Goal: Communication & Community: Answer question/provide support

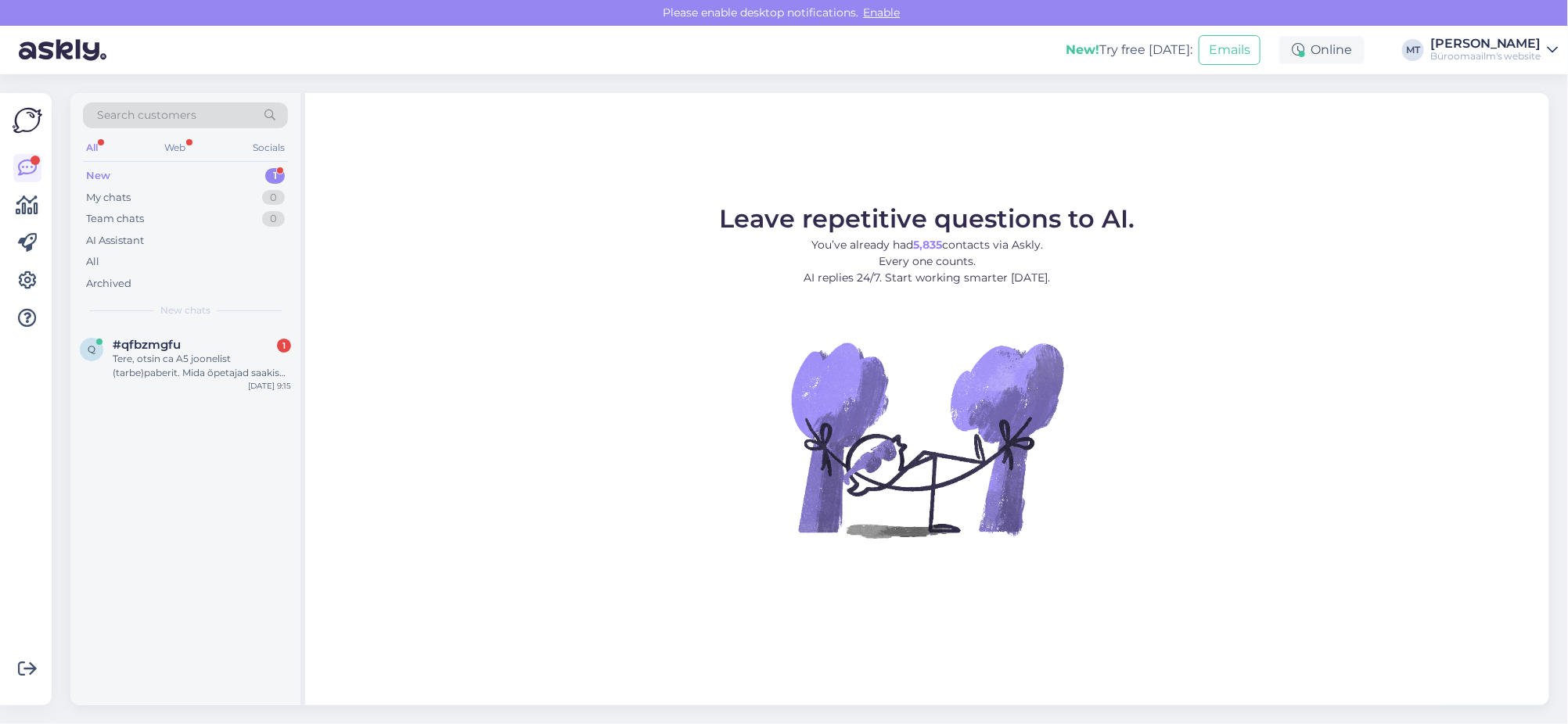
click at [101, 175] on div "New" at bounding box center [98, 176] width 24 height 16
click at [129, 352] on div "Tere, otsin ca A5 joonelist (tarbe)paberit. Mida õpetajad saakisd kasutada tunn…" at bounding box center [201, 365] width 179 height 28
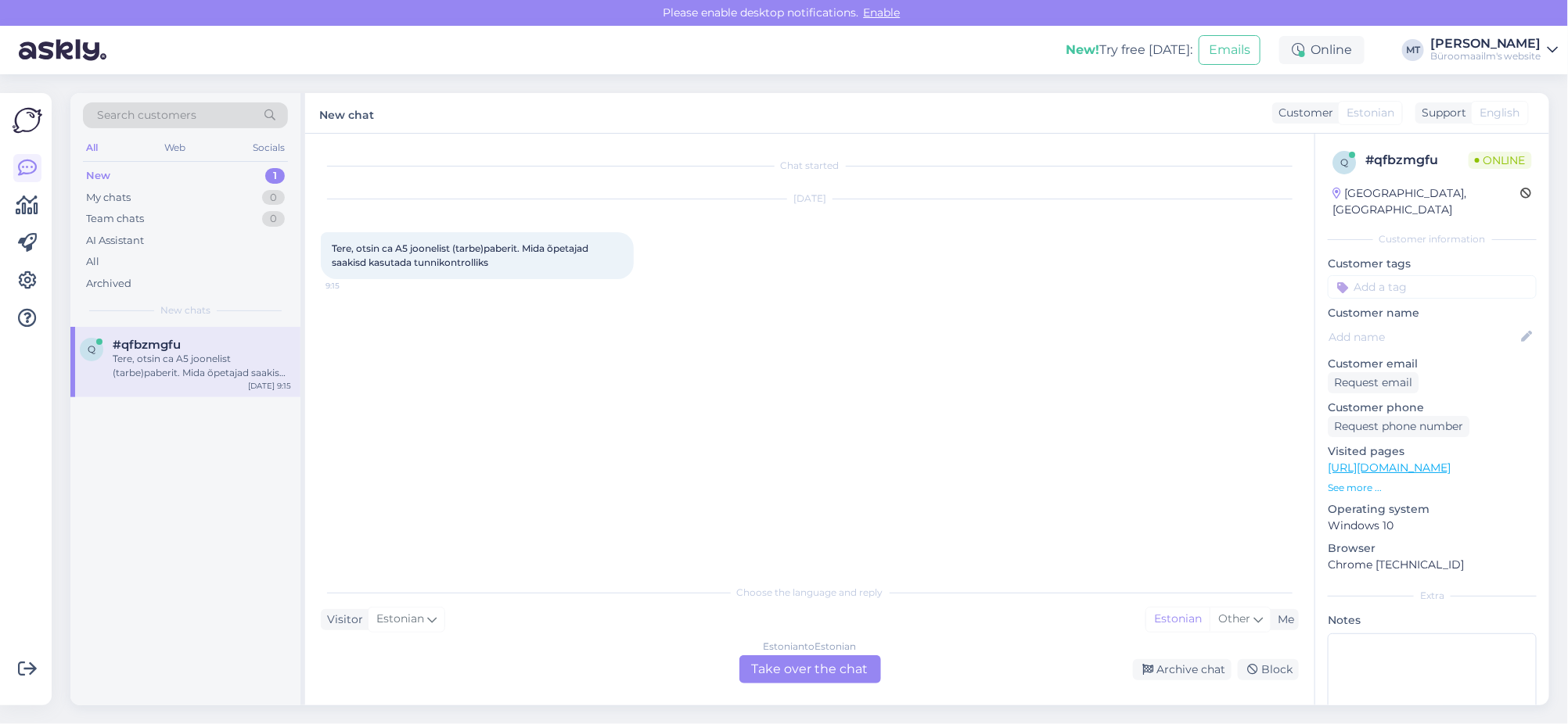
click at [820, 661] on div "Estonian to Estonian Take over the chat" at bounding box center [810, 669] width 142 height 28
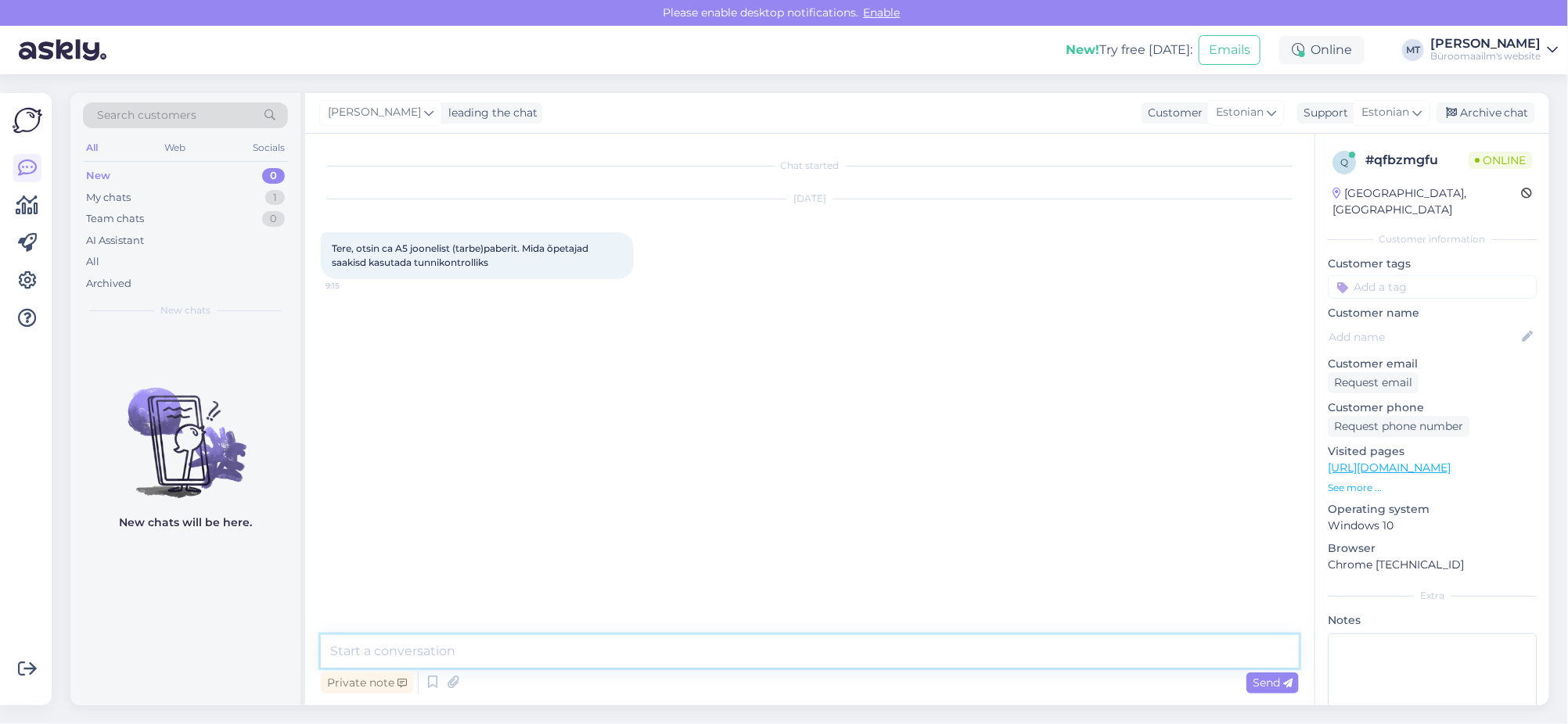
click at [456, 646] on textarea at bounding box center [810, 652] width 978 height 33
paste textarea "https://www.byroomaailm.ee/kirjaplokk-a5-100l-joon-liimkoide-ulal-esselte?sku=K…"
type textarea "Tere. Tarbepaberit on ainult A4 ja A3 formaadis. A5 formaadis pakkuda kirjaplok…"
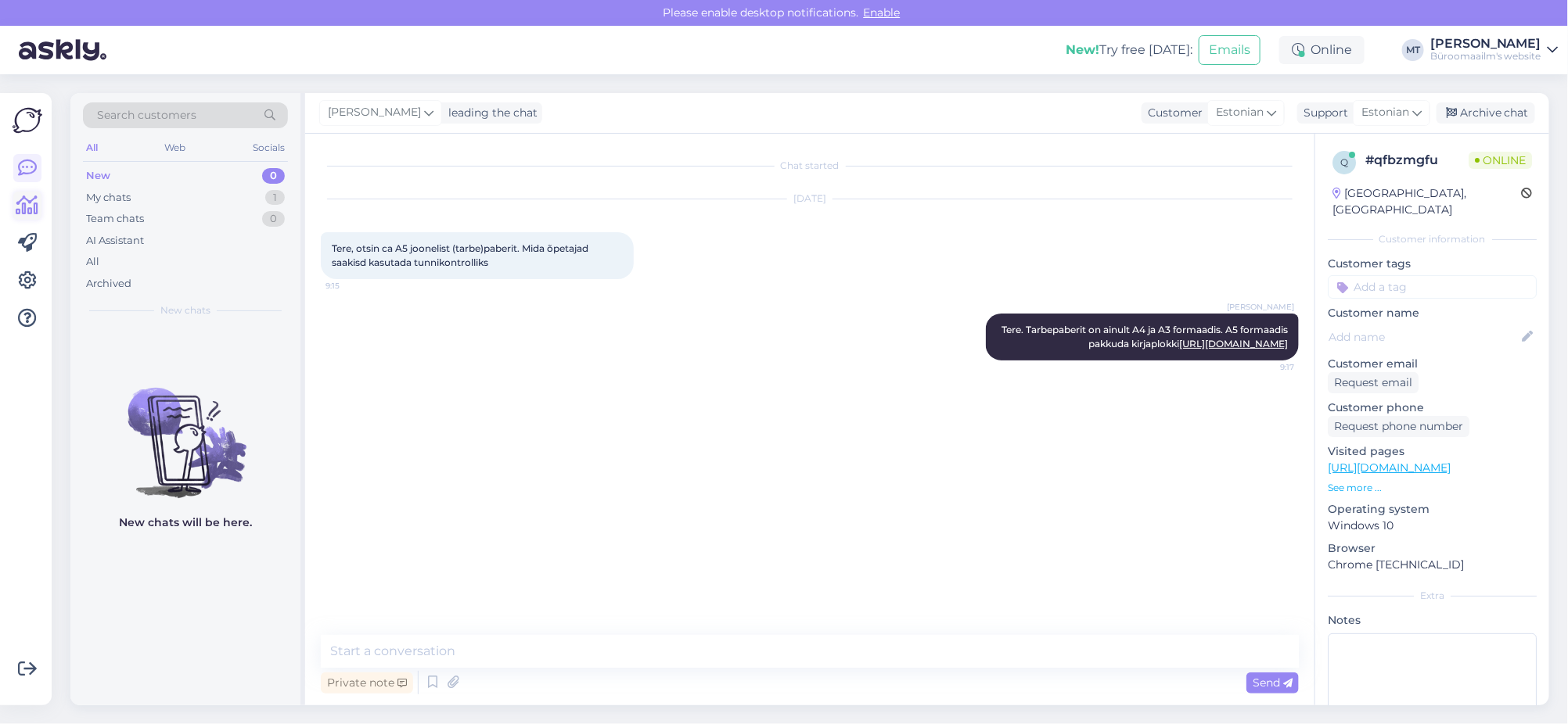
click at [26, 209] on icon at bounding box center [27, 205] width 23 height 19
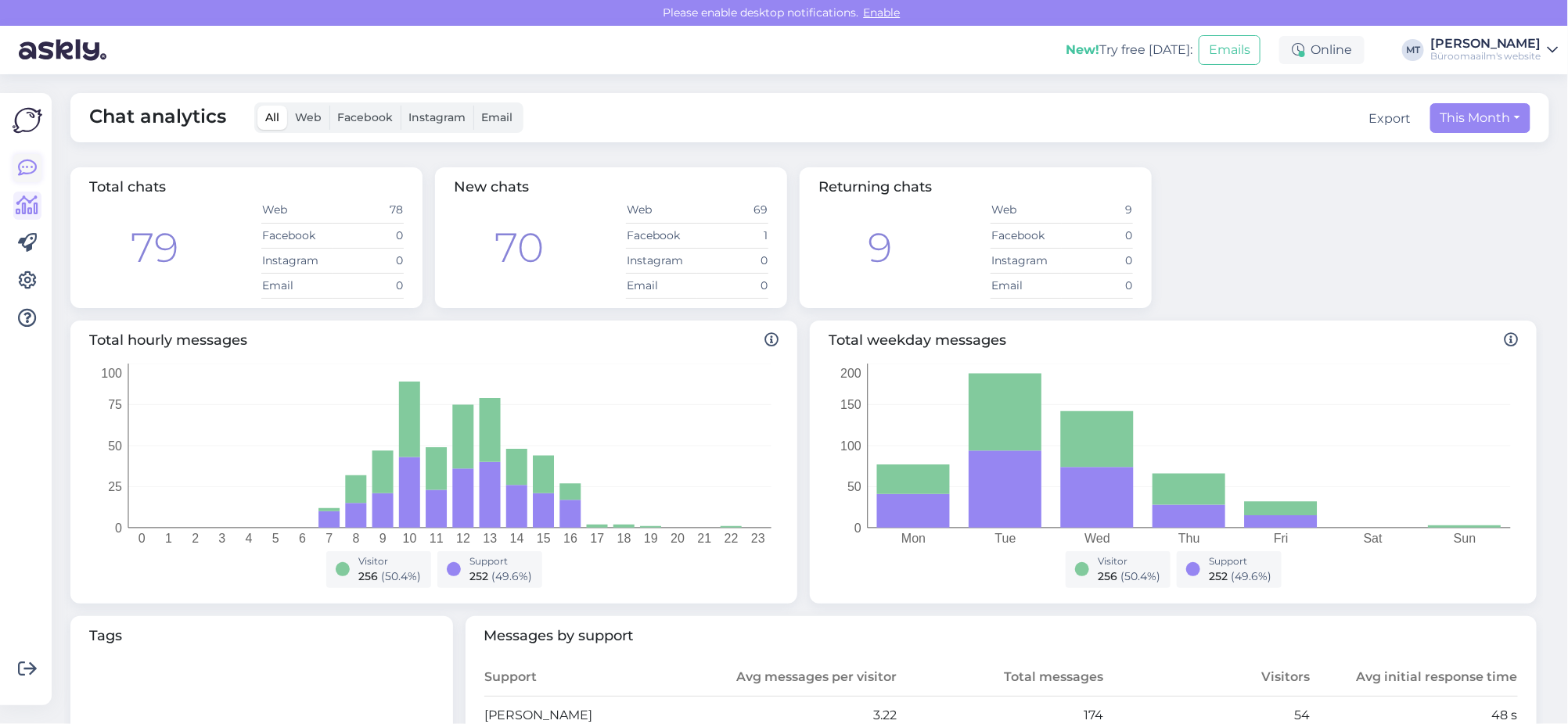
click at [24, 167] on icon at bounding box center [27, 167] width 19 height 19
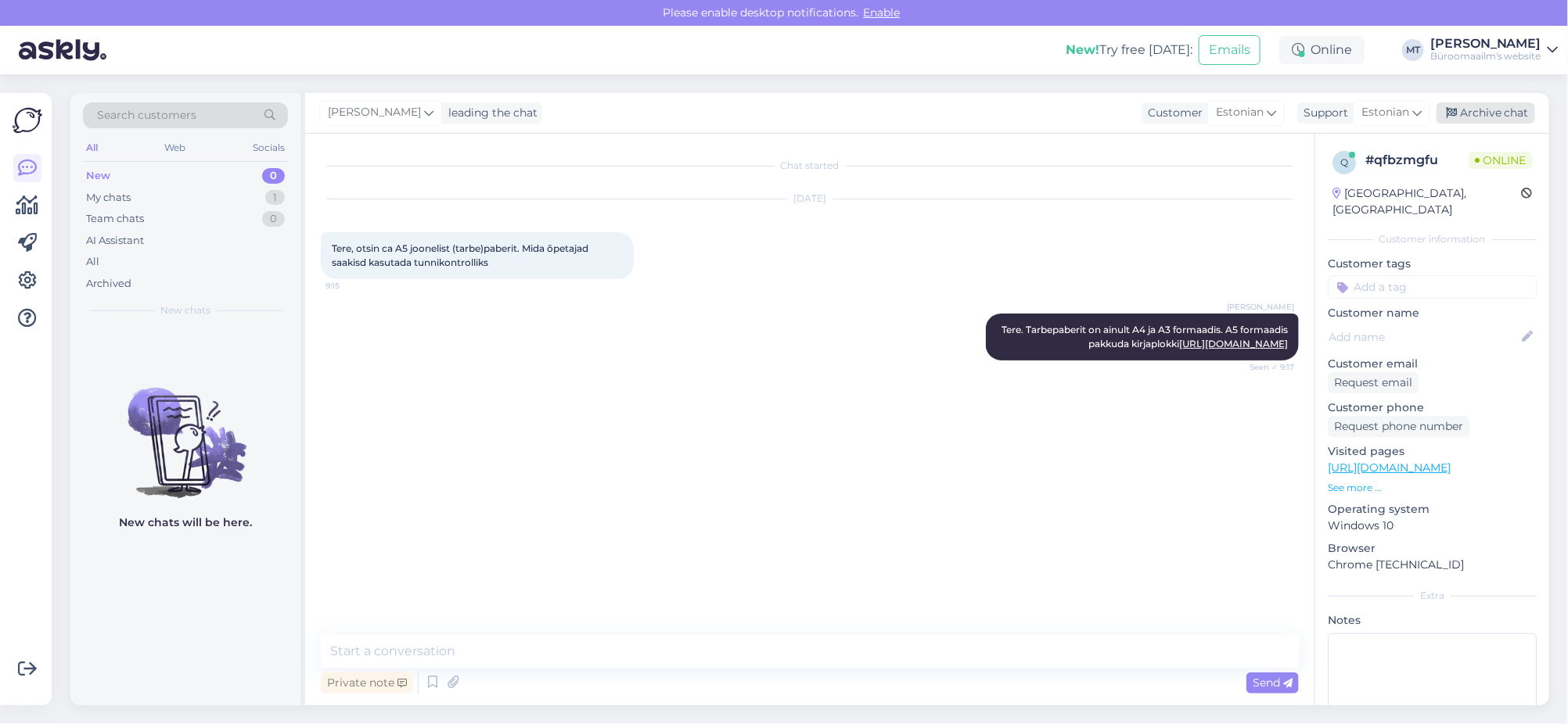
click at [1502, 108] on div "Archive chat" at bounding box center [1486, 113] width 99 height 21
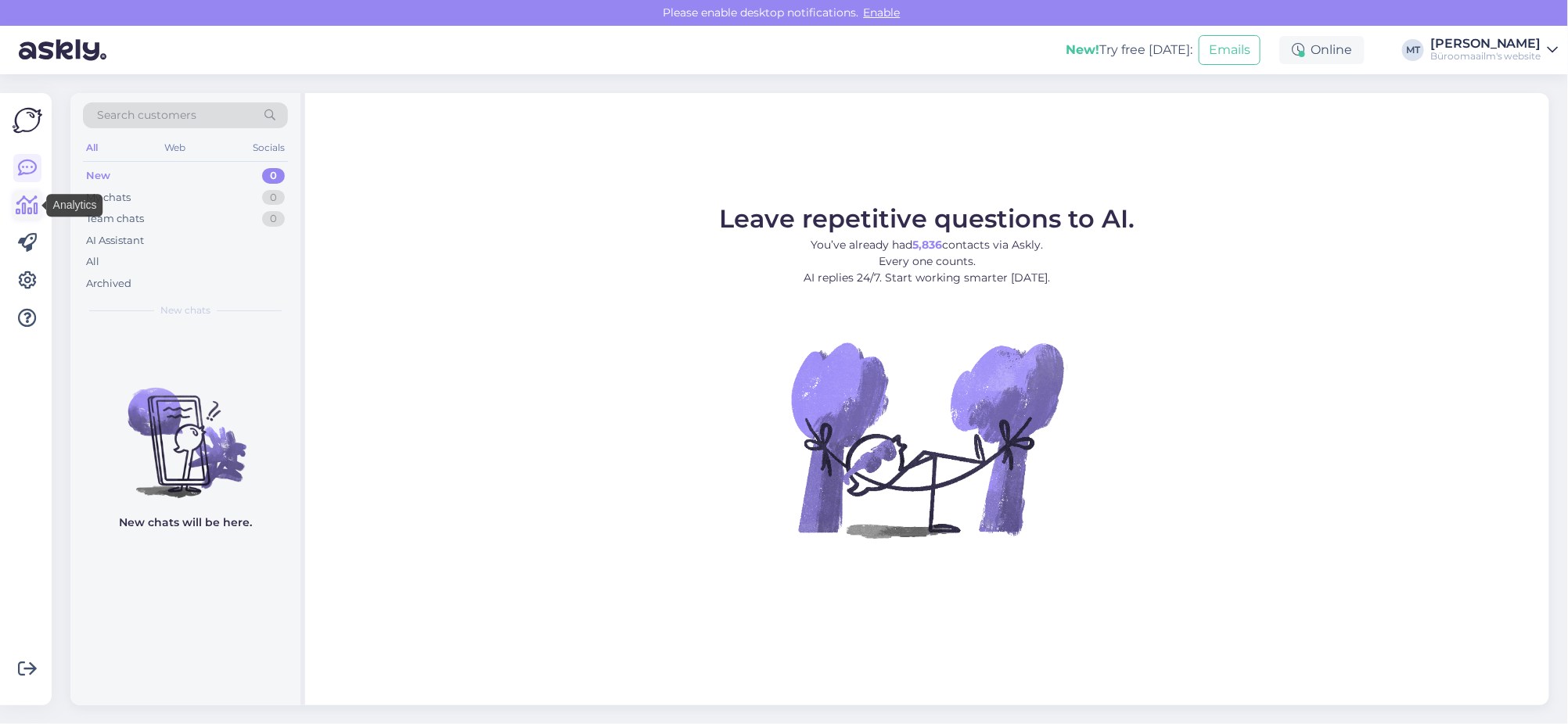
click at [26, 207] on icon at bounding box center [27, 205] width 23 height 19
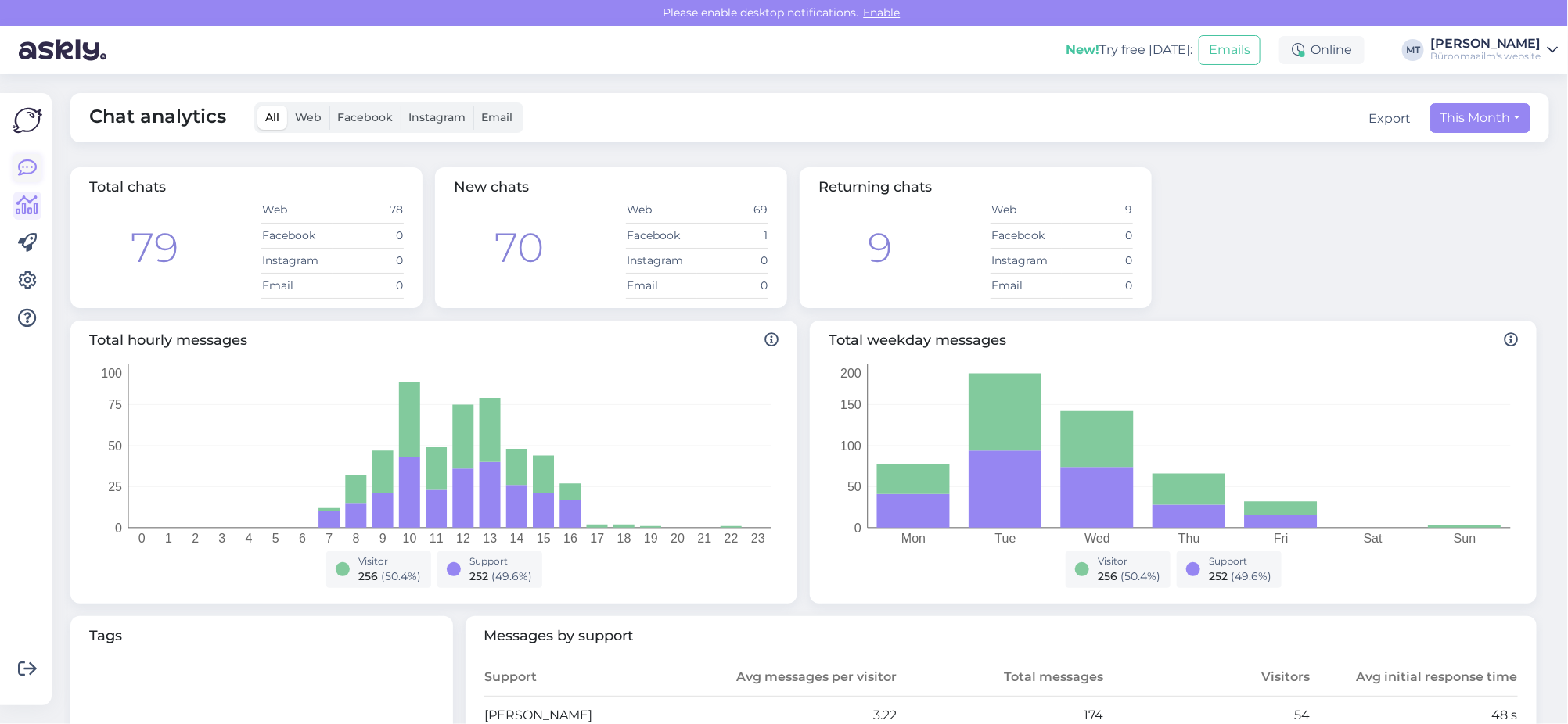
click at [30, 165] on icon at bounding box center [27, 167] width 19 height 19
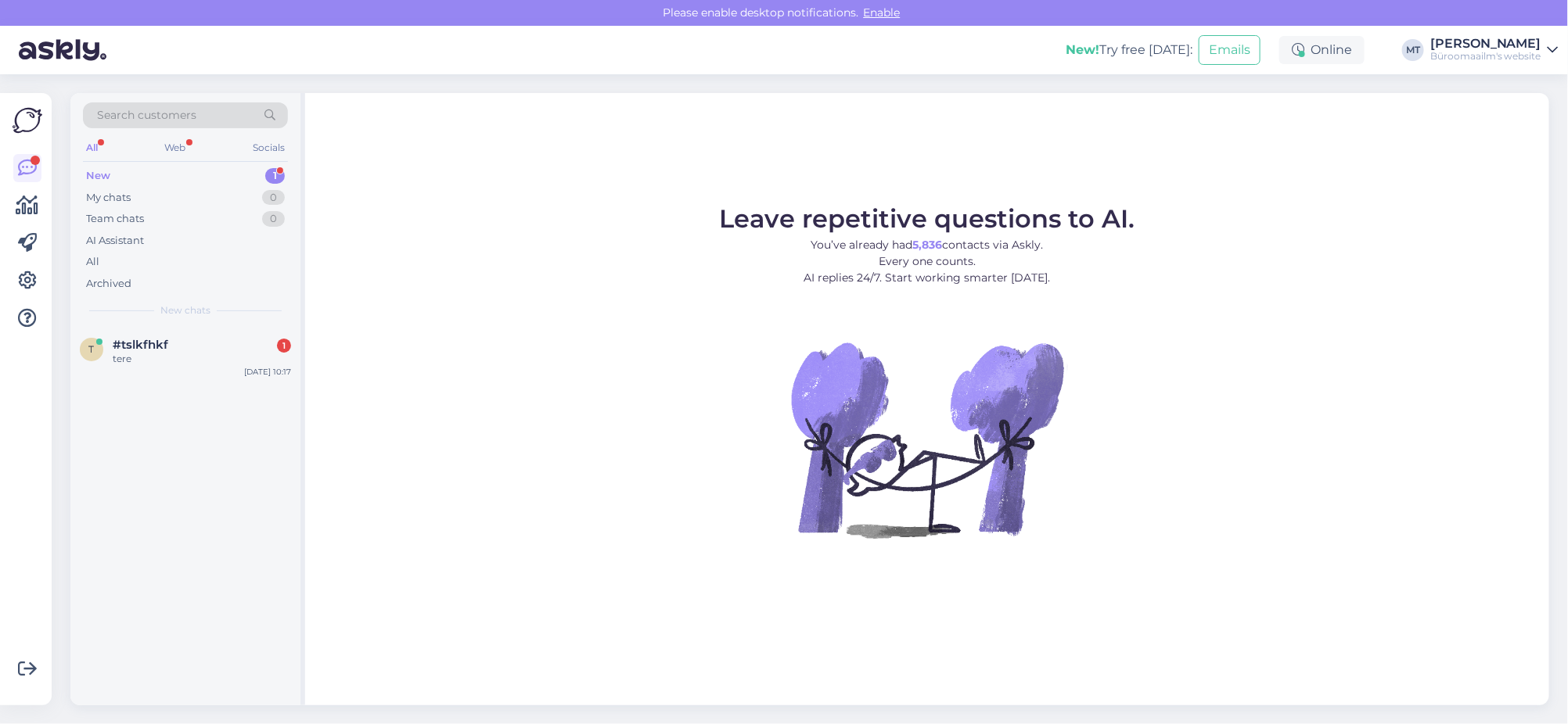
click at [101, 172] on div "New" at bounding box center [98, 176] width 24 height 16
click at [99, 175] on div "New" at bounding box center [98, 176] width 24 height 16
click at [118, 346] on span "#tslkfhkf" at bounding box center [140, 344] width 56 height 14
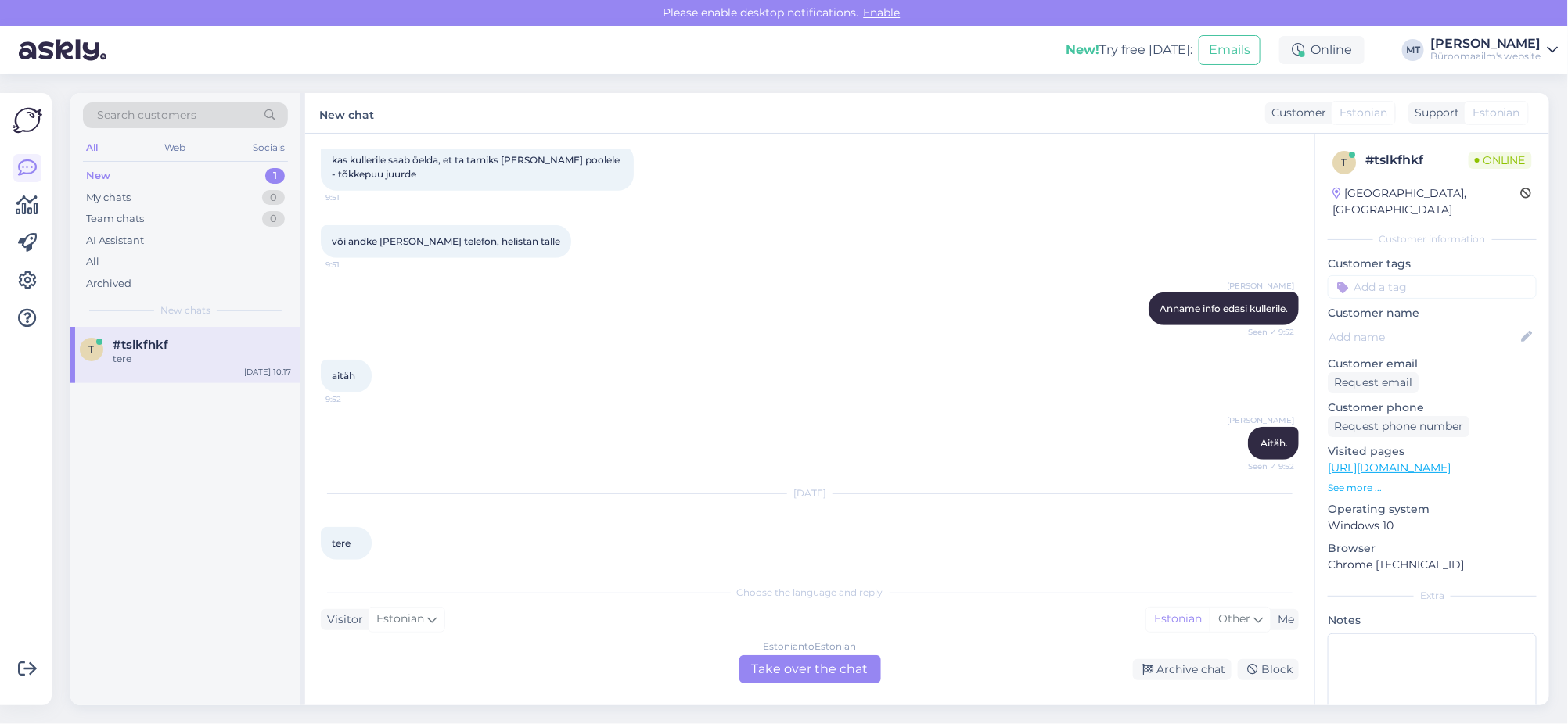
scroll to position [519, 0]
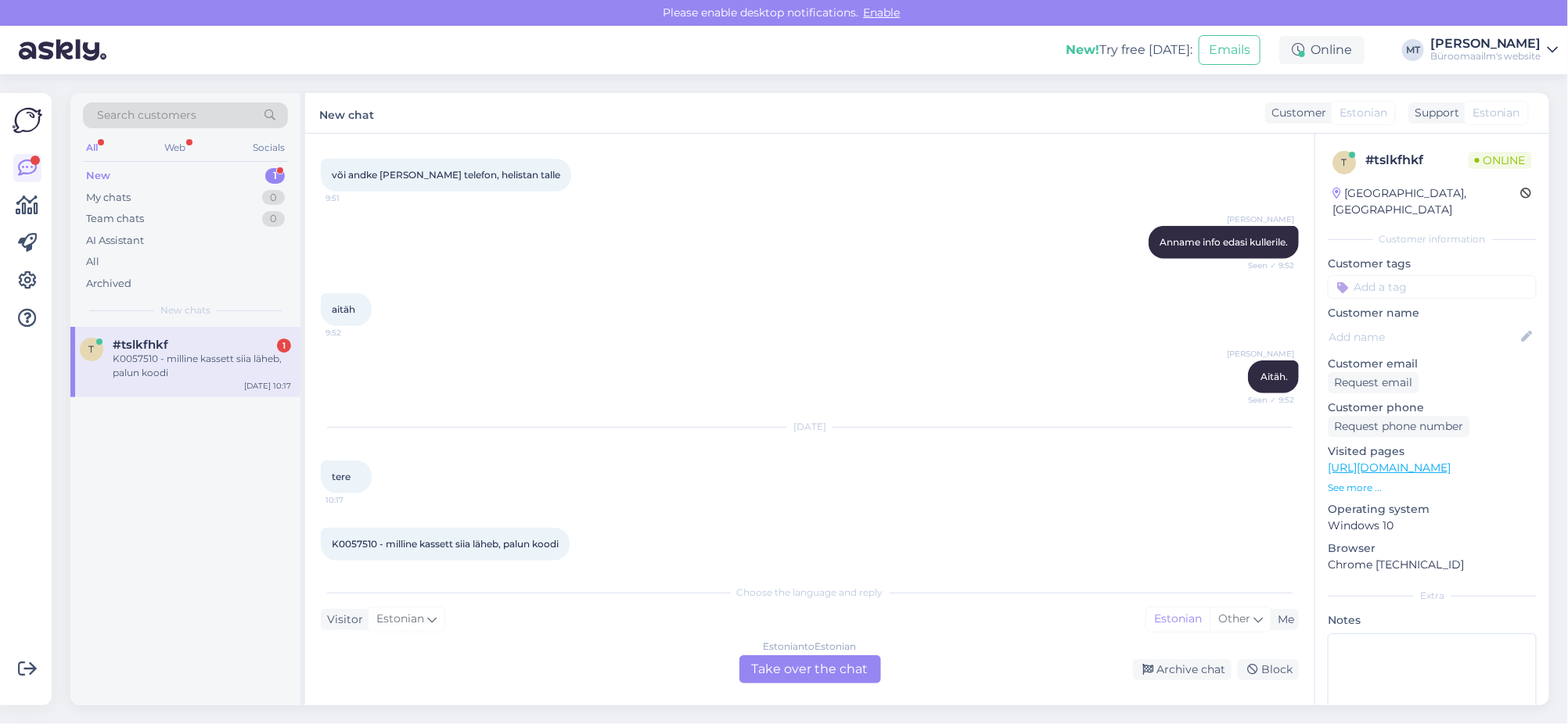
click at [786, 663] on div "Estonian to Estonian Take over the chat" at bounding box center [810, 669] width 142 height 28
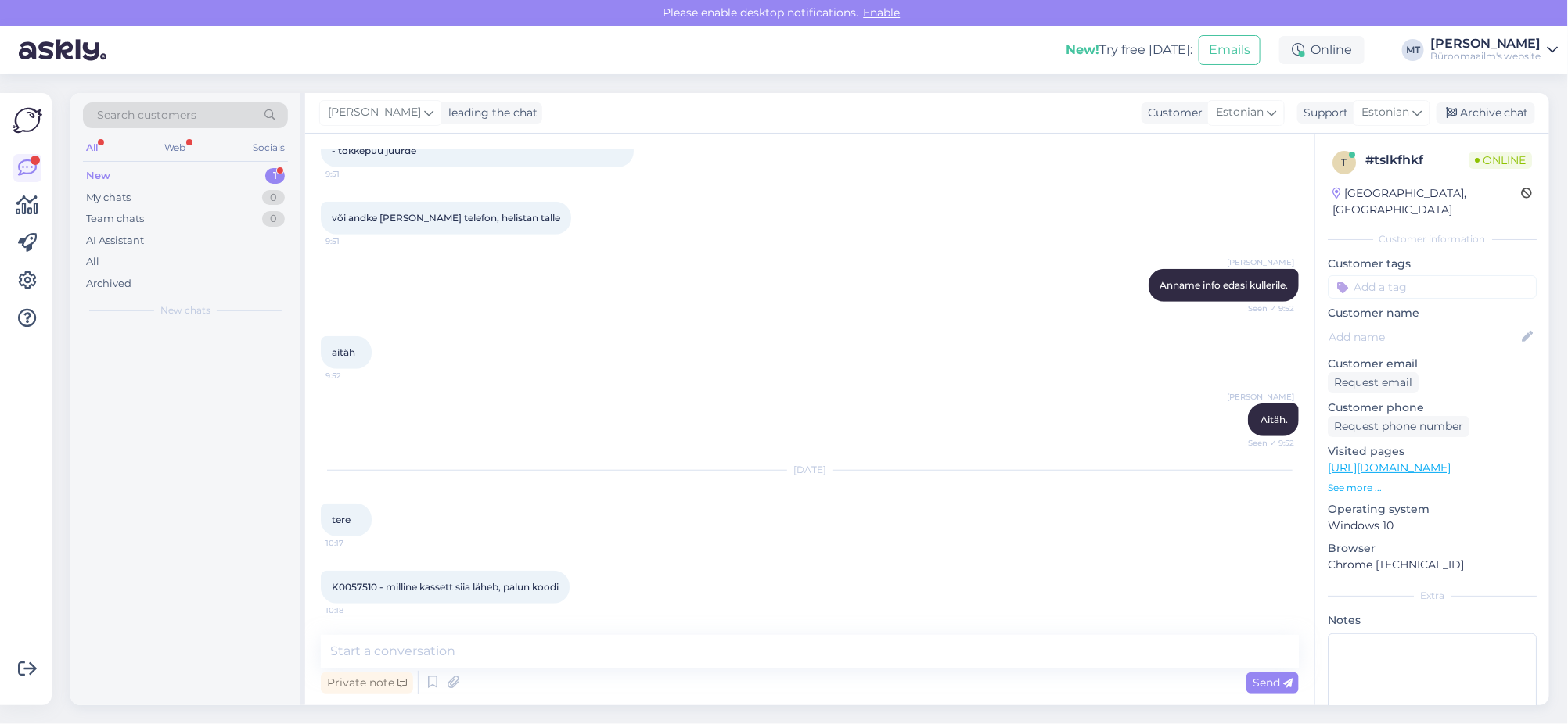
scroll to position [460, 0]
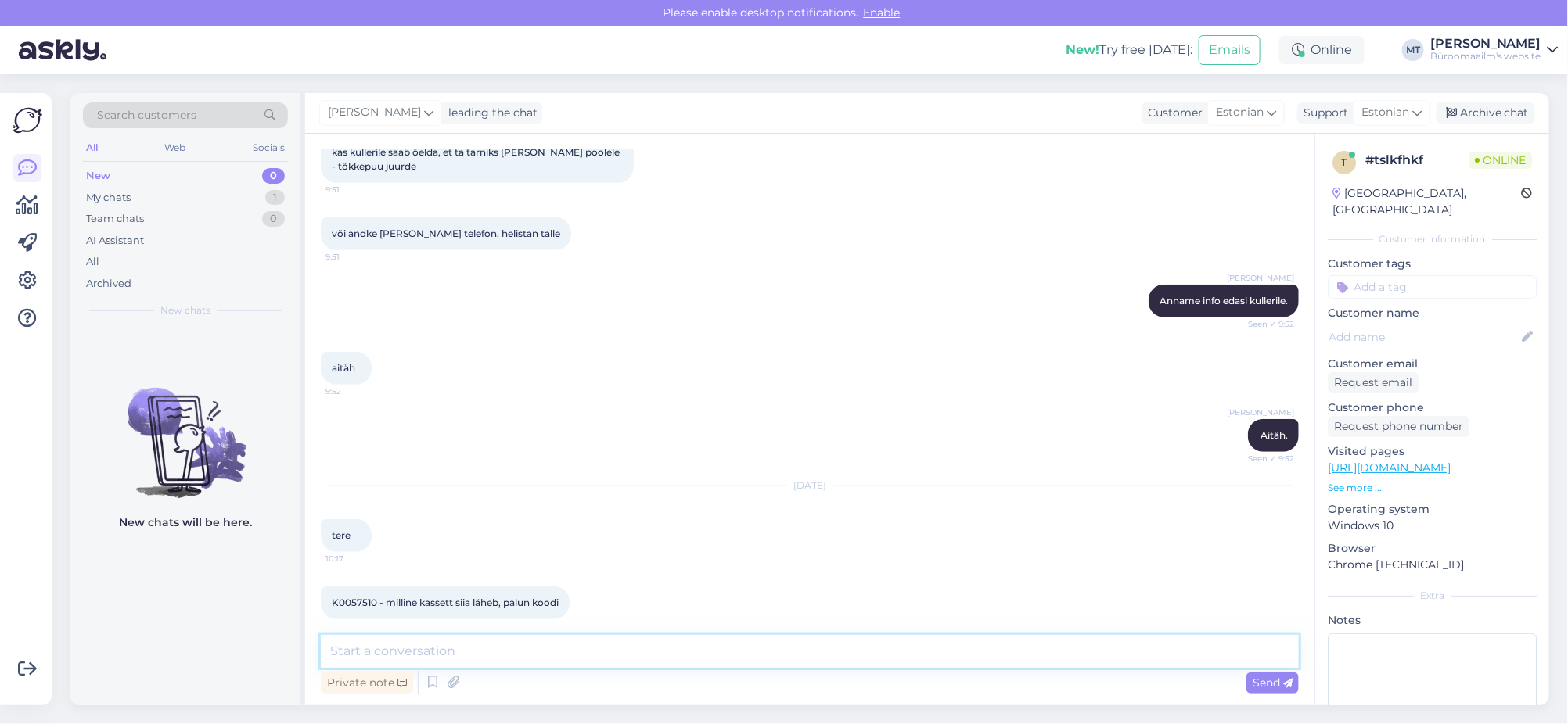
click at [491, 656] on textarea at bounding box center [810, 652] width 978 height 33
drag, startPoint x: 381, startPoint y: 586, endPoint x: 335, endPoint y: 593, distance: 46.5
click at [335, 597] on span "K0057510 - milline kassett siia läheb, palun koodi" at bounding box center [445, 602] width 227 height 12
copy span "K0057510"
click at [430, 654] on textarea "Tere." at bounding box center [810, 652] width 978 height 33
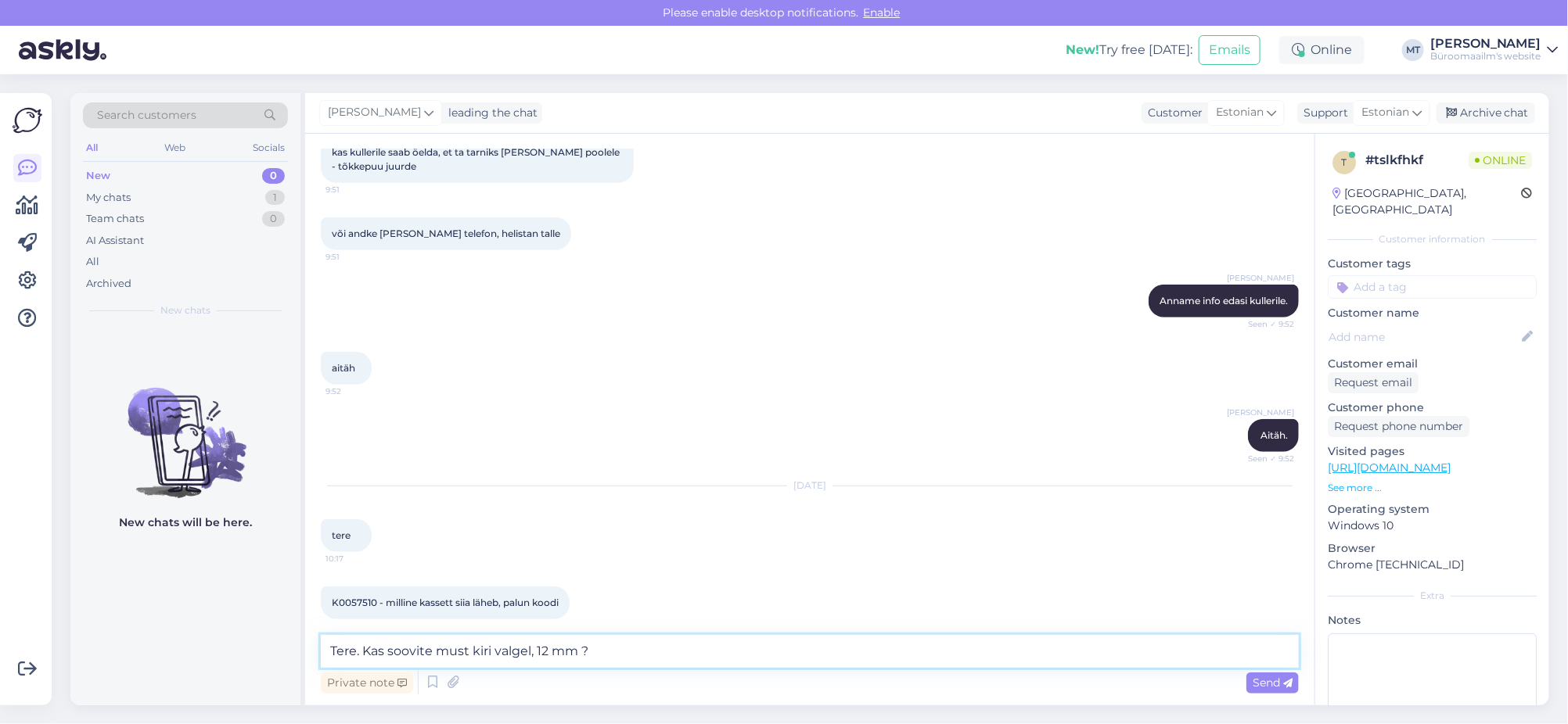
paste textarea "https://www.byroomaailm.ee/kleepkirjalint-brother-tze-231-valge-must-tekst-laiu…"
type textarea "Tere. Kas soovite must kiri valgel, 12 mm ? https://www.byroomaailm.ee/kleepkir…"
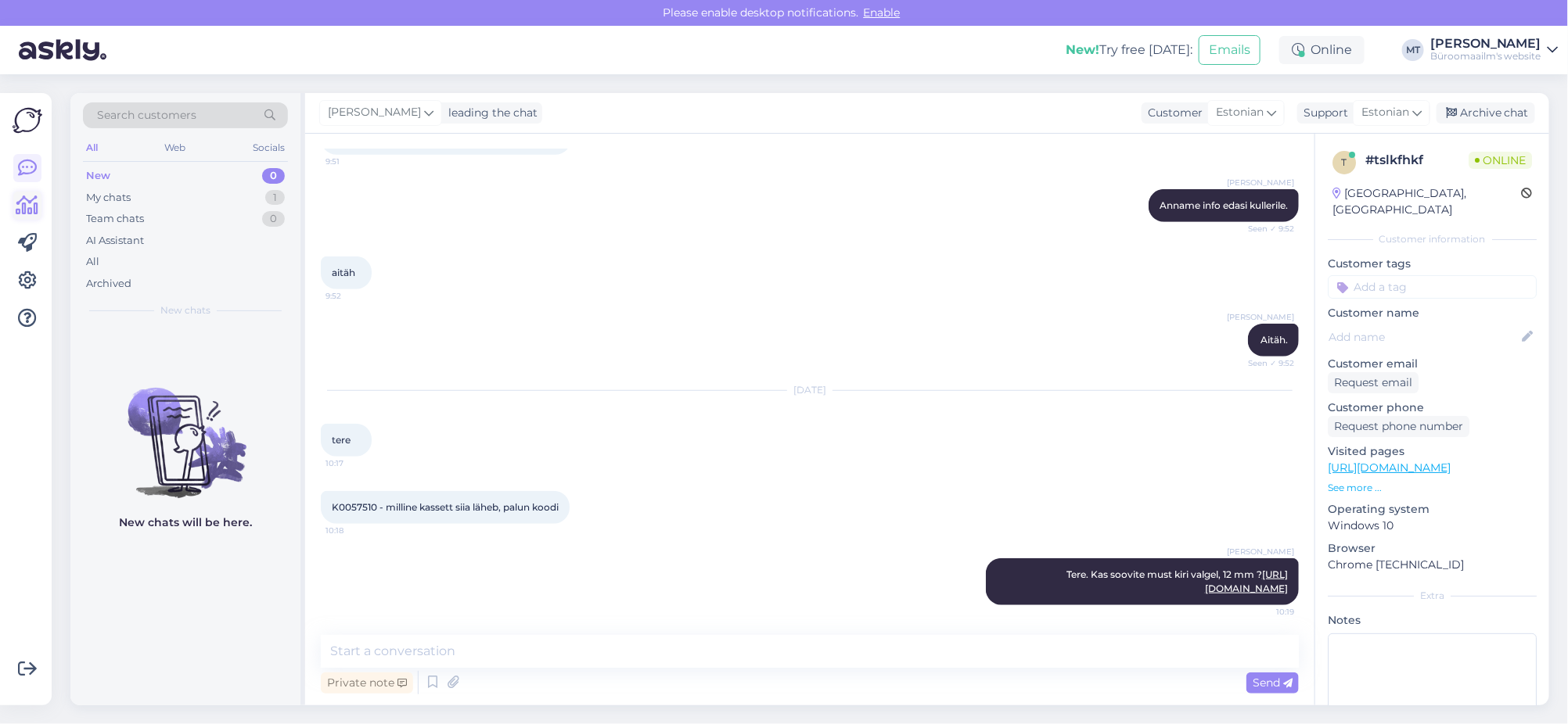
click at [27, 201] on icon at bounding box center [27, 205] width 23 height 19
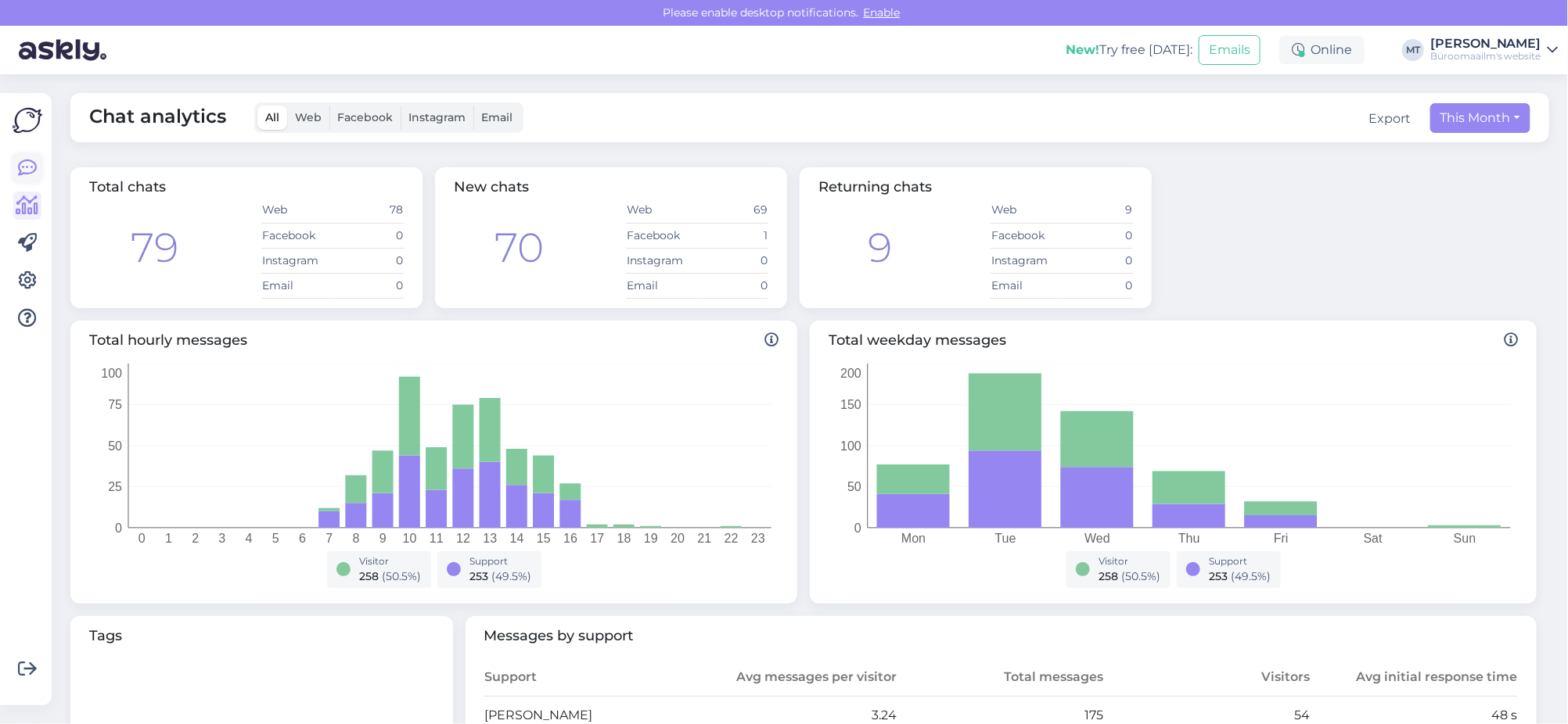
click at [25, 164] on icon at bounding box center [27, 167] width 19 height 19
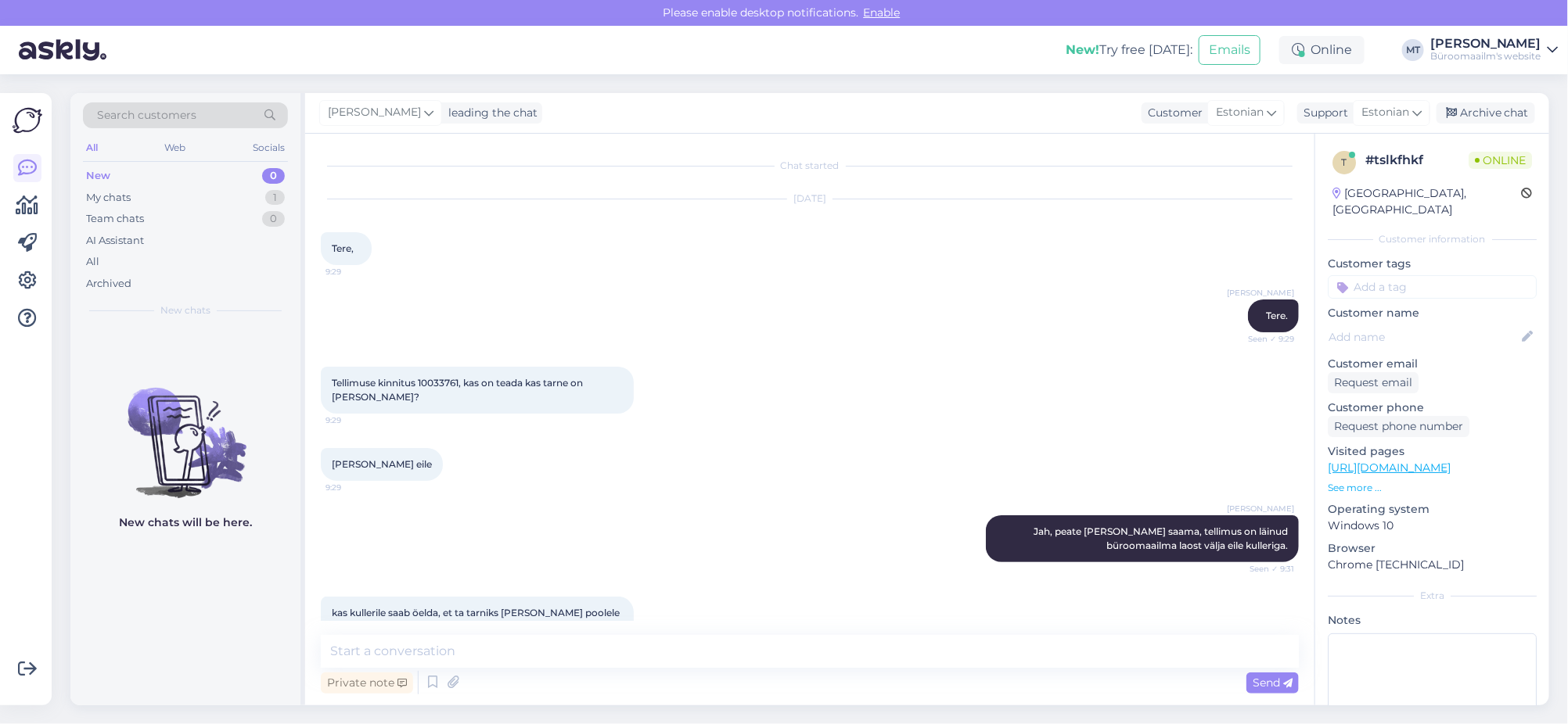
scroll to position [556, 0]
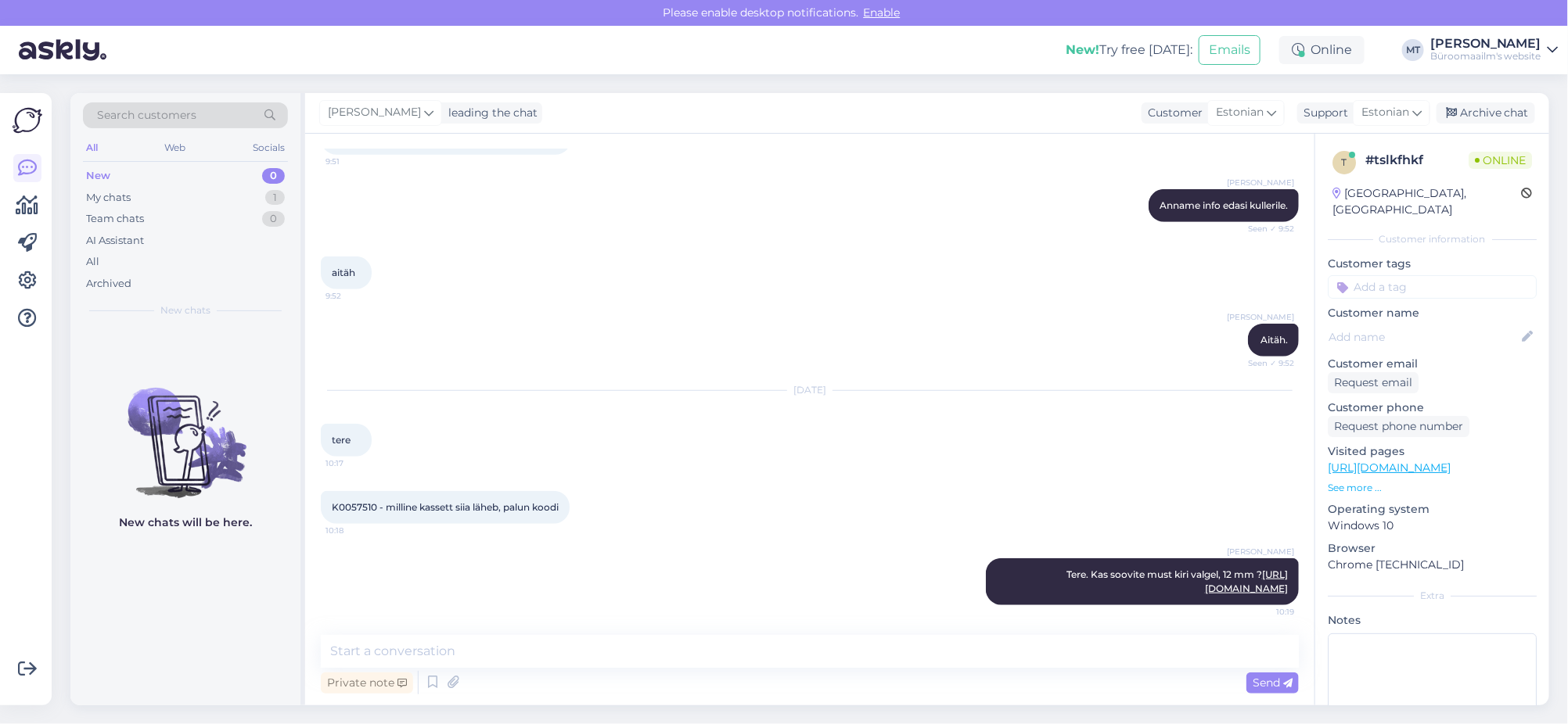
click at [339, 502] on span "K0057510 - milline kassett siia läheb, palun koodi" at bounding box center [445, 507] width 227 height 12
copy span "K0057510"
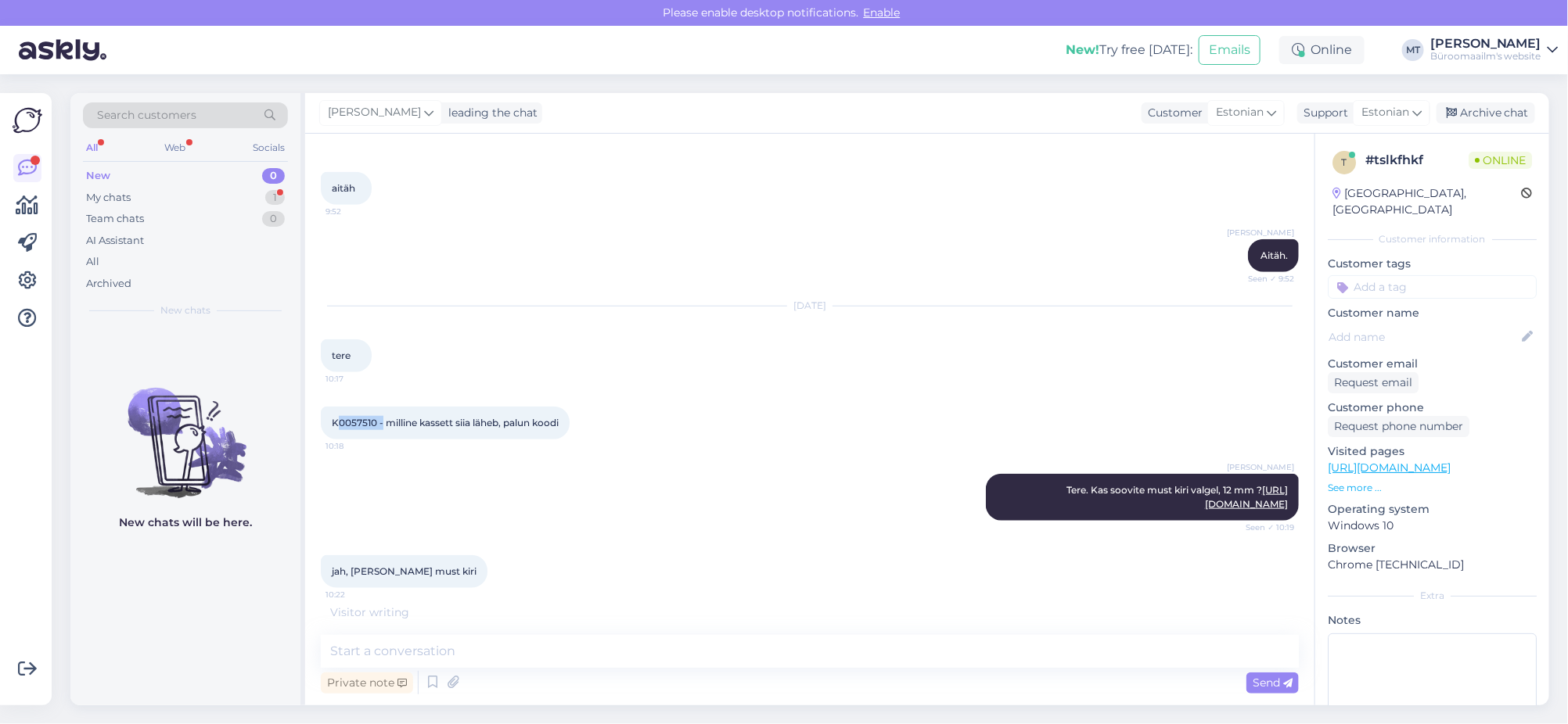
scroll to position [690, 0]
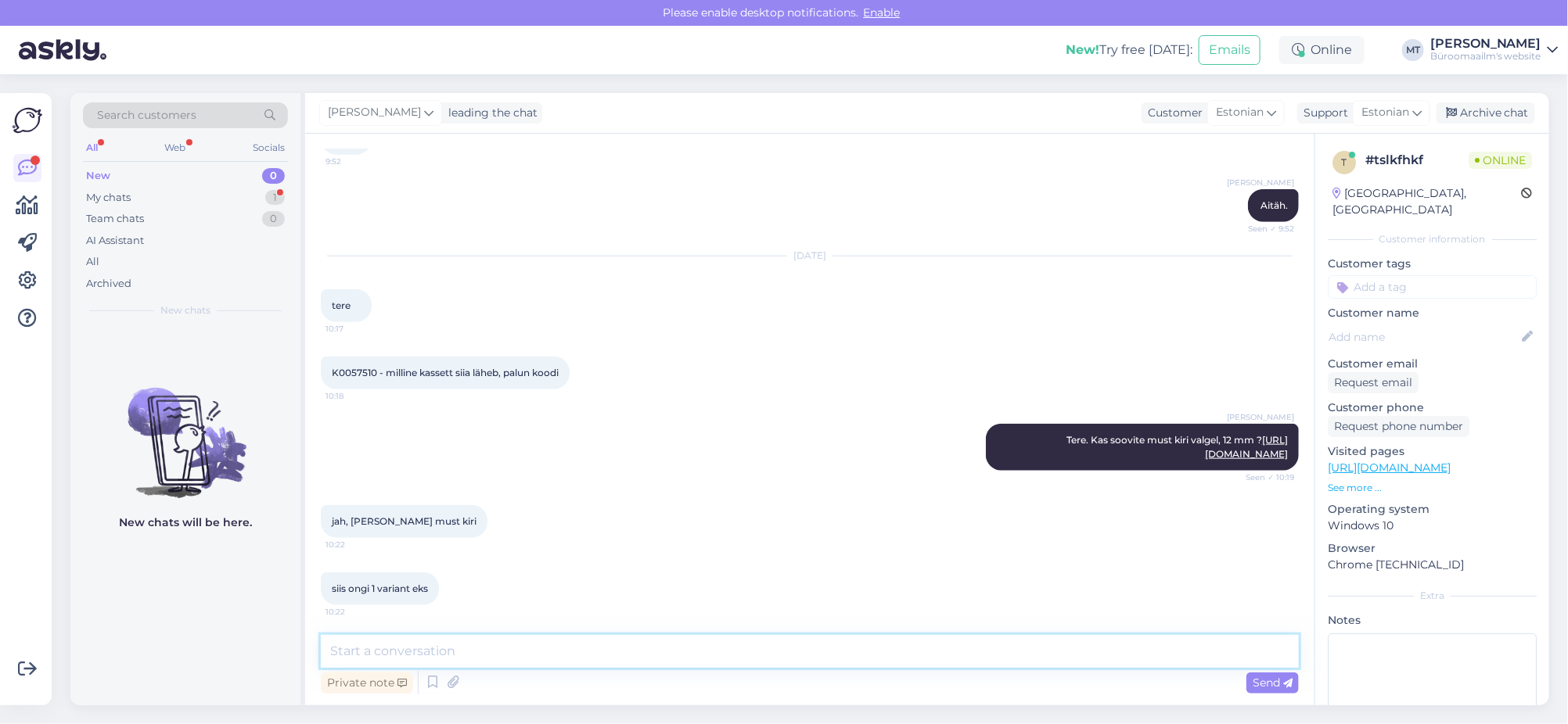
click at [465, 657] on textarea at bounding box center [810, 652] width 978 height 33
click at [493, 651] on textarea "On veel kitsamad lindid. 6mm ja 9 mm" at bounding box center [810, 652] width 978 height 33
click at [605, 649] on textarea "On veel kitsamad lindid. 6 mm ja 9 mm" at bounding box center [810, 652] width 978 height 33
type textarea "On veel kitsamad lindid. 6 mm ja 9 mm."
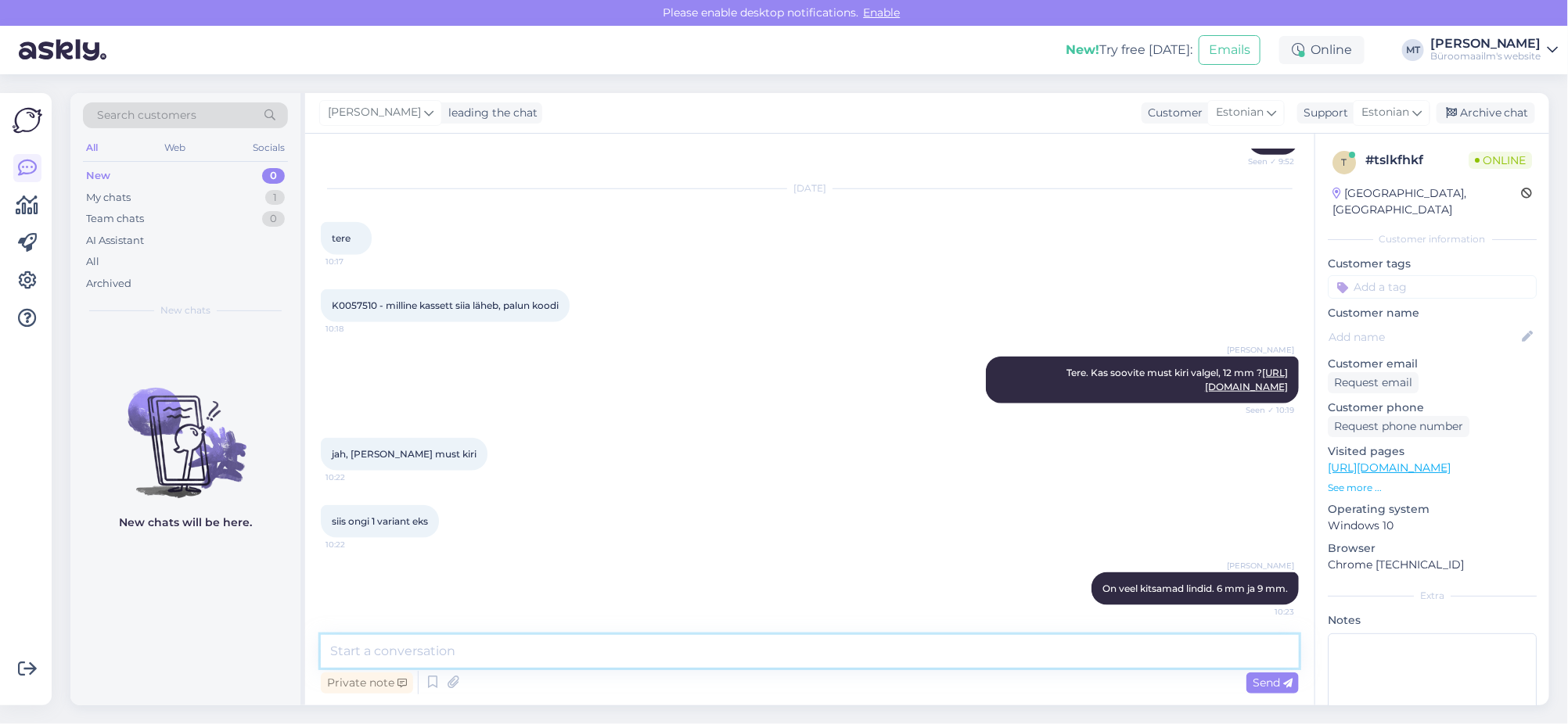
paste textarea "https://www.byroomaailm.ee/kontoritehnika/kleepkirjamasinad/brother-tze-lindid?…"
type textarea "https://www.byroomaailm.ee/kontoritehnika/kleepkirjamasinad/brother-tze-lindid?…"
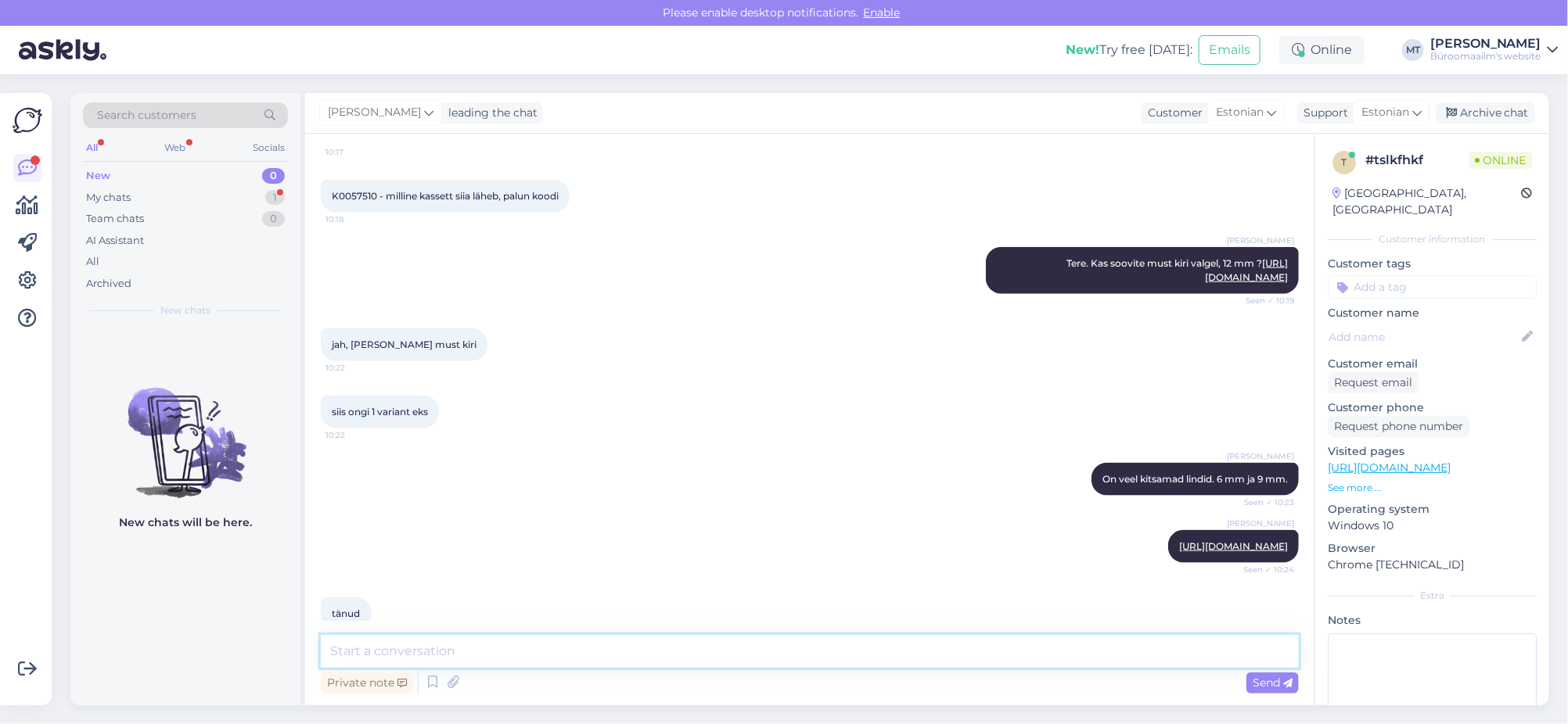
scroll to position [935, 0]
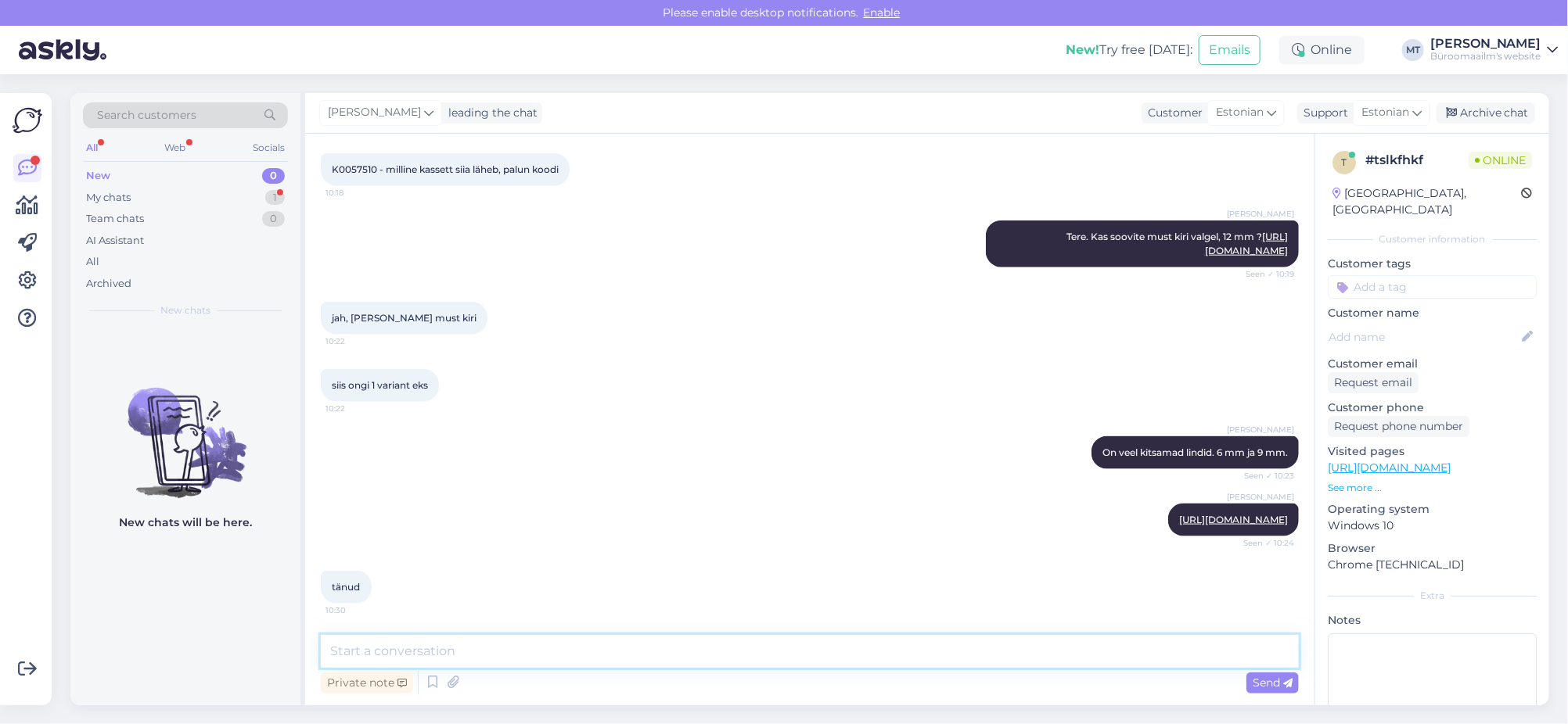
click at [427, 646] on textarea at bounding box center [810, 652] width 978 height 33
type textarea "Aitäh."
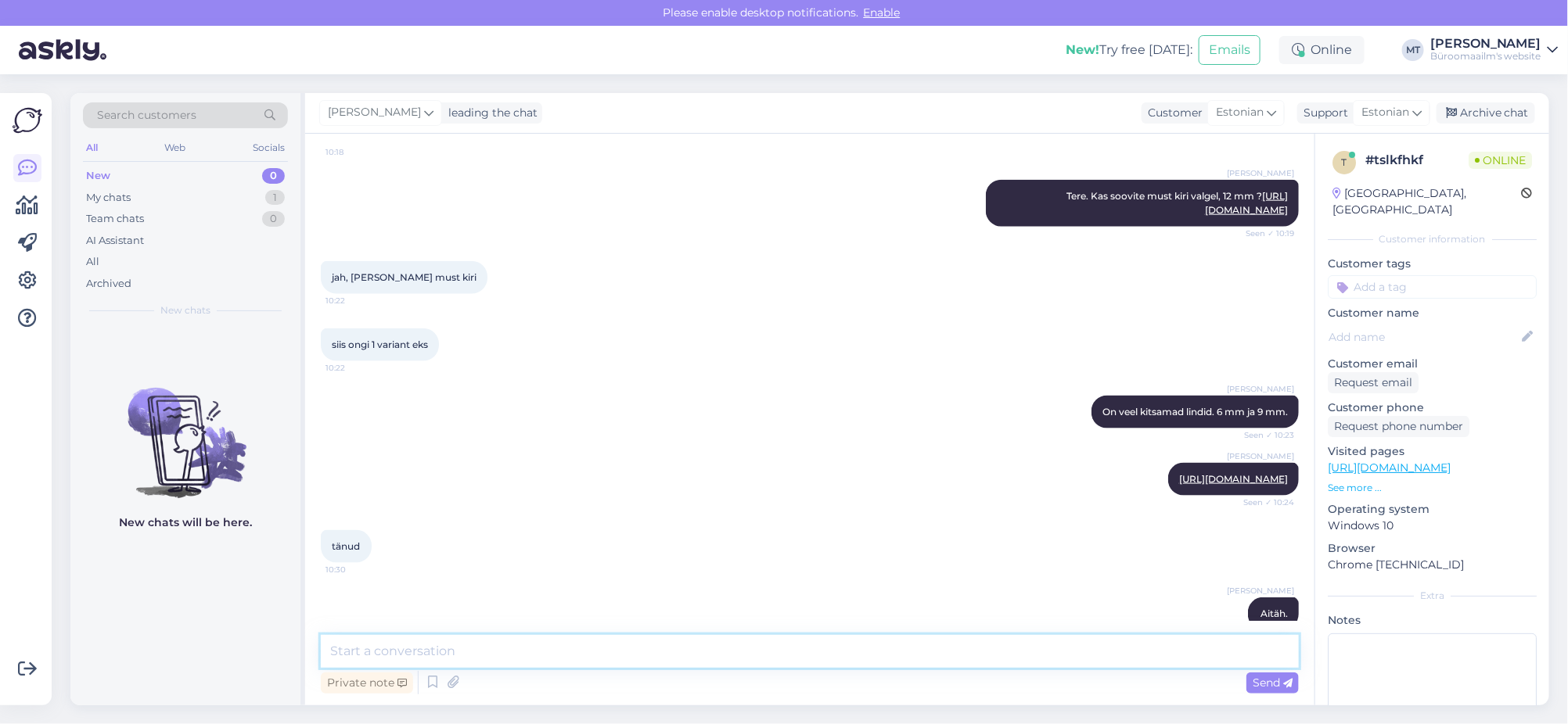
scroll to position [1001, 0]
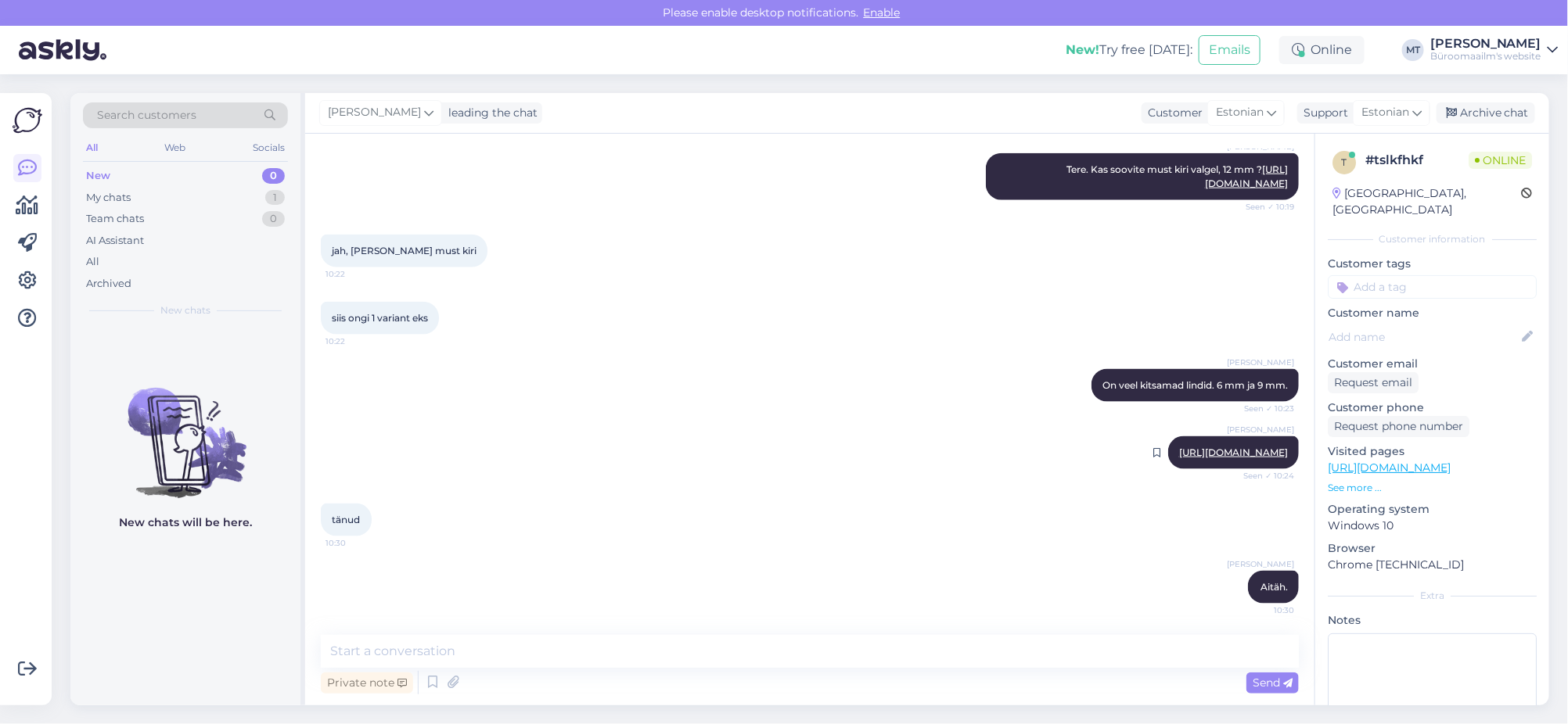
click at [1179, 447] on link "https://www.byroomaailm.ee/kontoritehnika/kleepkirjamasinad/brother-tze-lindid?…" at bounding box center [1233, 452] width 109 height 12
click at [1507, 109] on div "Archive chat" at bounding box center [1486, 113] width 99 height 21
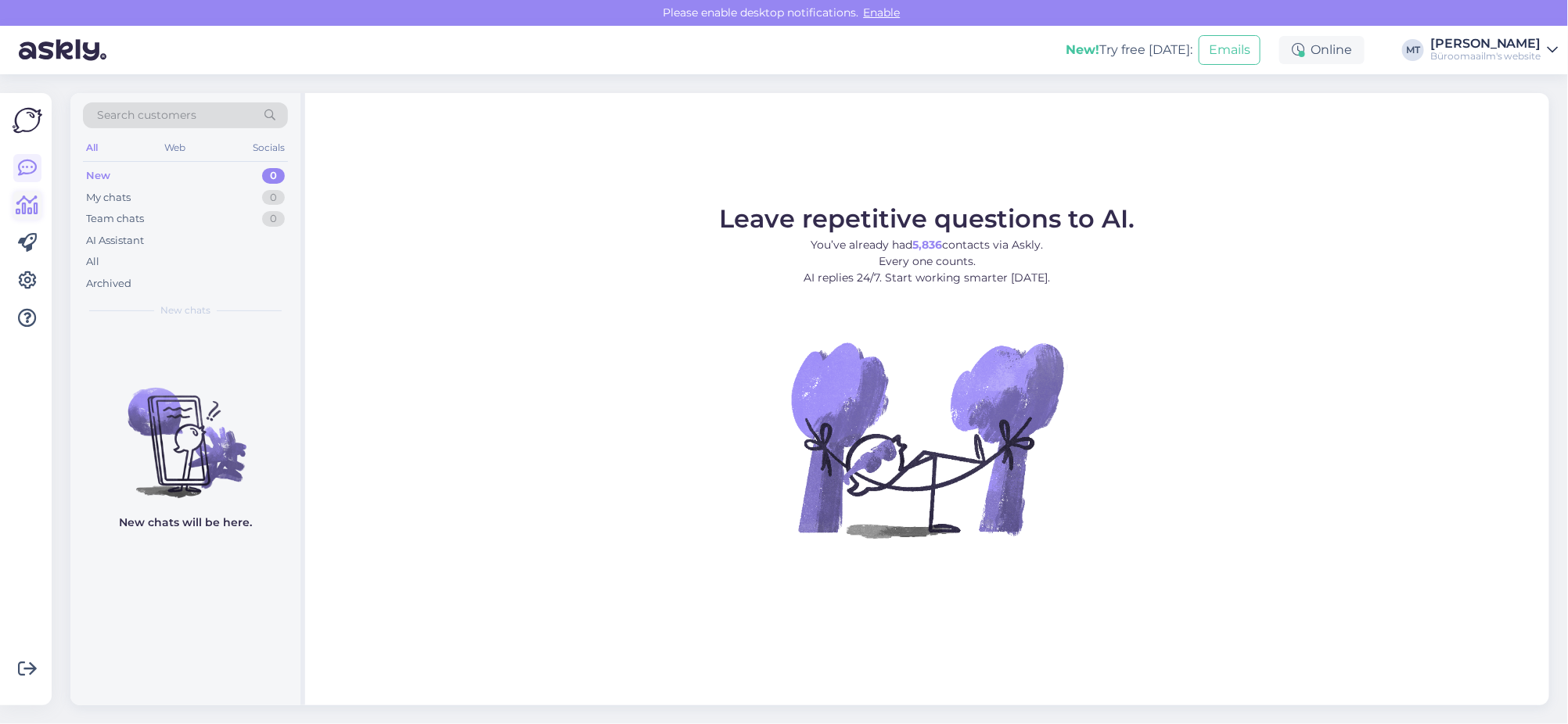
click at [24, 206] on icon at bounding box center [27, 205] width 23 height 19
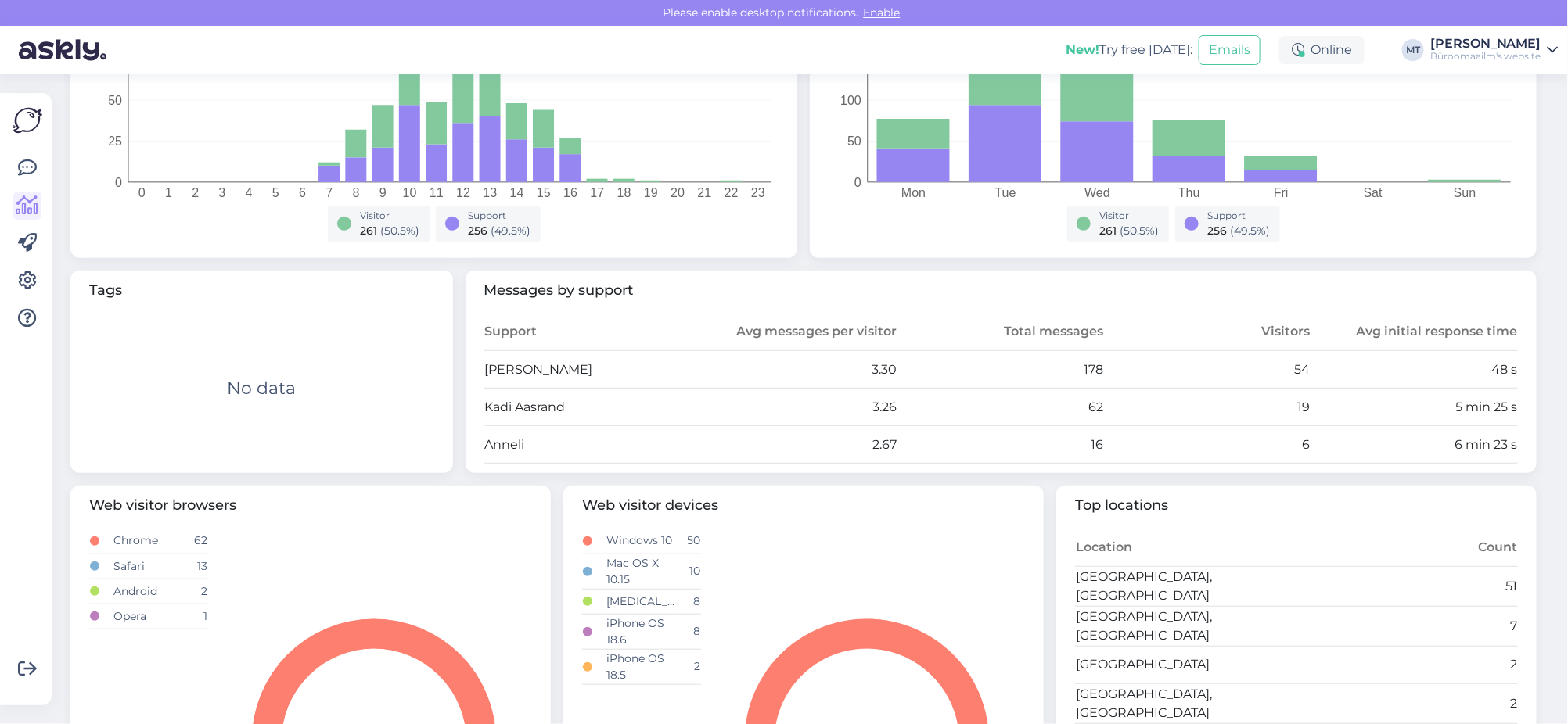
scroll to position [390, 0]
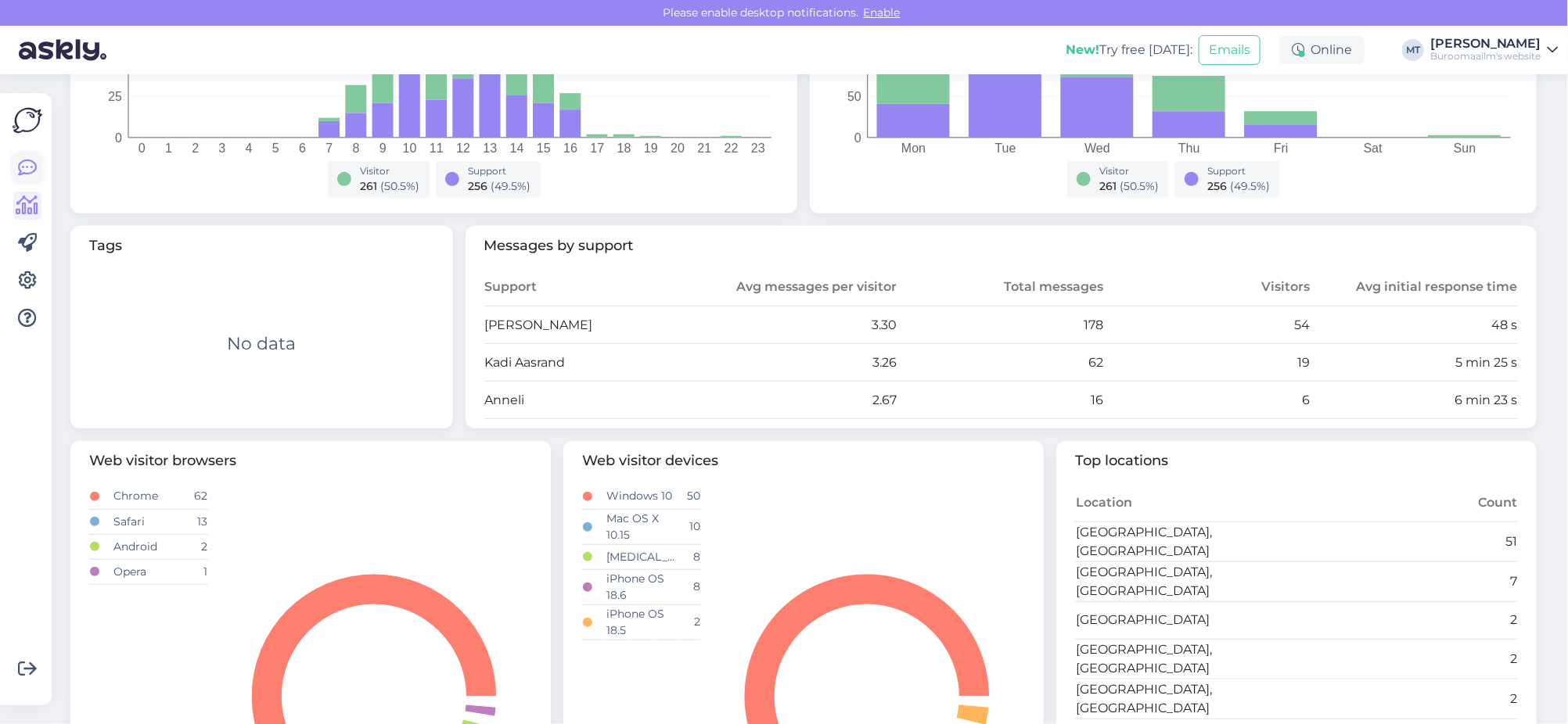
click at [39, 164] on link at bounding box center [27, 167] width 28 height 28
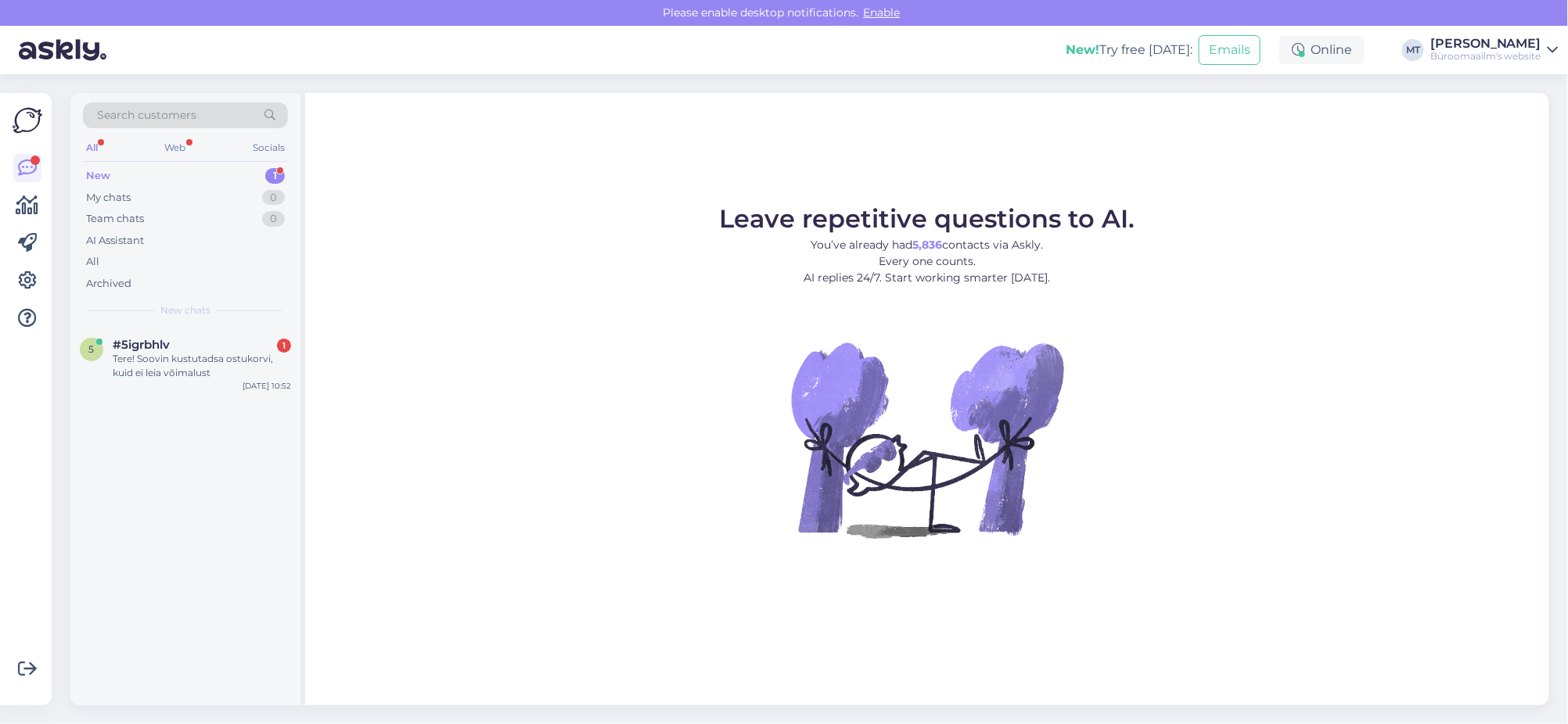
click at [89, 174] on div "New" at bounding box center [98, 176] width 24 height 16
click at [166, 357] on div "Tere! Soovin kustutadsa ostukorvi, kuid ei leia võimalust" at bounding box center [201, 365] width 179 height 28
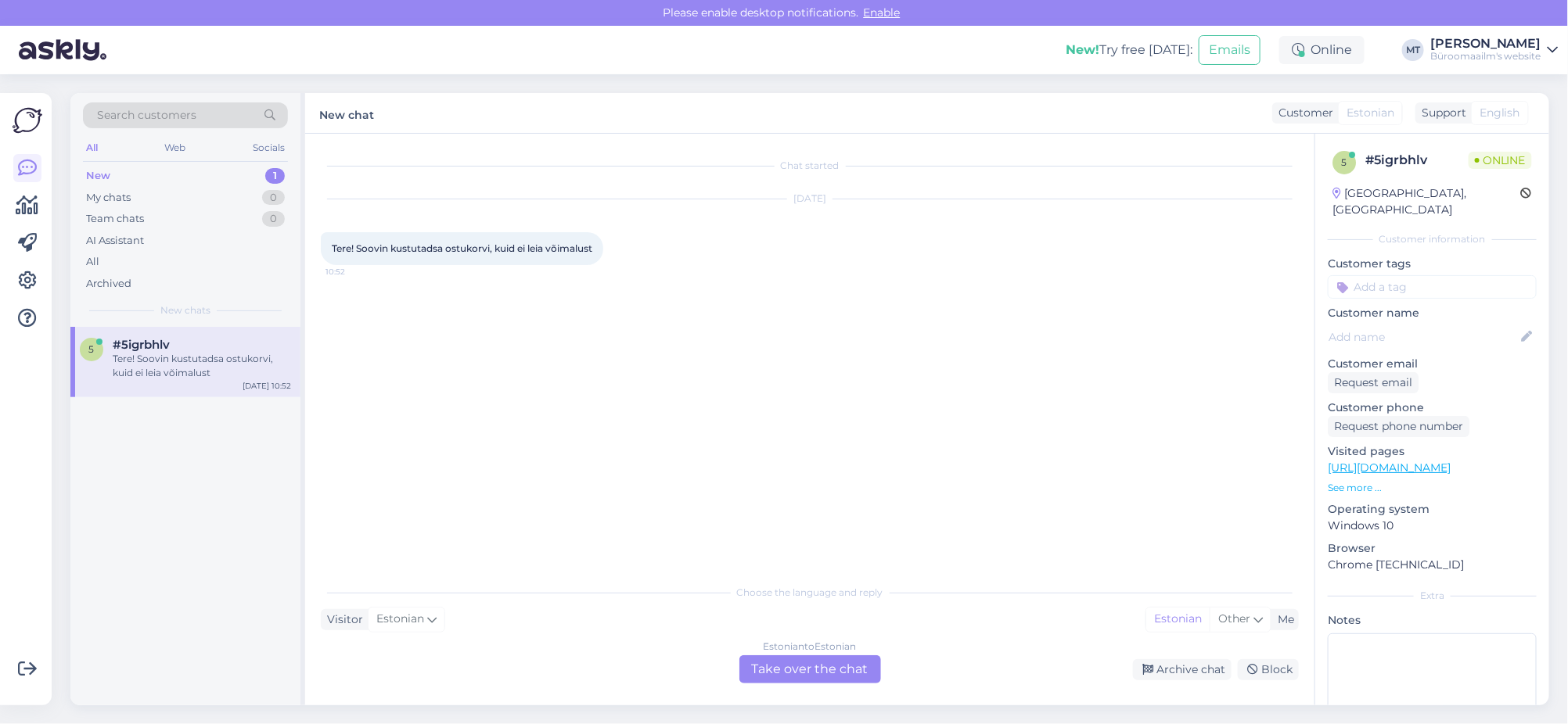
click at [800, 663] on div "Estonian to Estonian Take over the chat" at bounding box center [810, 669] width 142 height 28
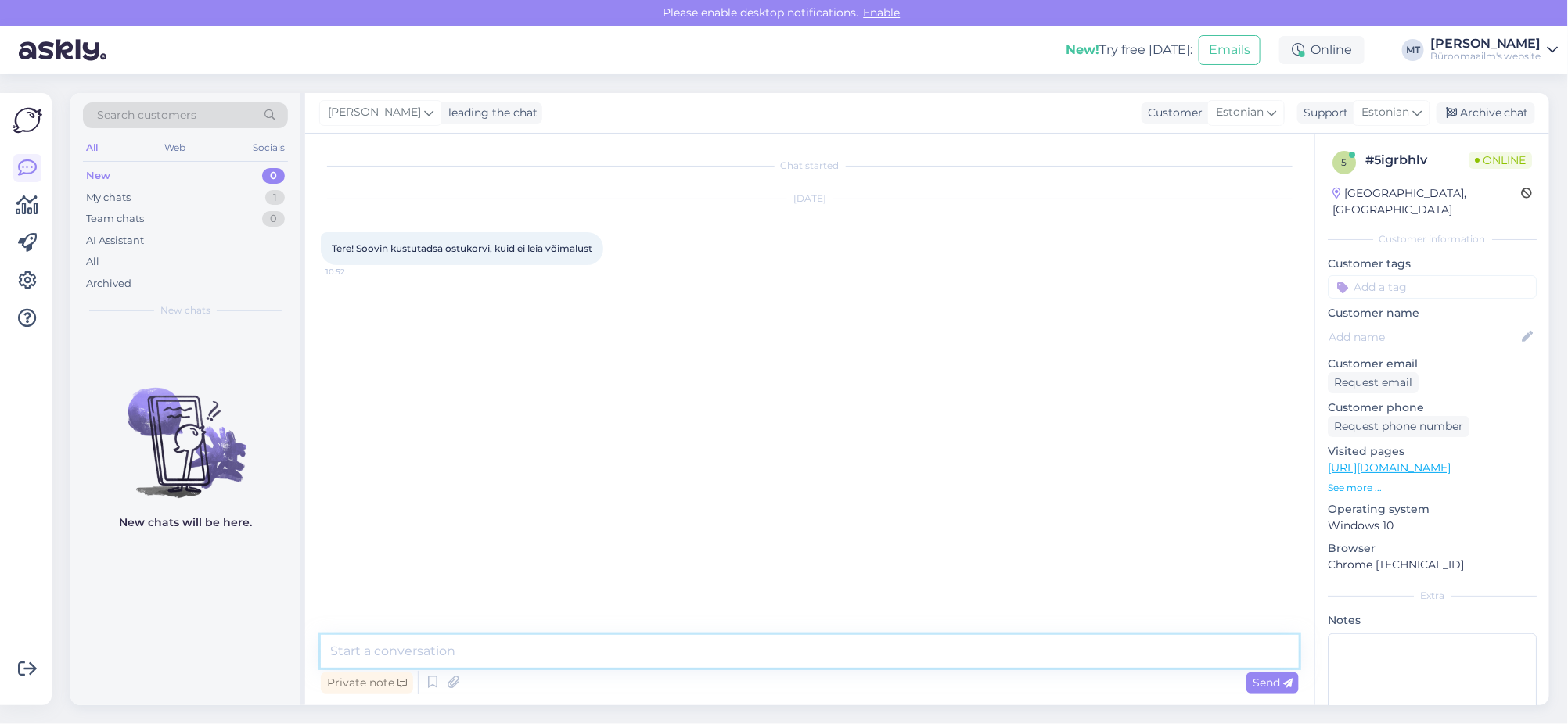
click at [429, 647] on textarea at bounding box center [810, 652] width 978 height 33
type textarea "Tere. Kellele tellimuse tegite ?"
click at [430, 639] on textarea at bounding box center [810, 652] width 978 height 33
type textarea "Mis meiliaadressilt ?"
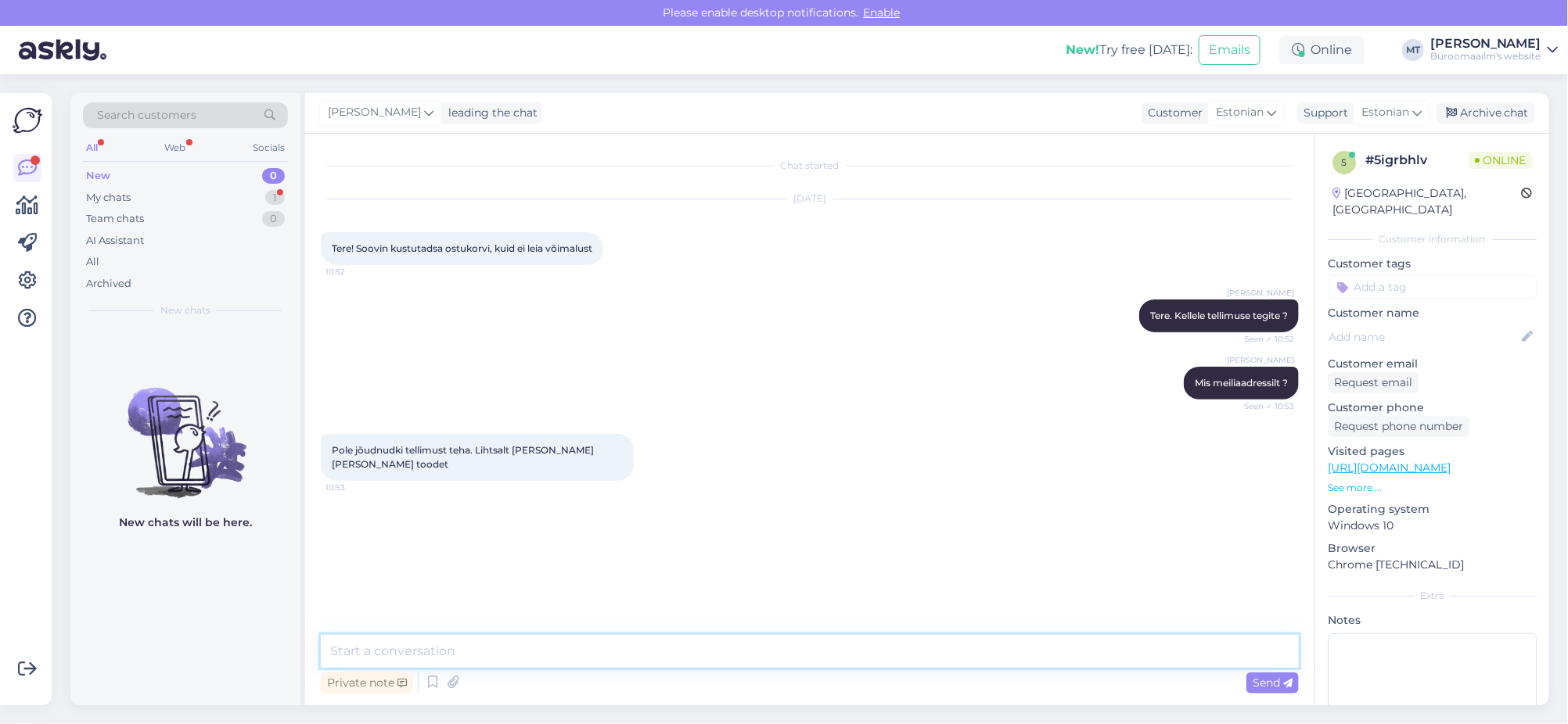
click at [433, 666] on textarea at bounding box center [810, 652] width 978 height 33
type textarea "Kui te pole vormistanud, siis peakite saama kustutada. Toote juures on eemalda …"
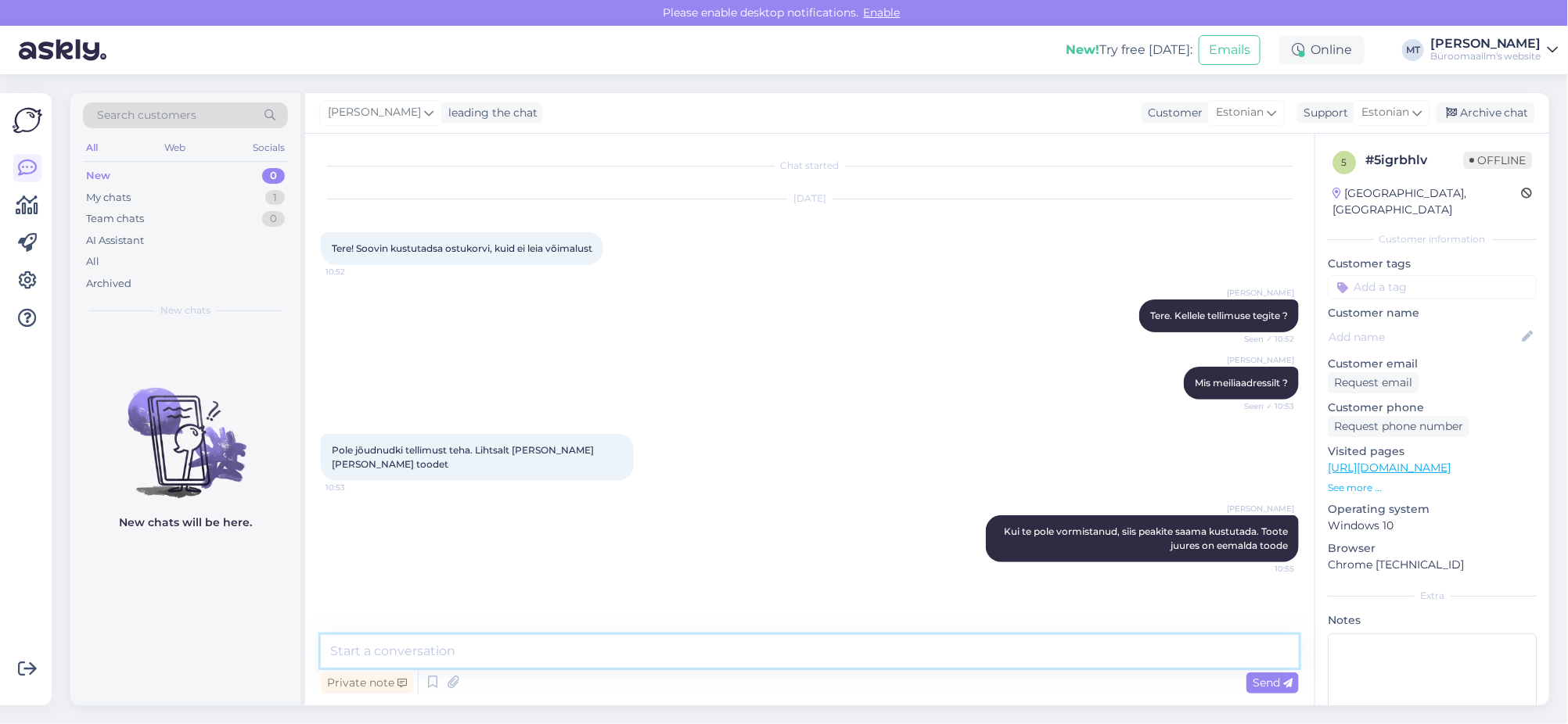
paste textarea
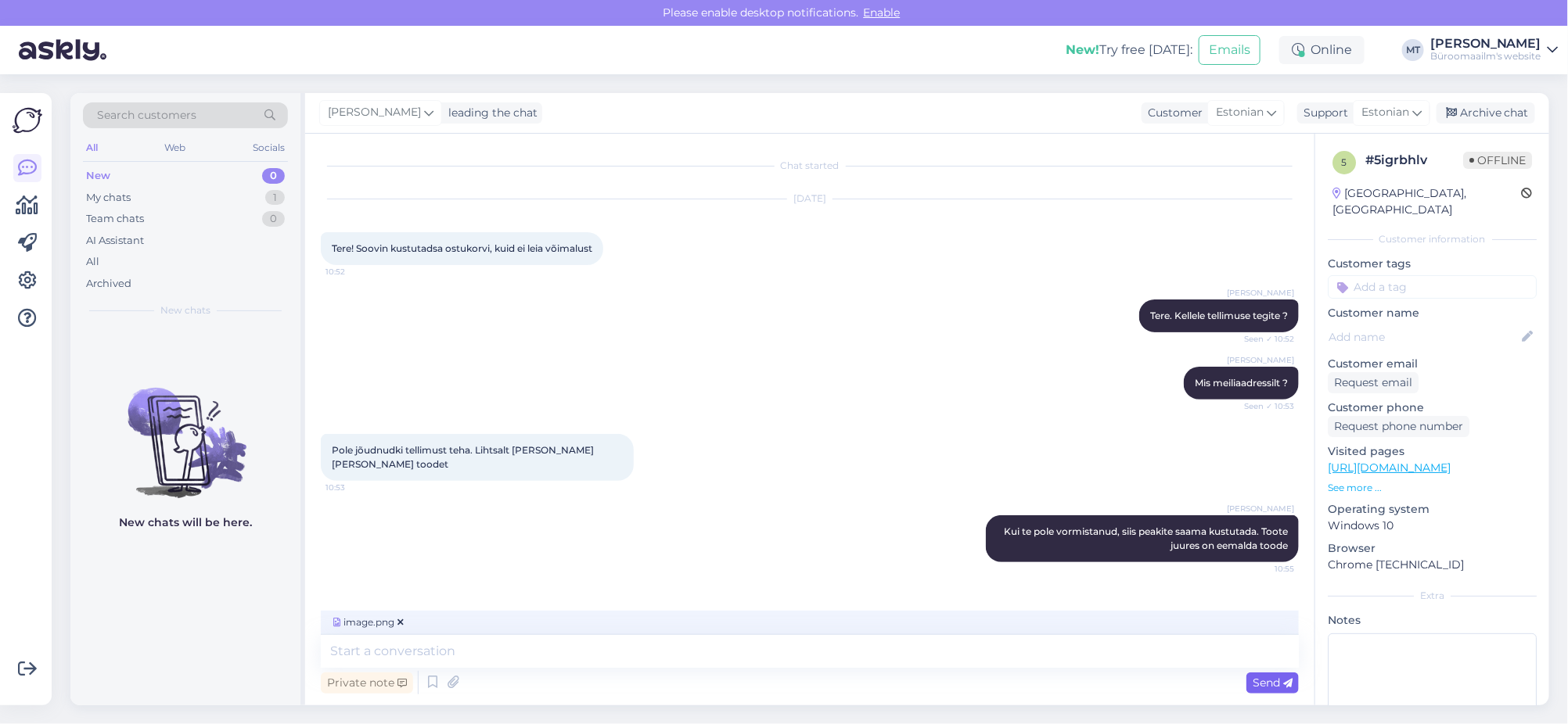
click at [1279, 688] on span "Send" at bounding box center [1273, 682] width 40 height 14
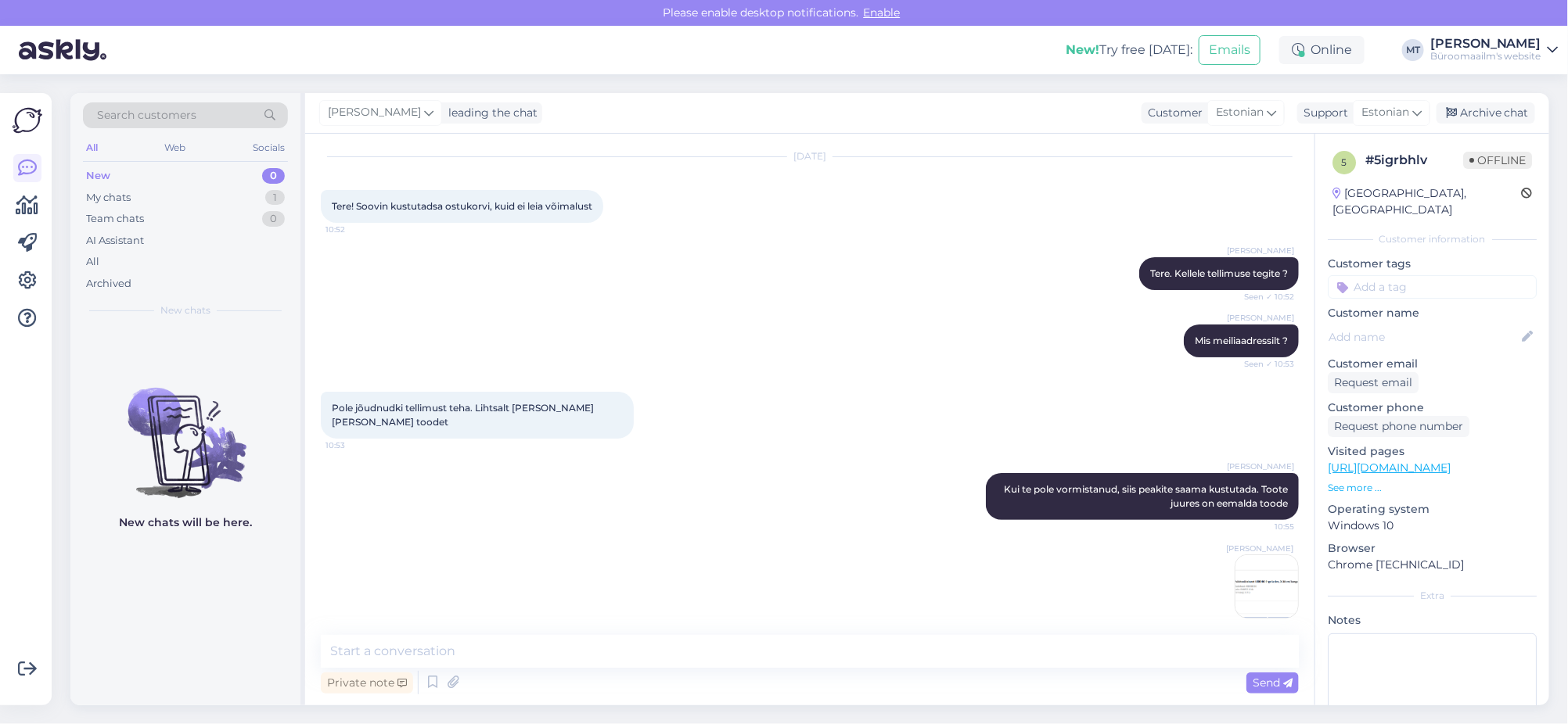
click at [1248, 584] on img at bounding box center [1267, 587] width 62 height 62
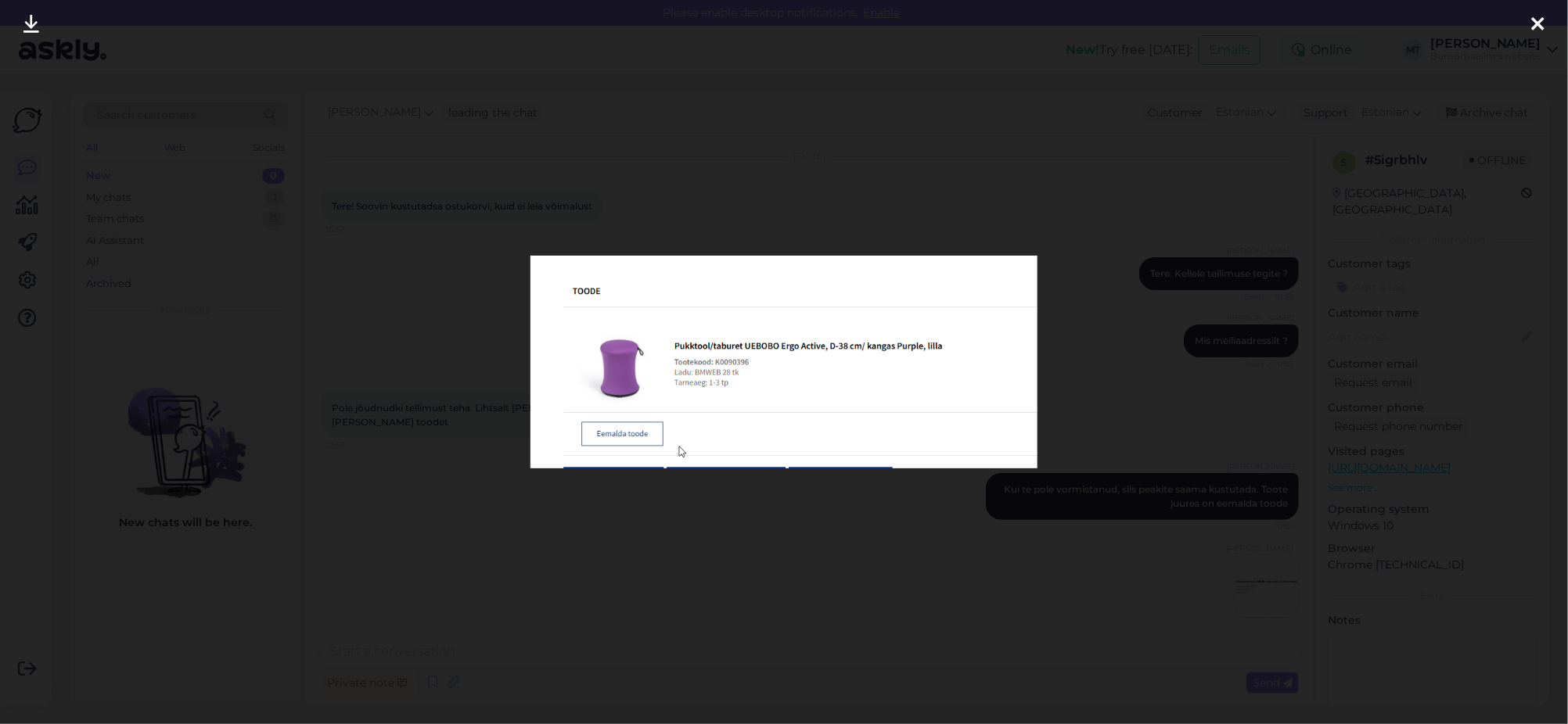
click at [1537, 3] on div at bounding box center [1538, 25] width 31 height 49
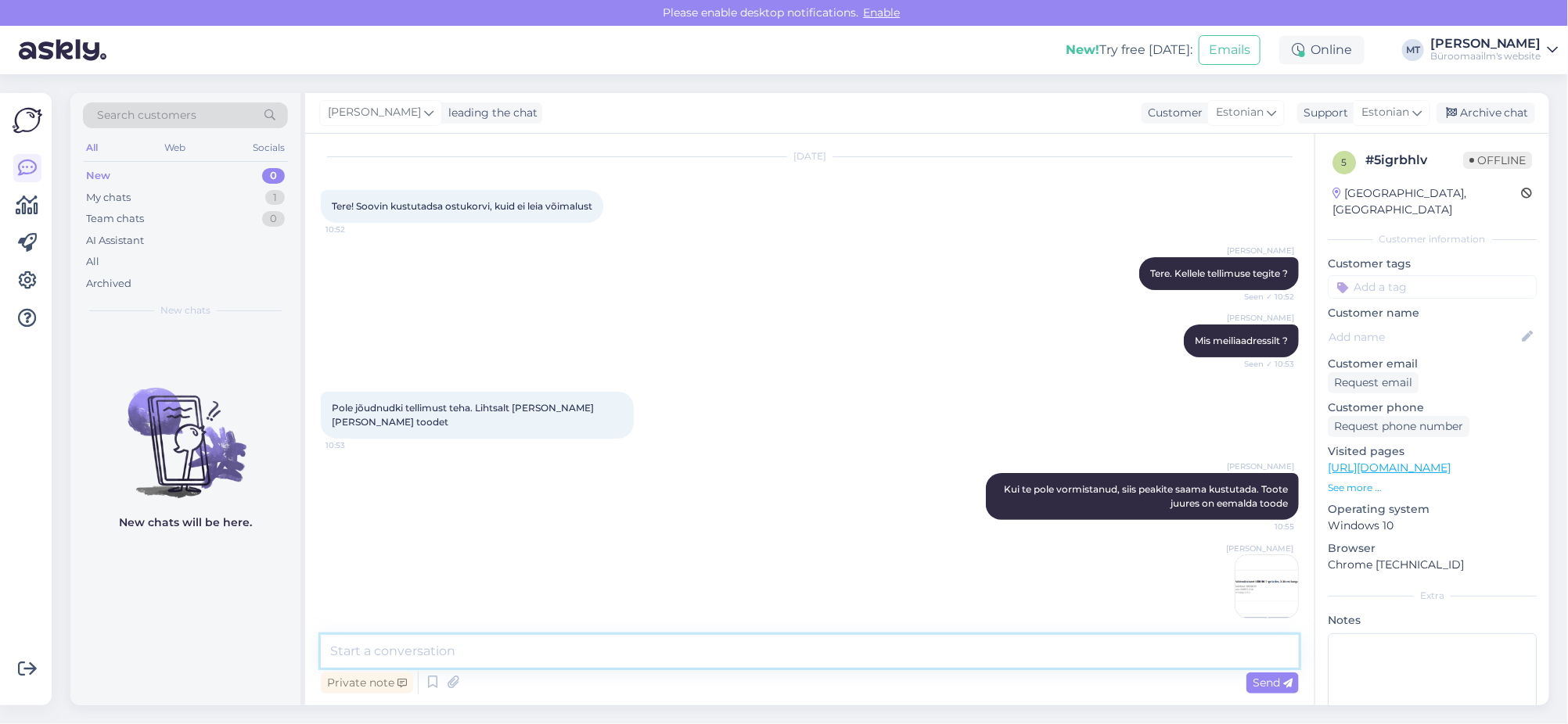
click at [408, 659] on textarea at bounding box center [810, 652] width 978 height 33
type textarea "Kas teil ei ole sellist akent ?"
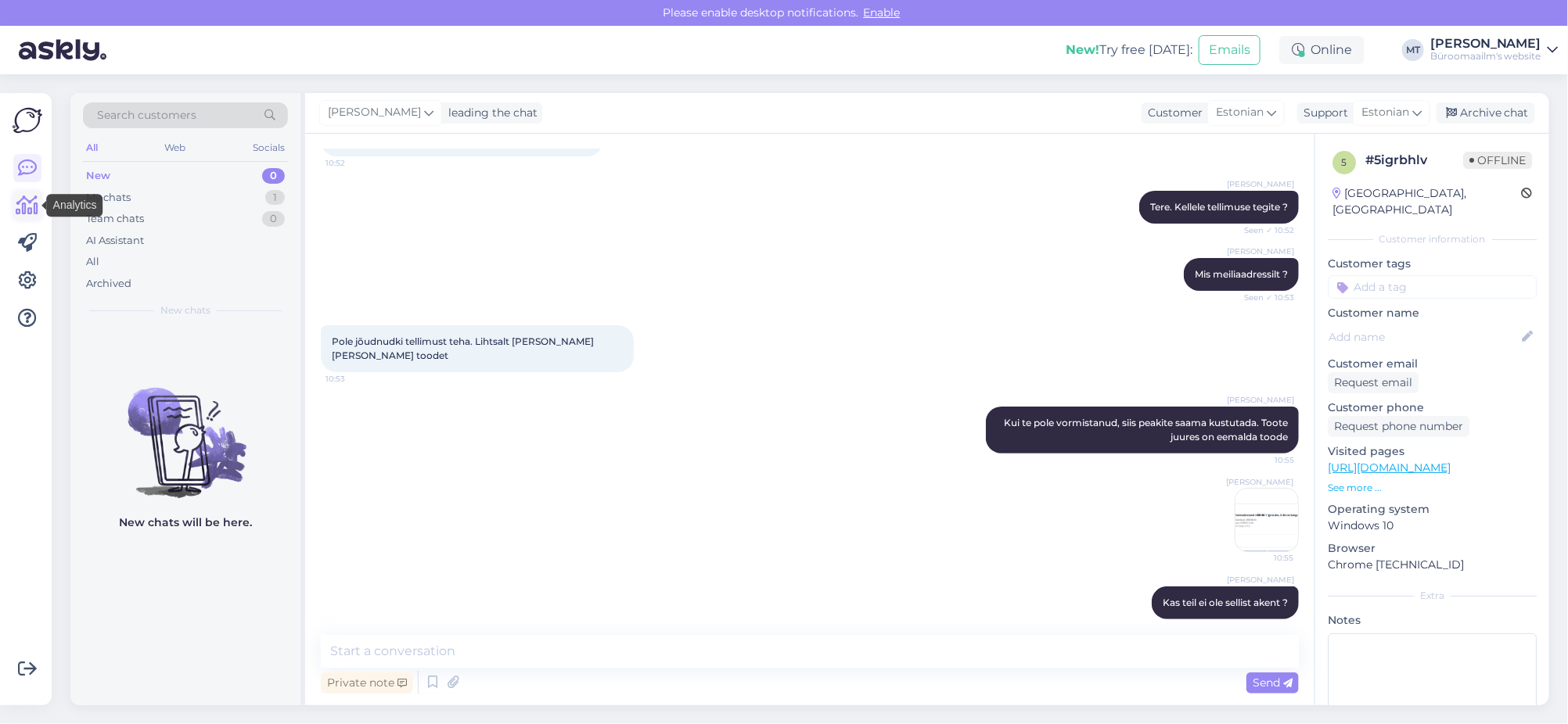
click at [35, 206] on icon at bounding box center [27, 205] width 23 height 19
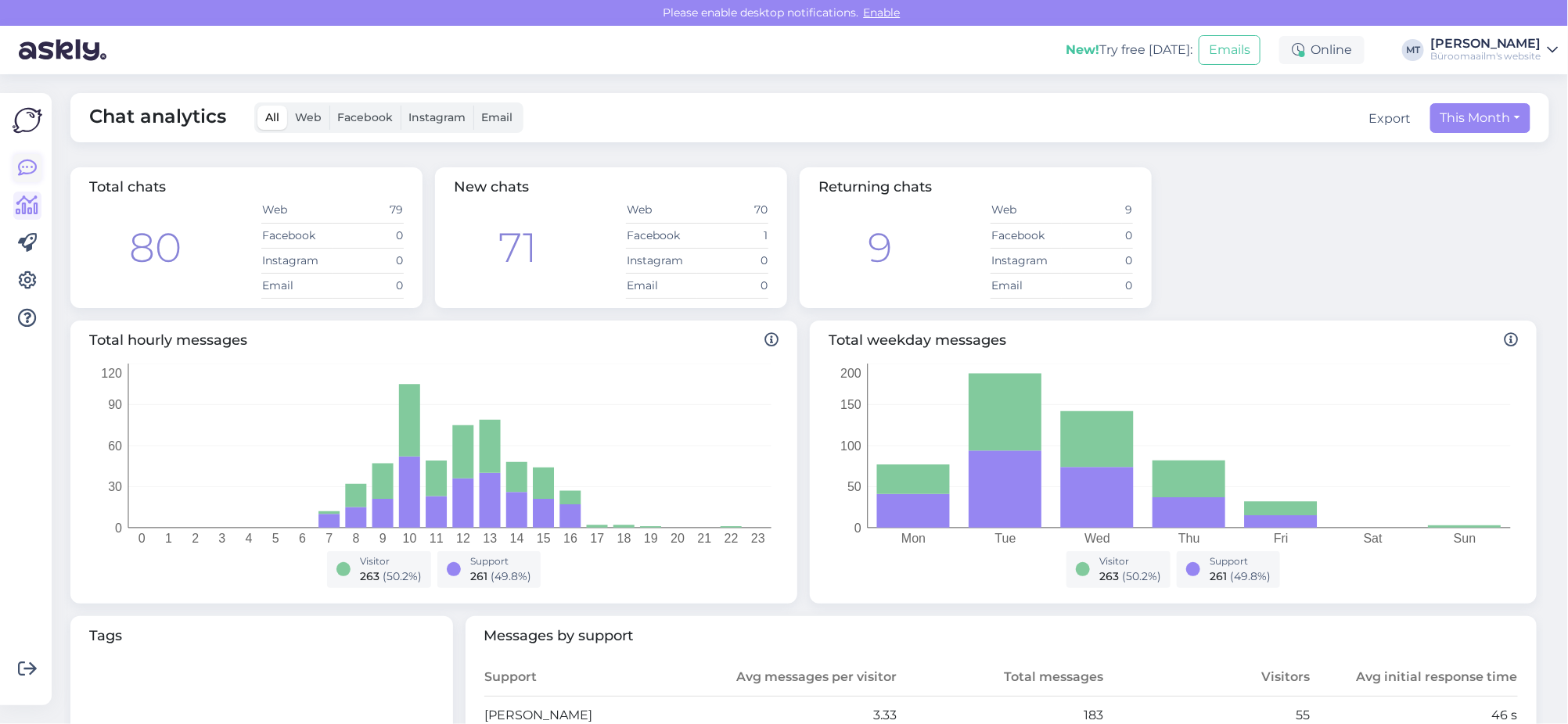
click at [26, 166] on icon at bounding box center [27, 167] width 19 height 19
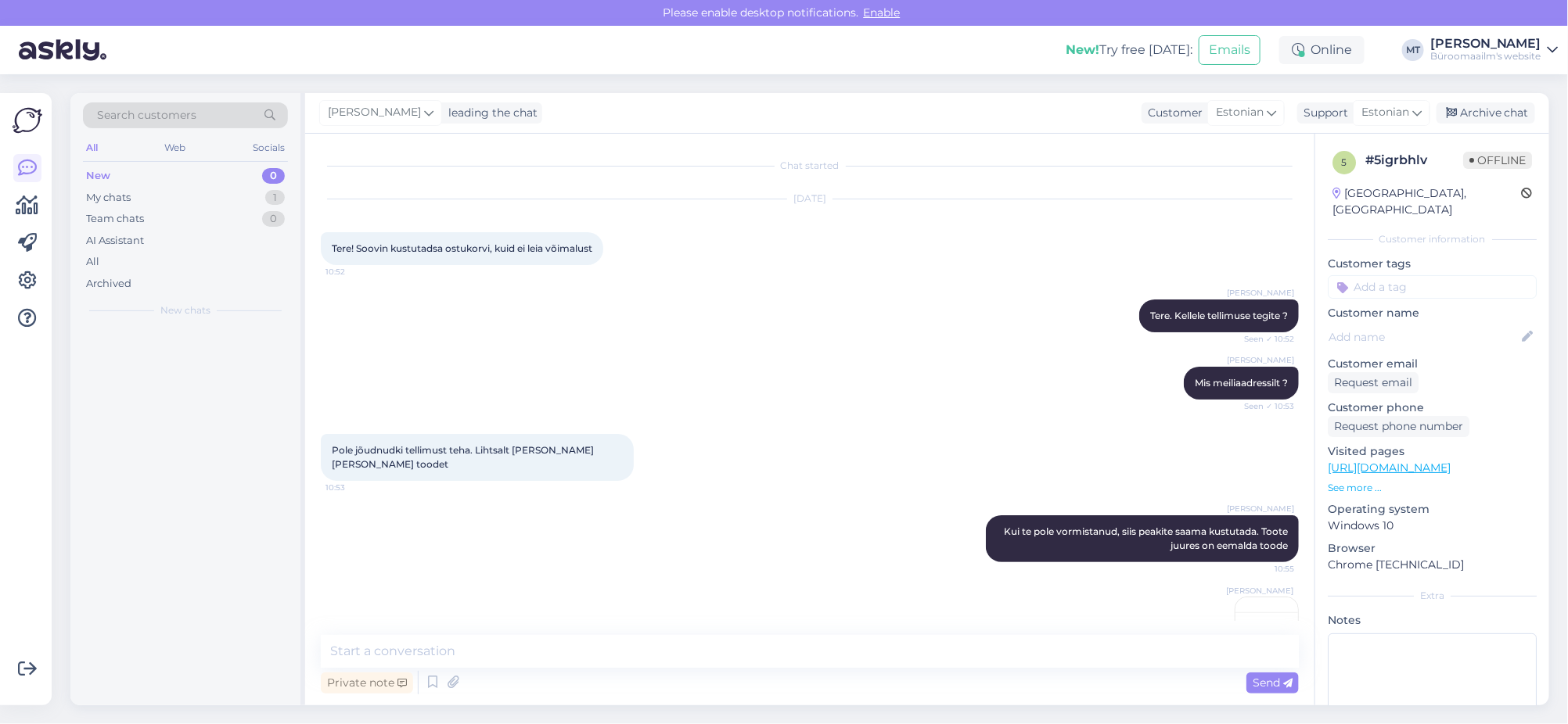
scroll to position [32, 0]
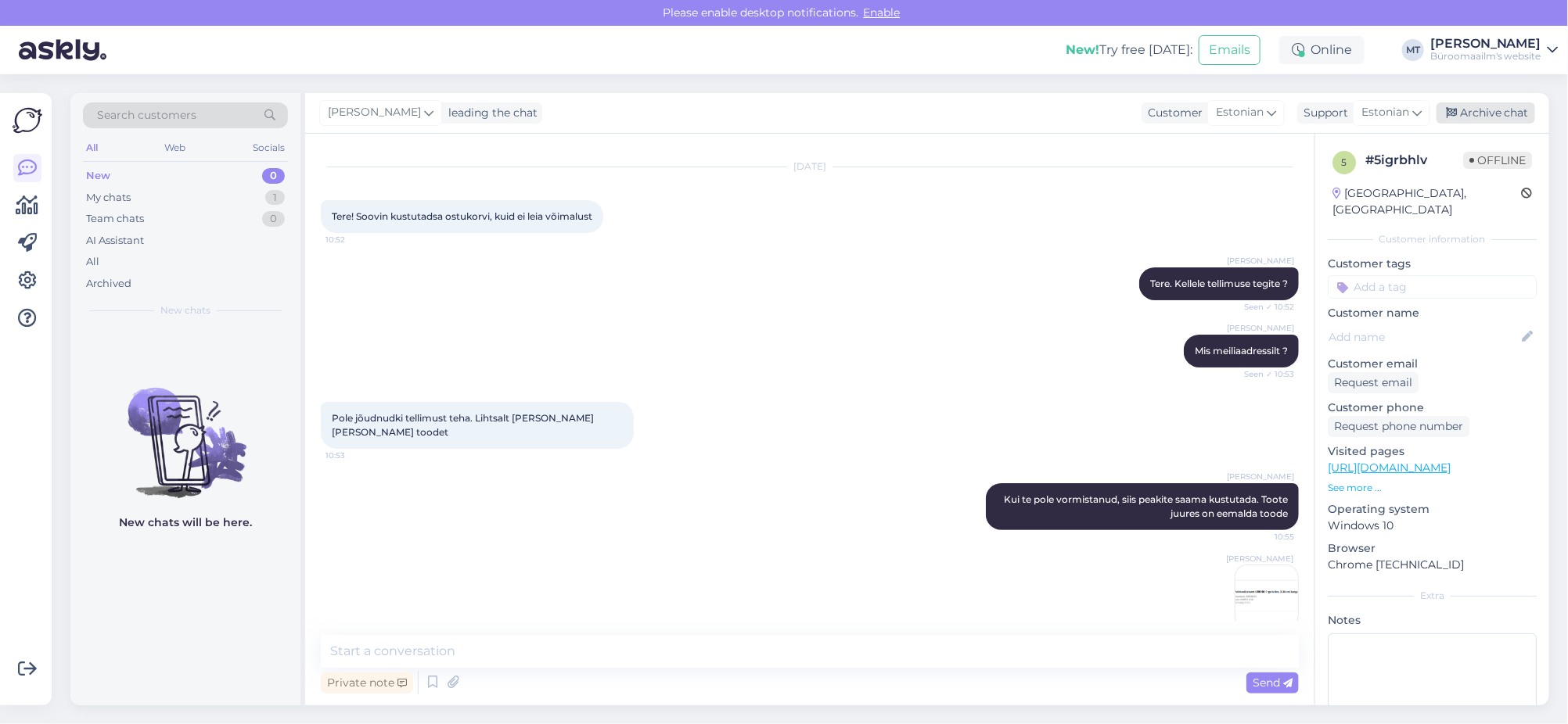
click at [1470, 104] on div "Archive chat" at bounding box center [1486, 113] width 99 height 21
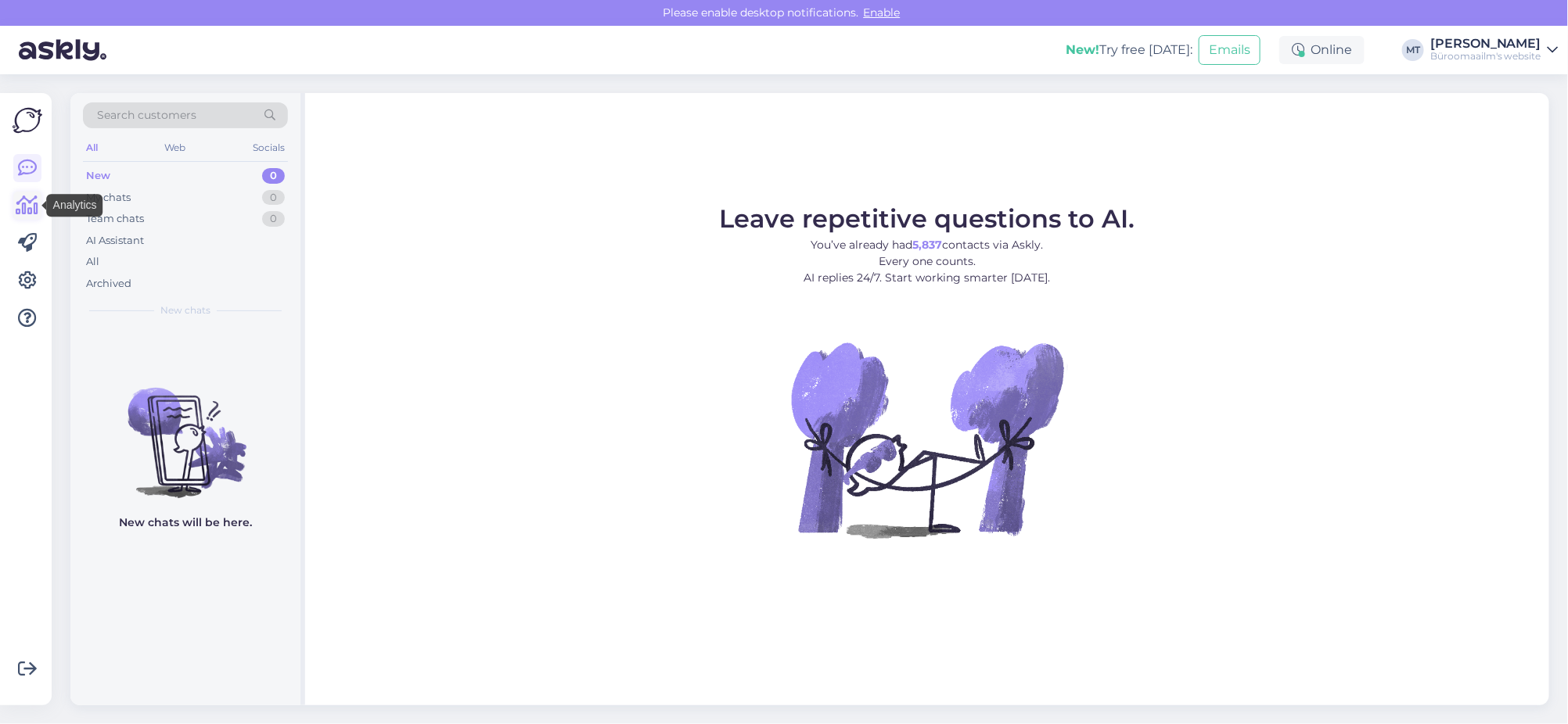
click at [27, 201] on icon at bounding box center [27, 205] width 23 height 19
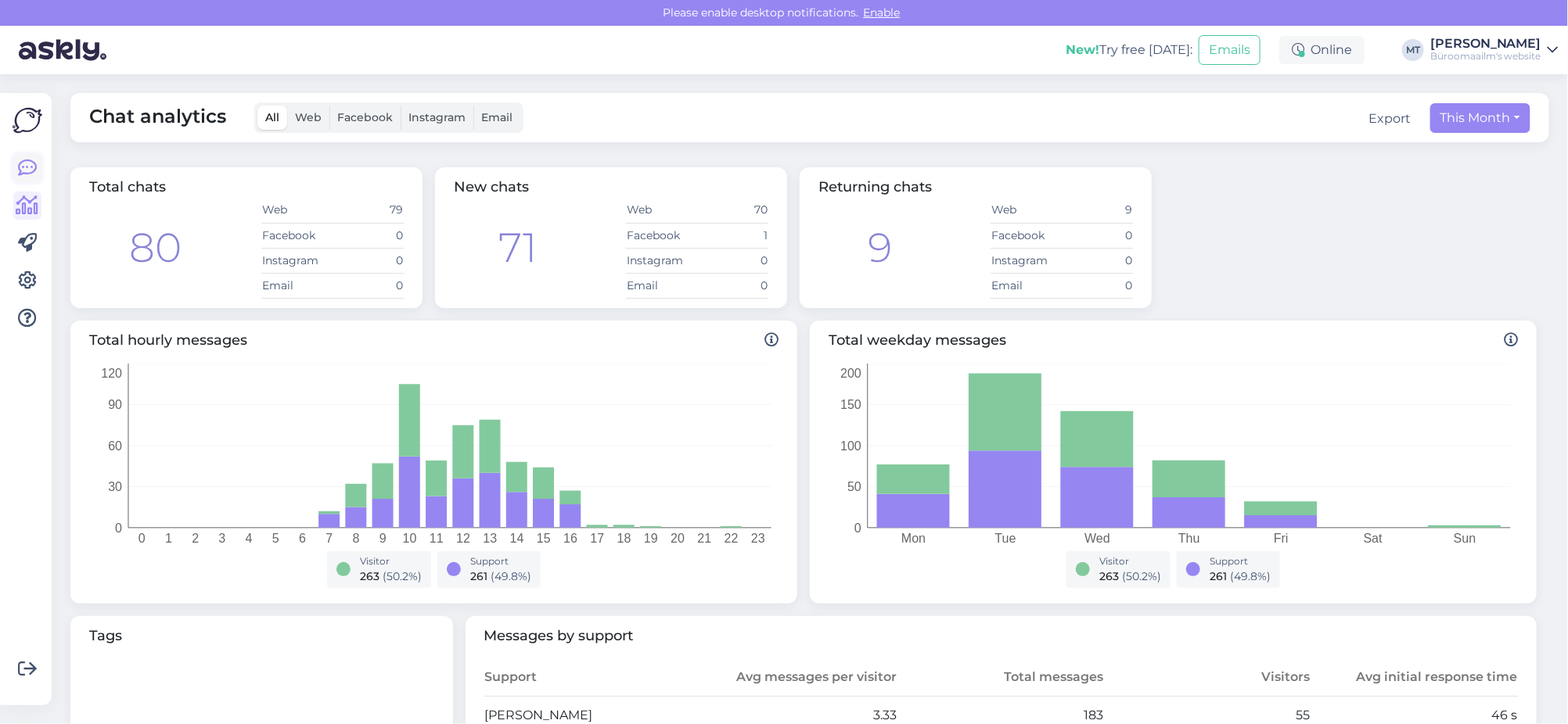
click at [24, 172] on icon at bounding box center [27, 167] width 19 height 19
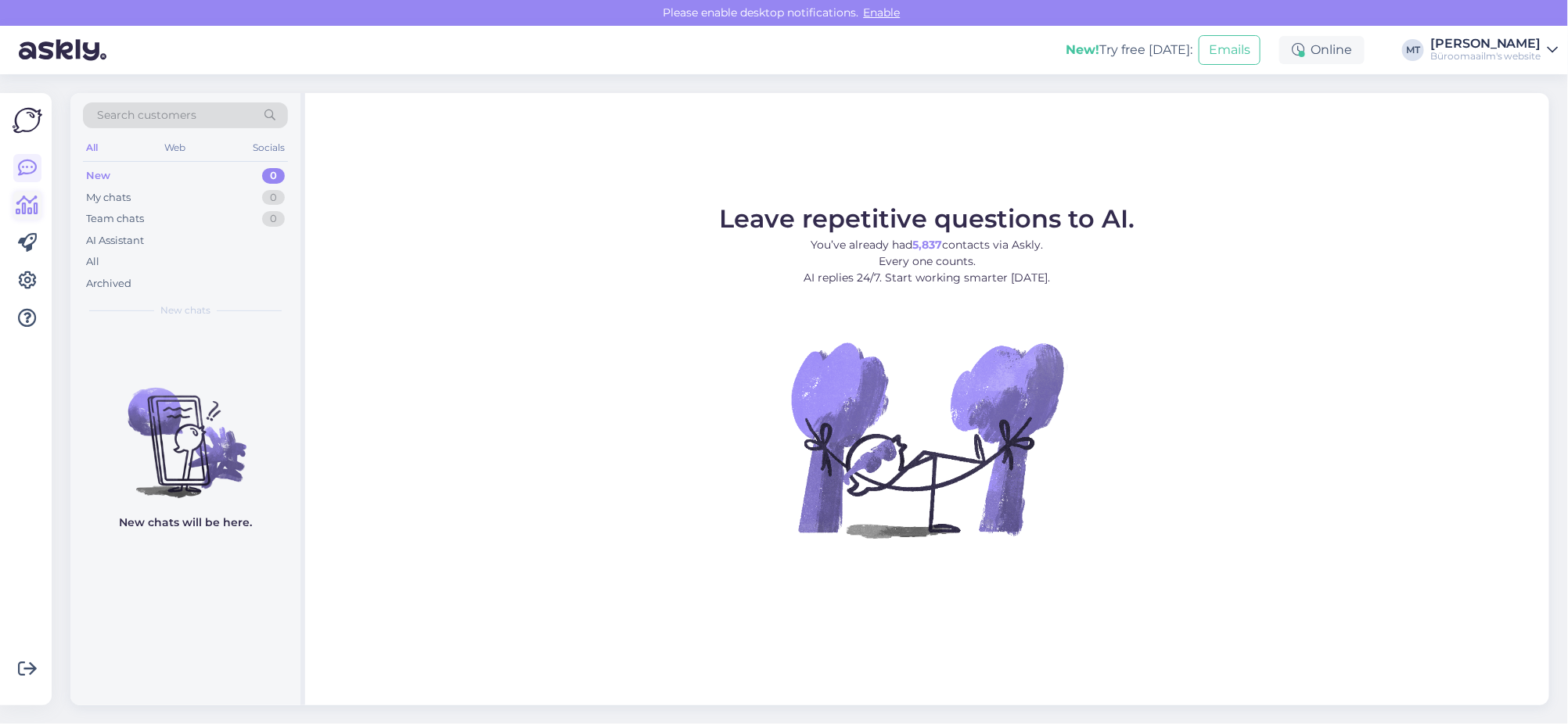
click at [23, 207] on icon at bounding box center [27, 205] width 23 height 19
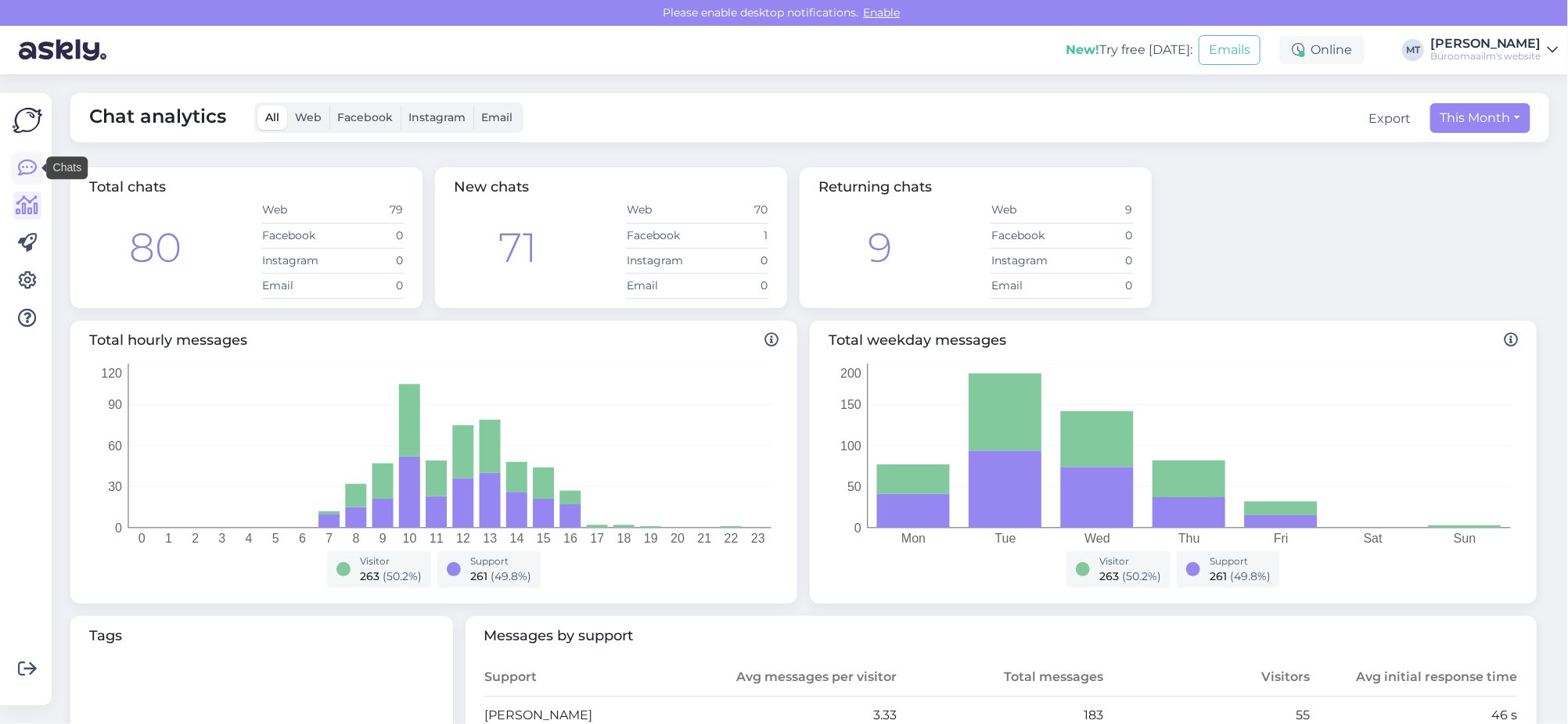
click at [24, 165] on icon at bounding box center [27, 167] width 19 height 19
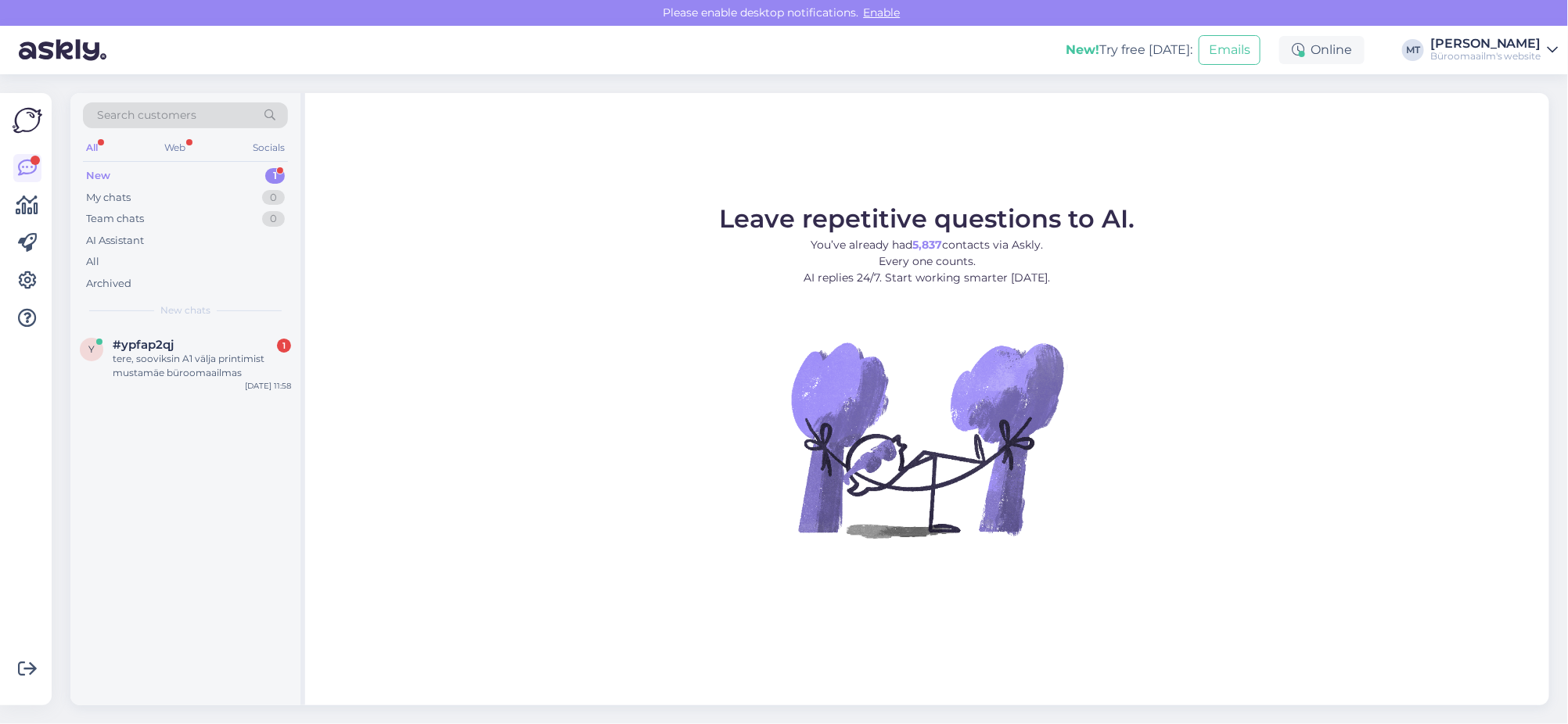
click at [97, 168] on div "New" at bounding box center [98, 176] width 24 height 16
click at [134, 348] on span "#ypfap2qj" at bounding box center [143, 344] width 61 height 14
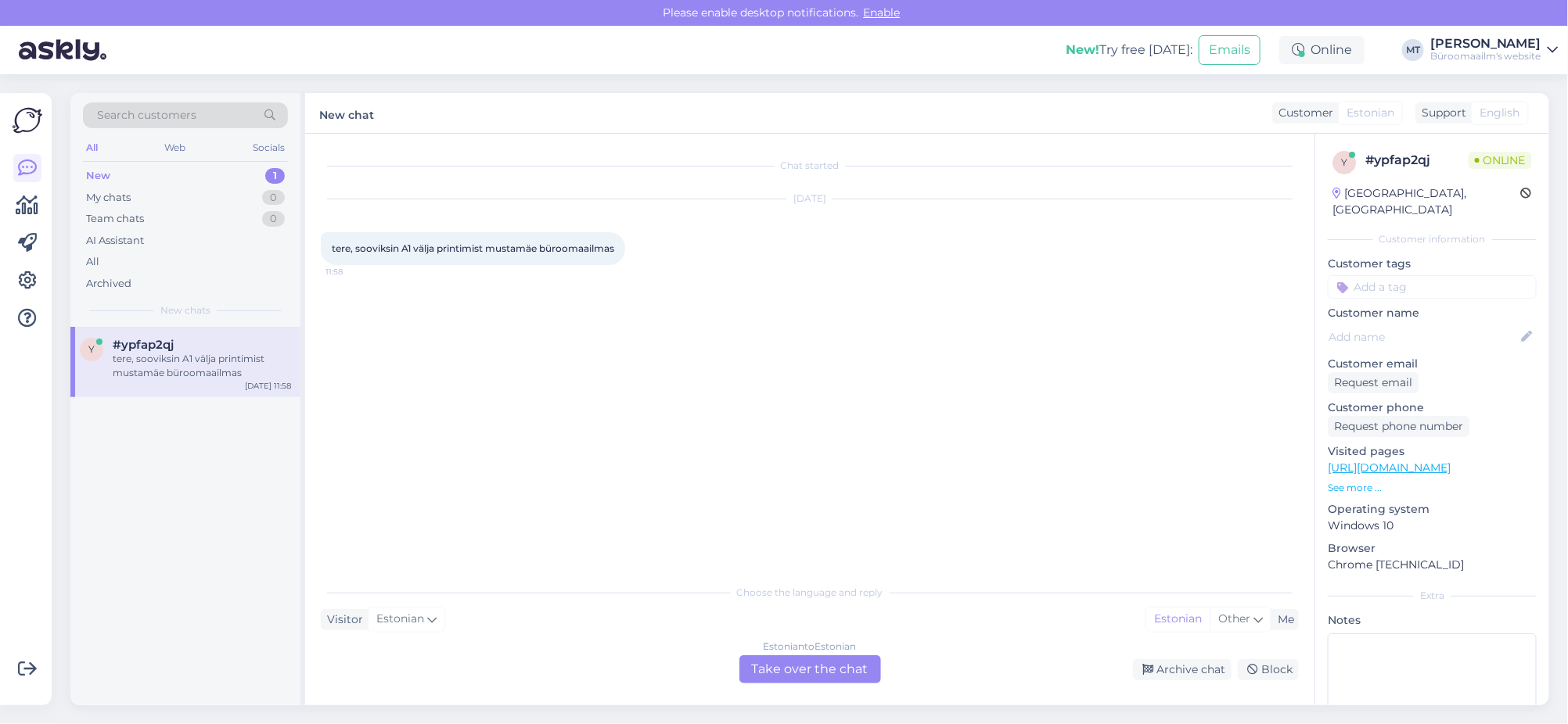
click at [791, 670] on div "Estonian to Estonian Take over the chat" at bounding box center [810, 669] width 142 height 28
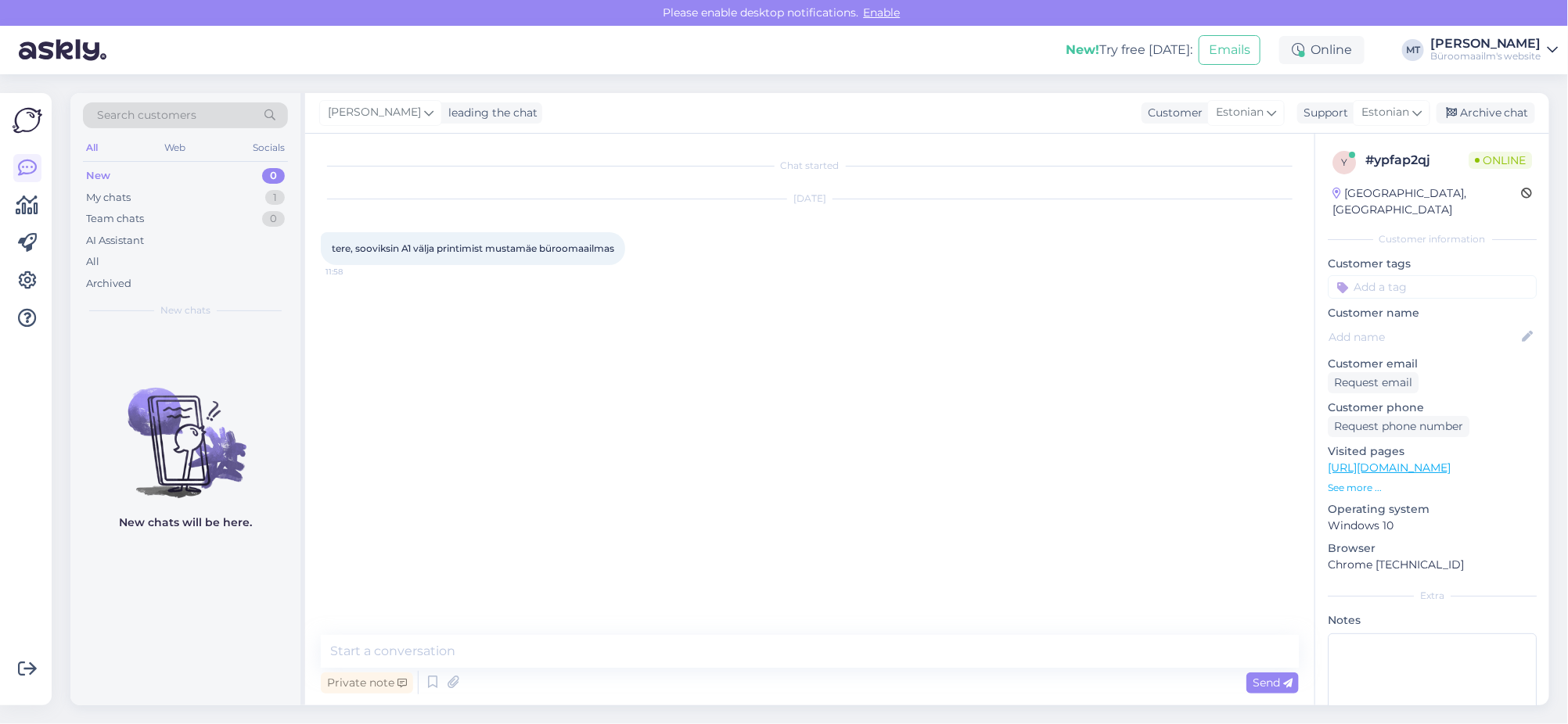
click at [439, 668] on div "Private note Send" at bounding box center [810, 683] width 978 height 29
click at [452, 652] on textarea at bounding box center [810, 652] width 978 height 33
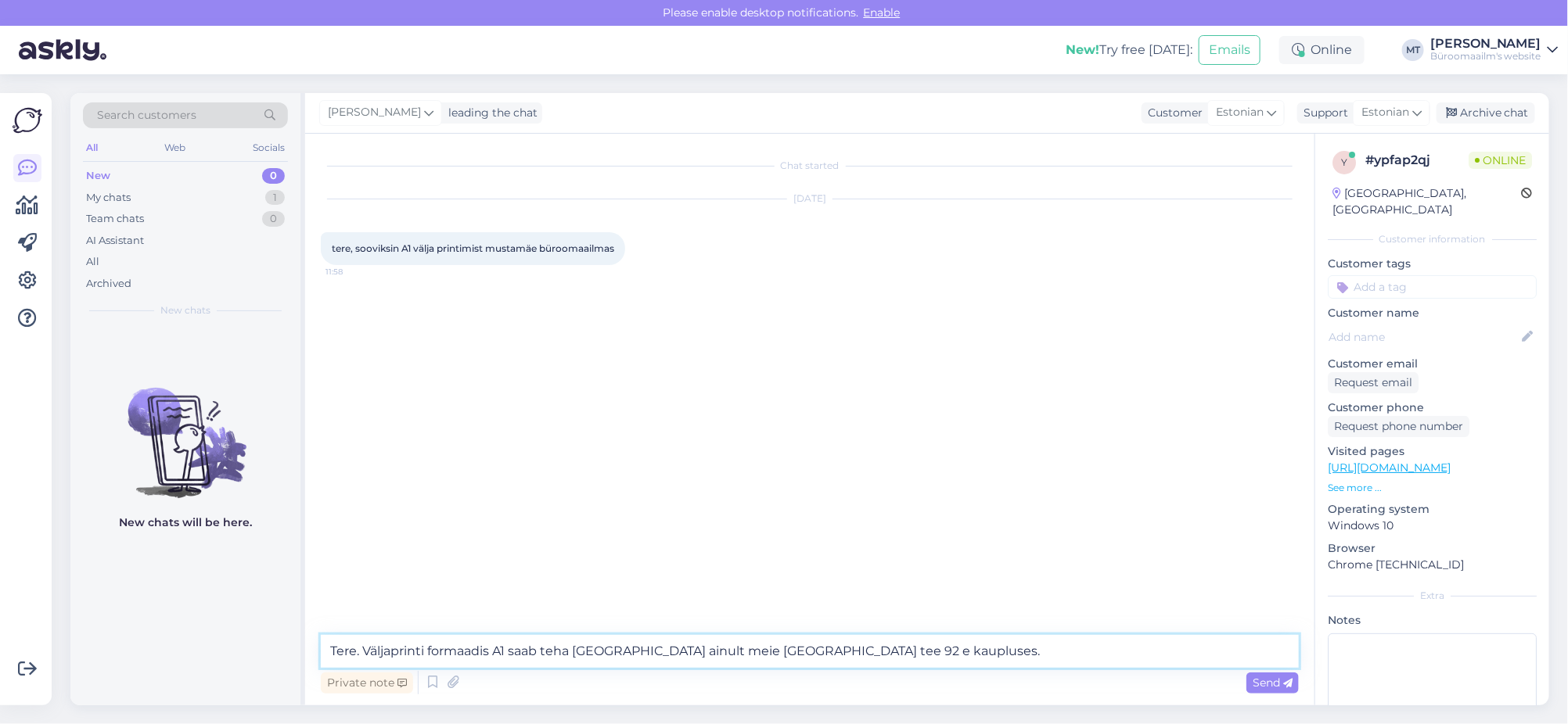
paste textarea "Teenused ja hooldus: (+372) 600 5142 teenused.peter@byroomaailm.ee"
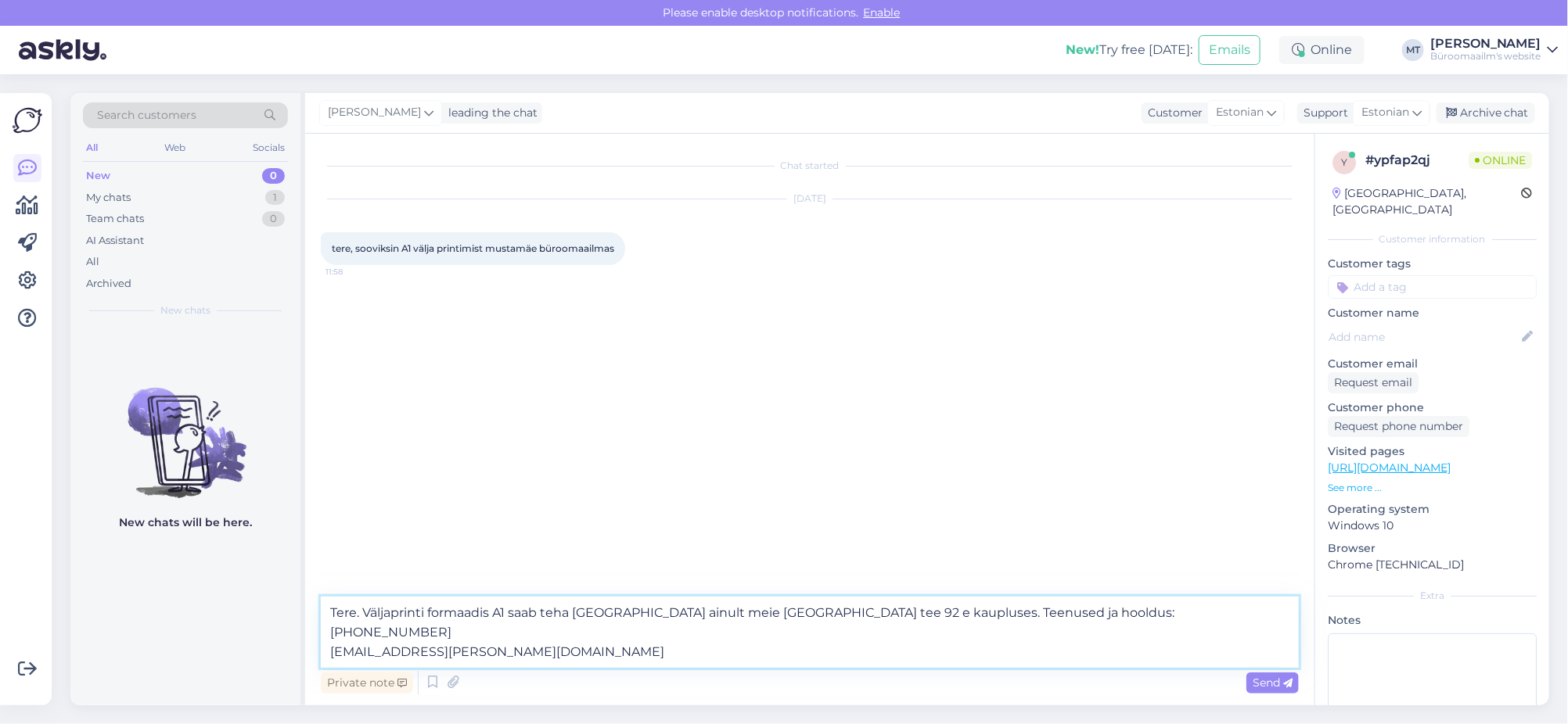
click at [618, 611] on textarea "Tere. Väljaprinti formaadis A1 saab teha tallinna ainult meie peterburi tee 92 …" at bounding box center [810, 632] width 978 height 71
type textarea "Tere. Väljaprinti formaadis A1 saab teha tallinnas ainult meie peterburi tee 92…"
click at [1264, 684] on span "Send" at bounding box center [1273, 682] width 40 height 14
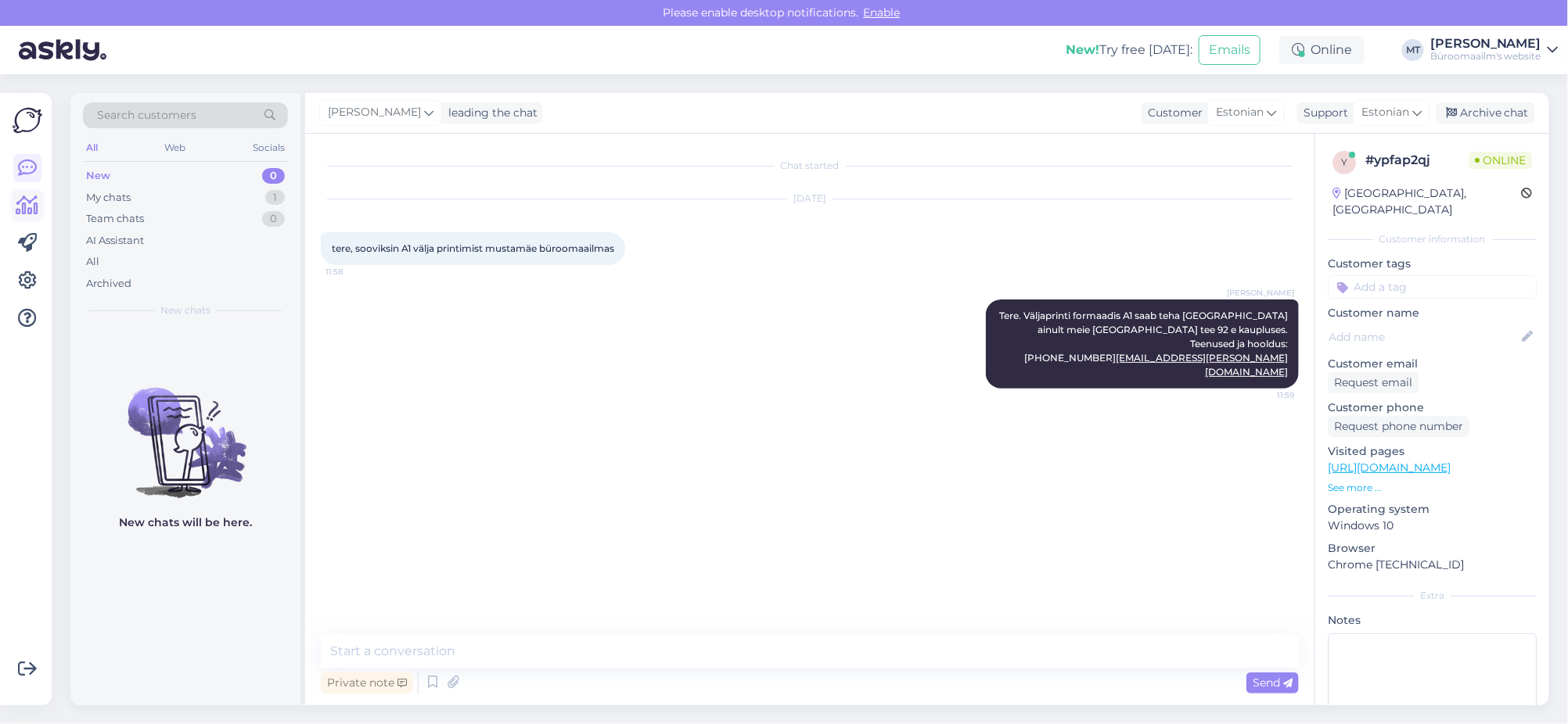
click at [32, 209] on icon at bounding box center [27, 205] width 23 height 19
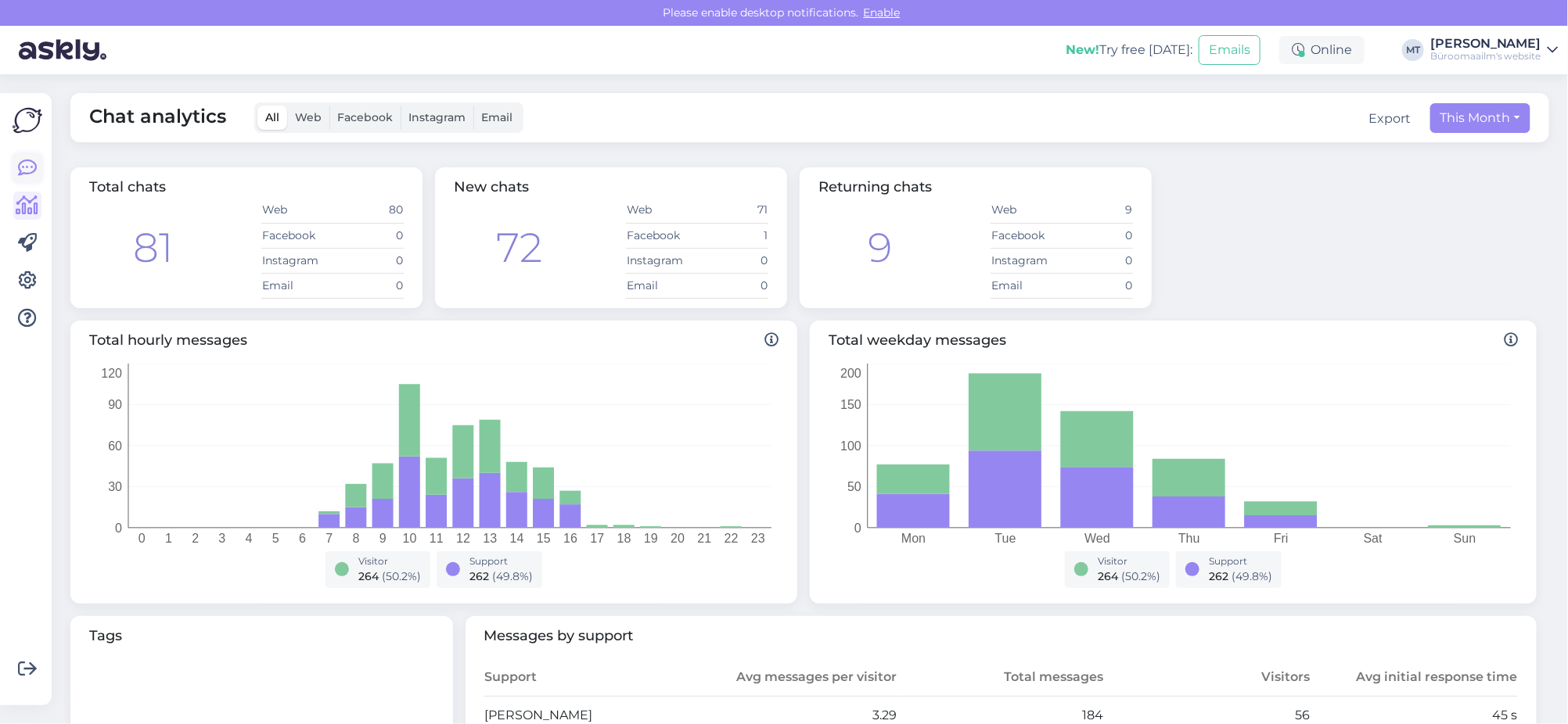
click at [28, 168] on icon at bounding box center [27, 167] width 19 height 19
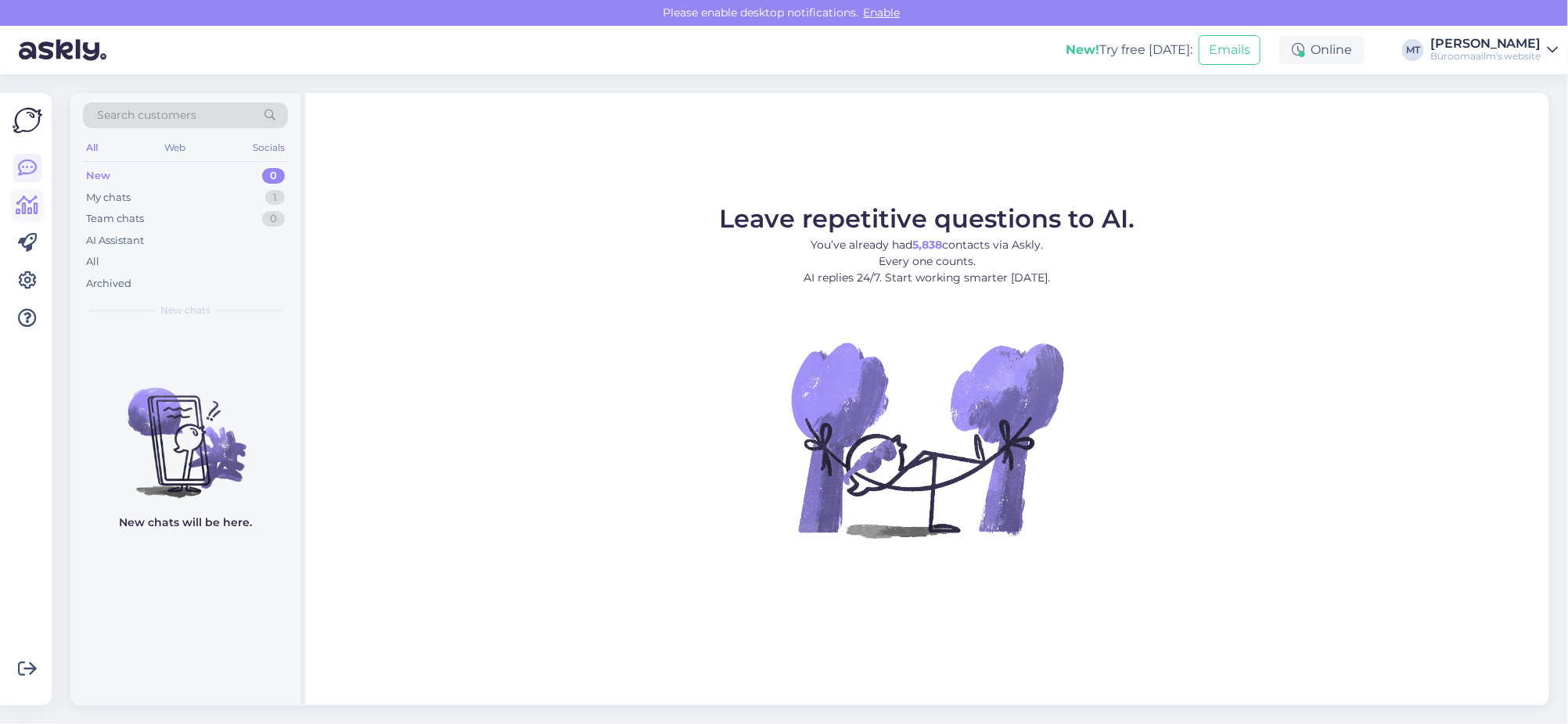
click at [25, 207] on icon at bounding box center [27, 205] width 23 height 19
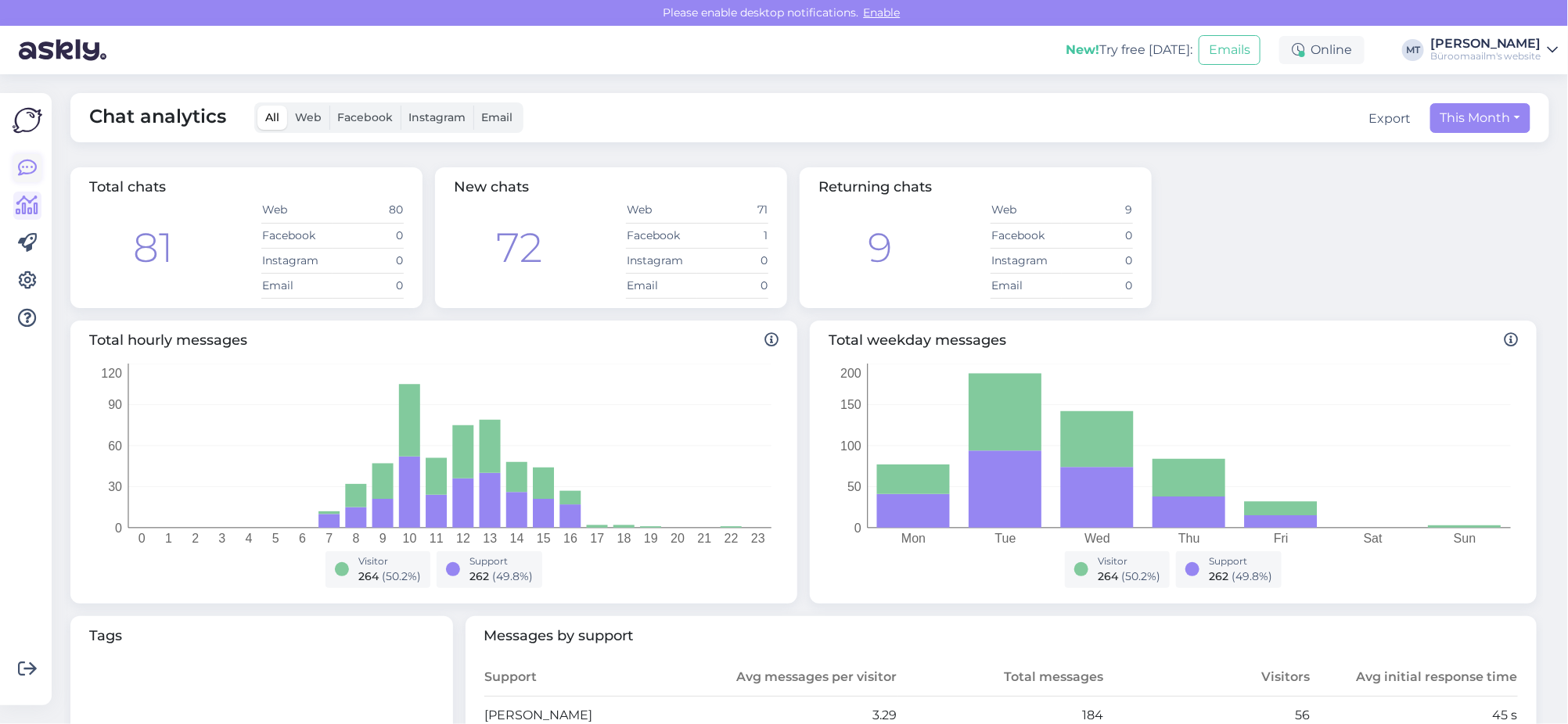
click at [15, 158] on link at bounding box center [27, 167] width 28 height 28
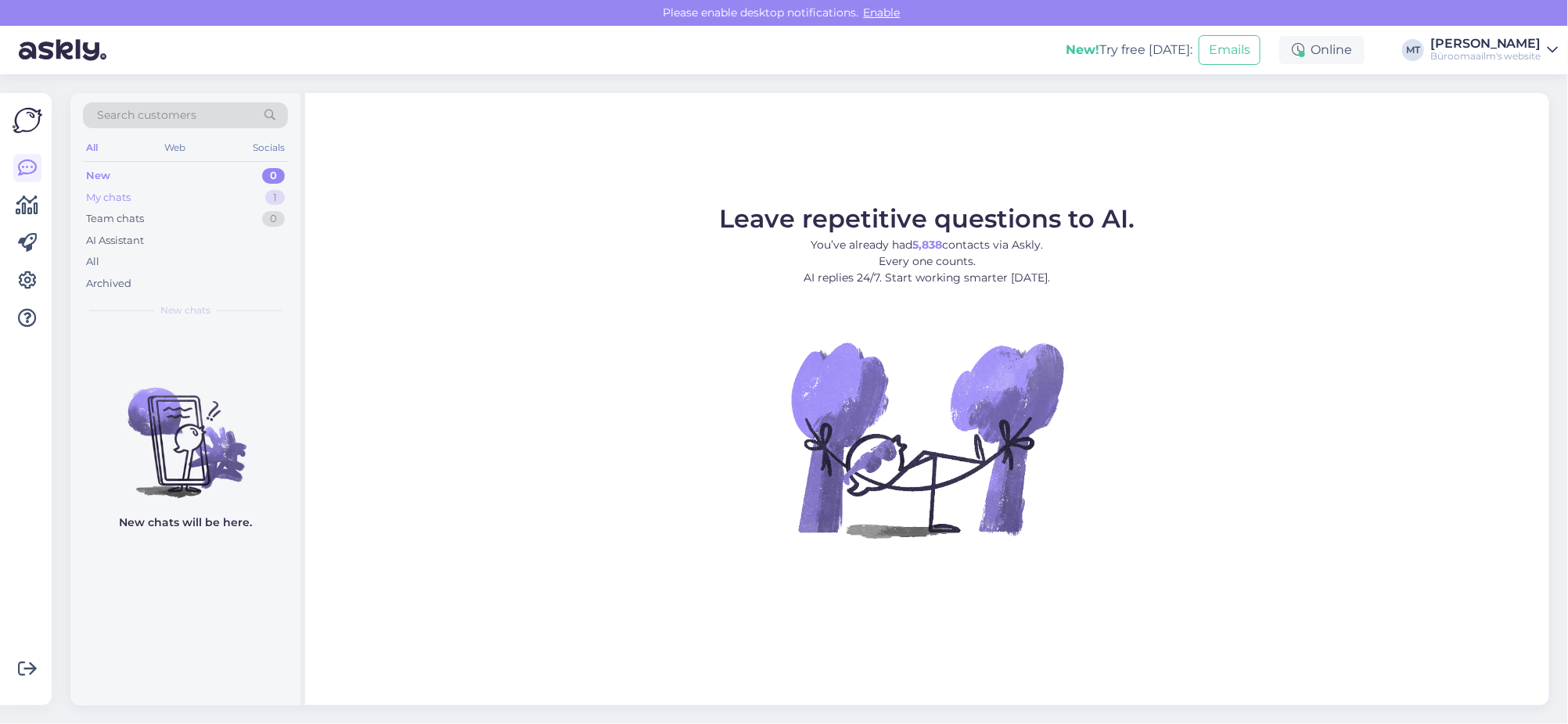
click at [104, 197] on div "My chats" at bounding box center [108, 198] width 45 height 16
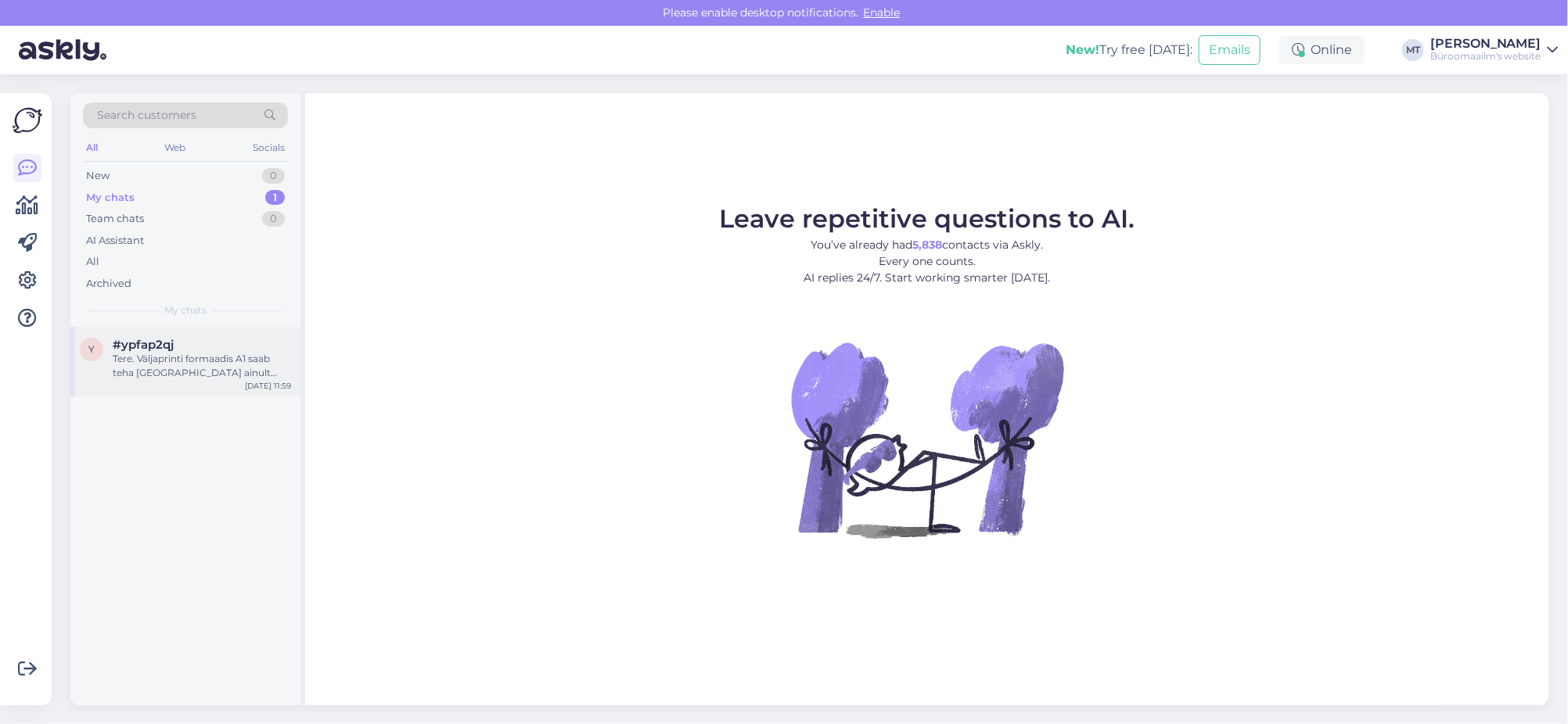
click at [158, 367] on div "Tere. Väljaprinti formaadis A1 saab teha [GEOGRAPHIC_DATA] ainult meie [GEOGRAP…" at bounding box center [201, 365] width 179 height 28
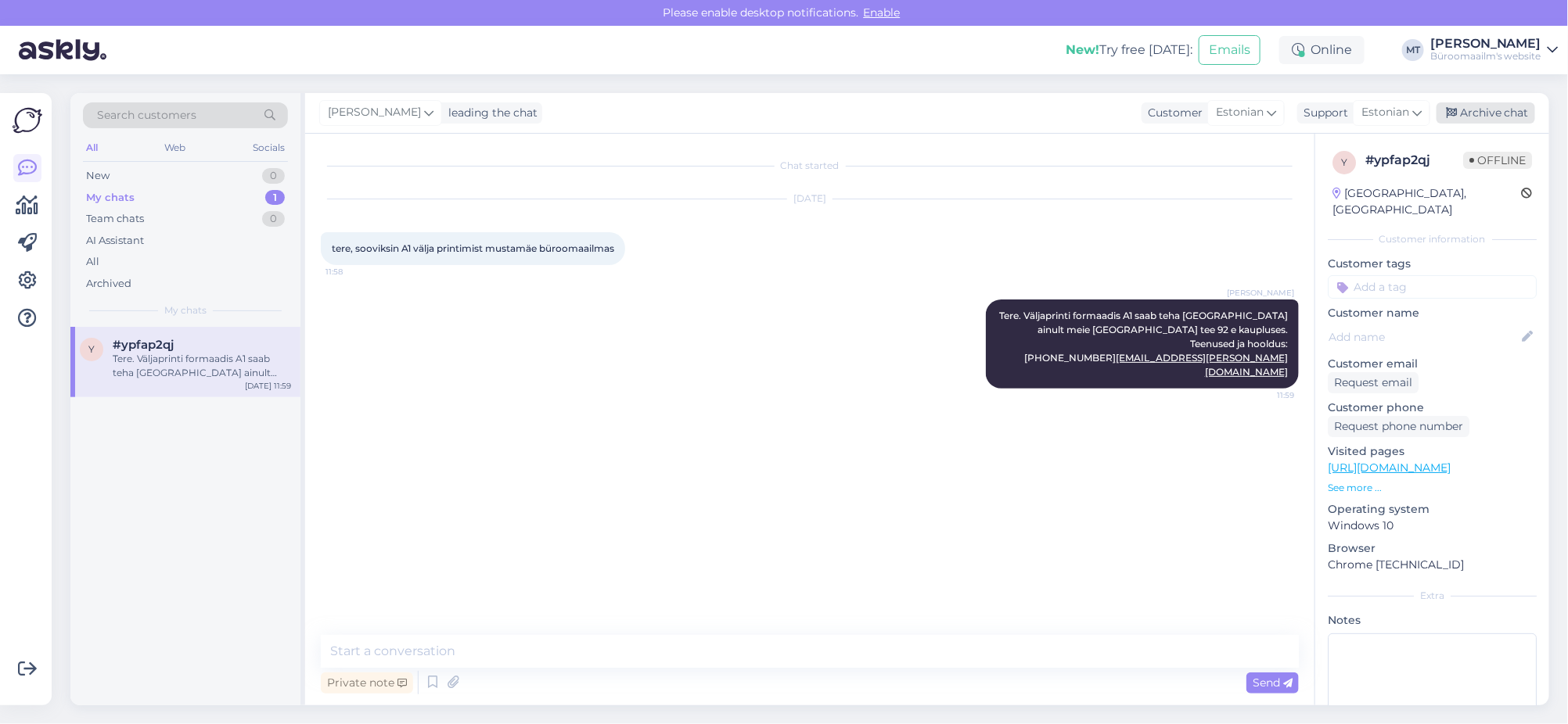
click at [1476, 104] on div "Archive chat" at bounding box center [1486, 113] width 99 height 21
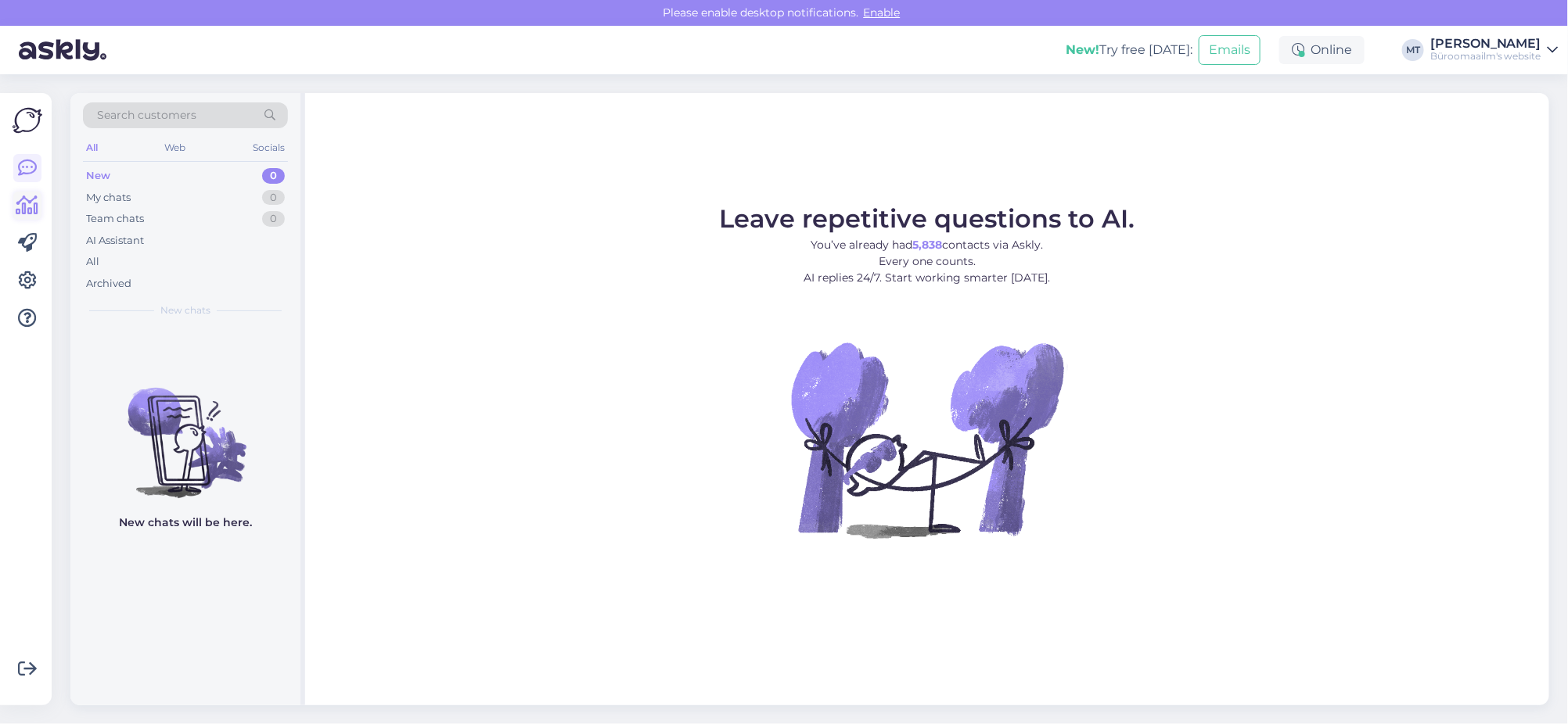
click at [31, 212] on icon at bounding box center [27, 205] width 23 height 19
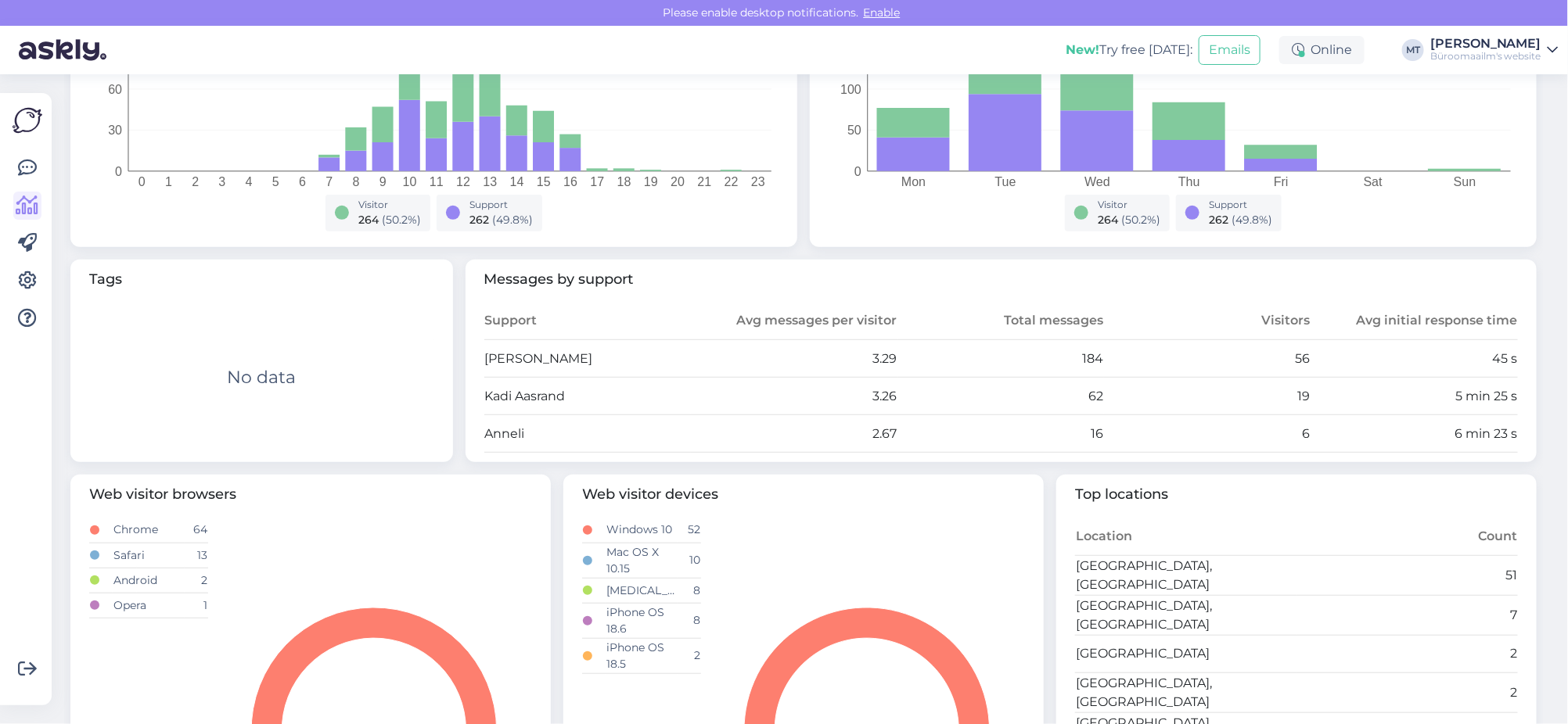
scroll to position [390, 0]
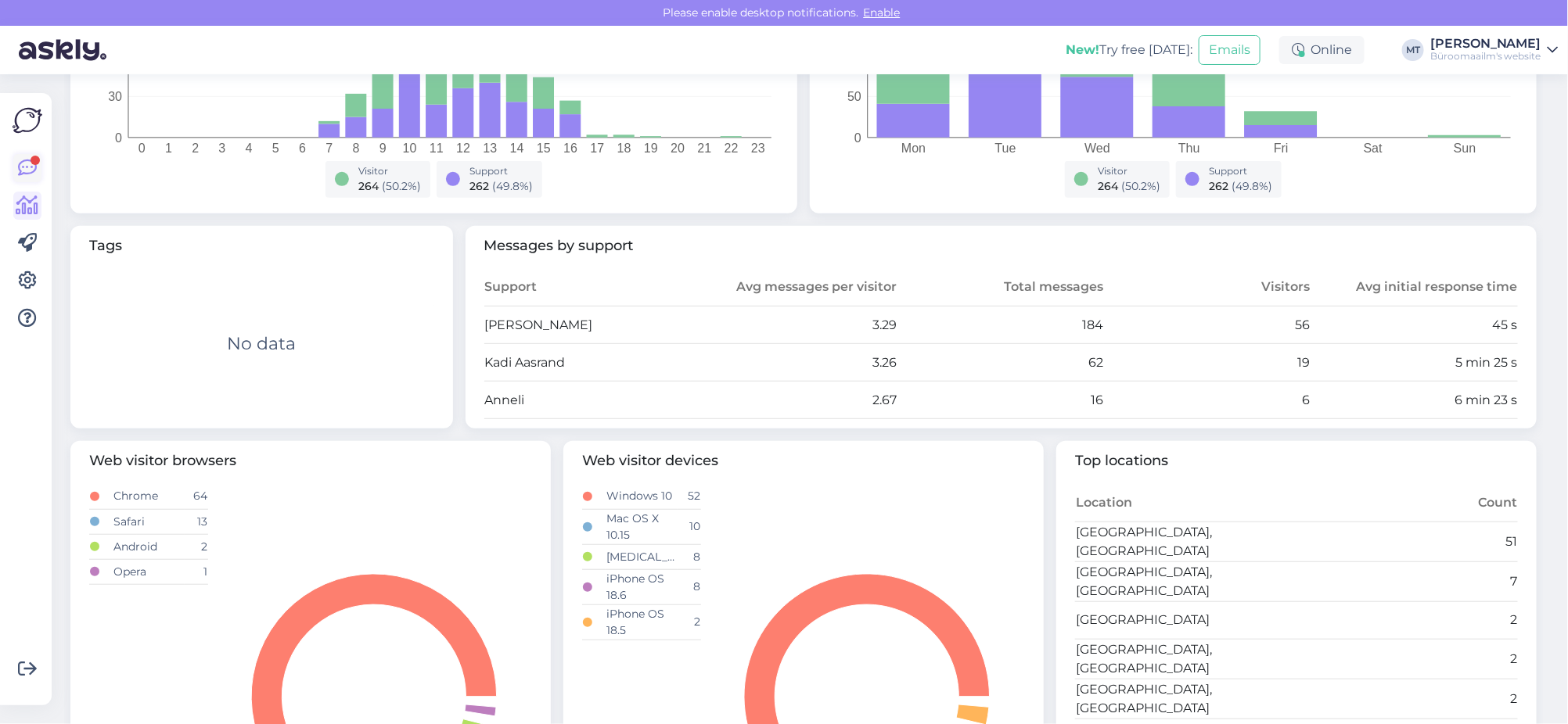
click at [30, 161] on div at bounding box center [35, 160] width 9 height 9
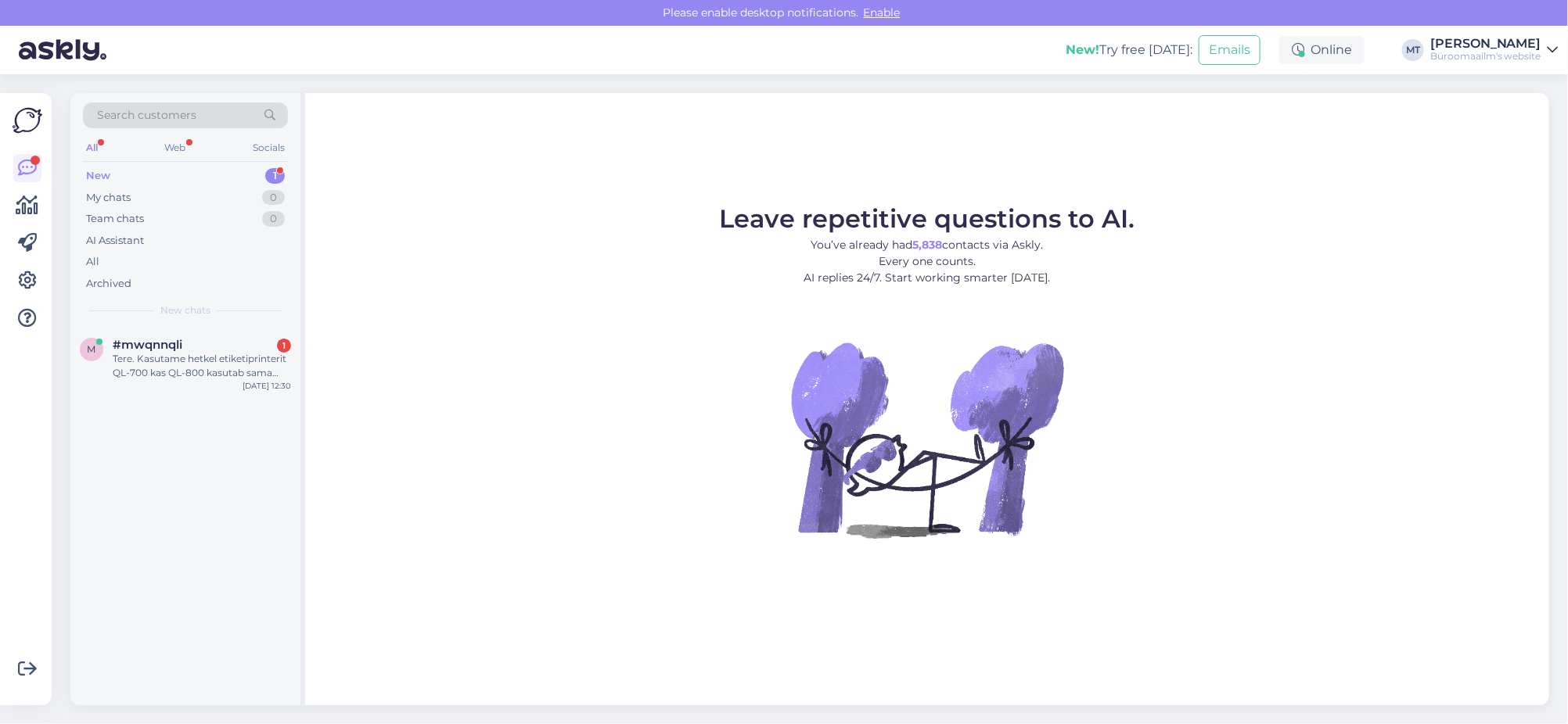
click at [103, 171] on div "New" at bounding box center [98, 176] width 24 height 16
click at [137, 347] on span "#mwqnnqli" at bounding box center [147, 344] width 70 height 14
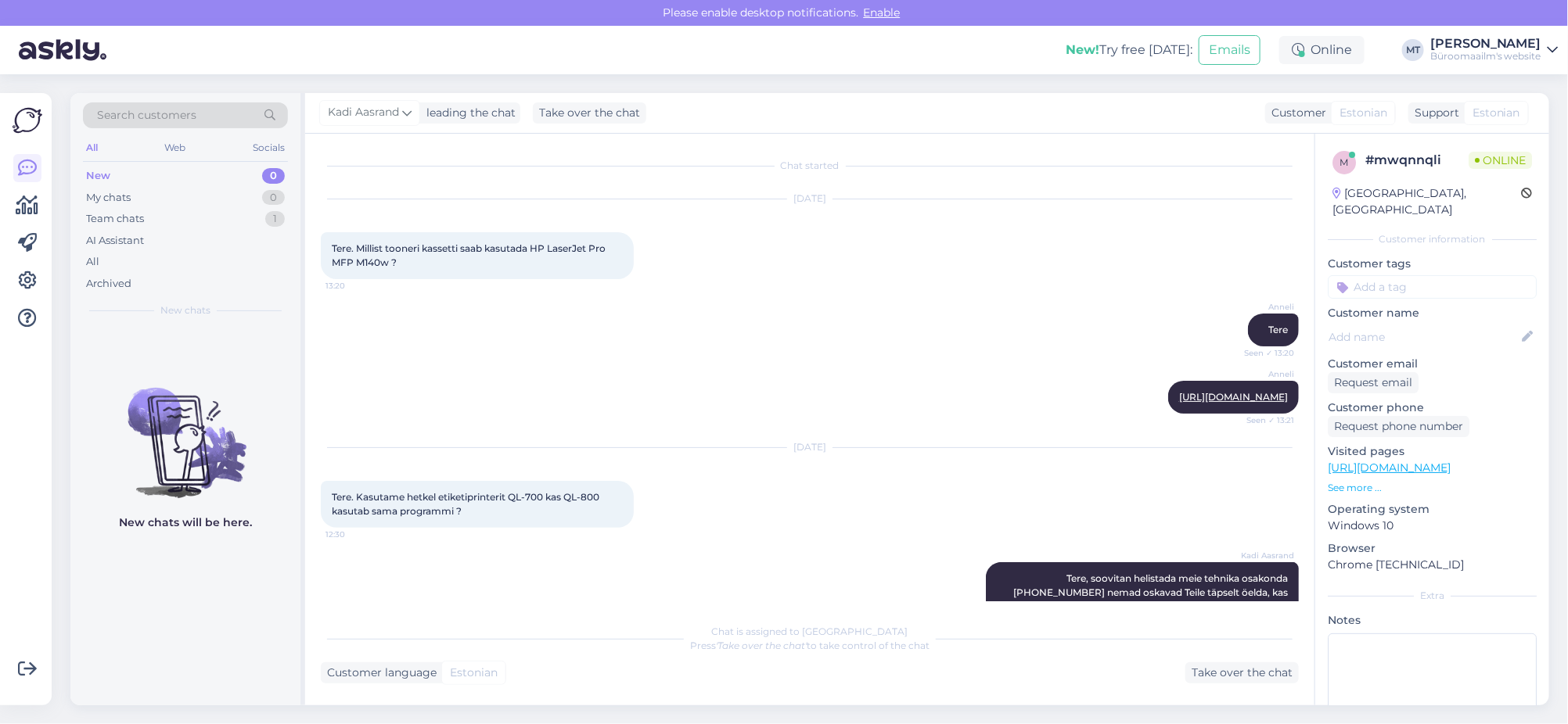
scroll to position [38, 0]
